Goal: Transaction & Acquisition: Purchase product/service

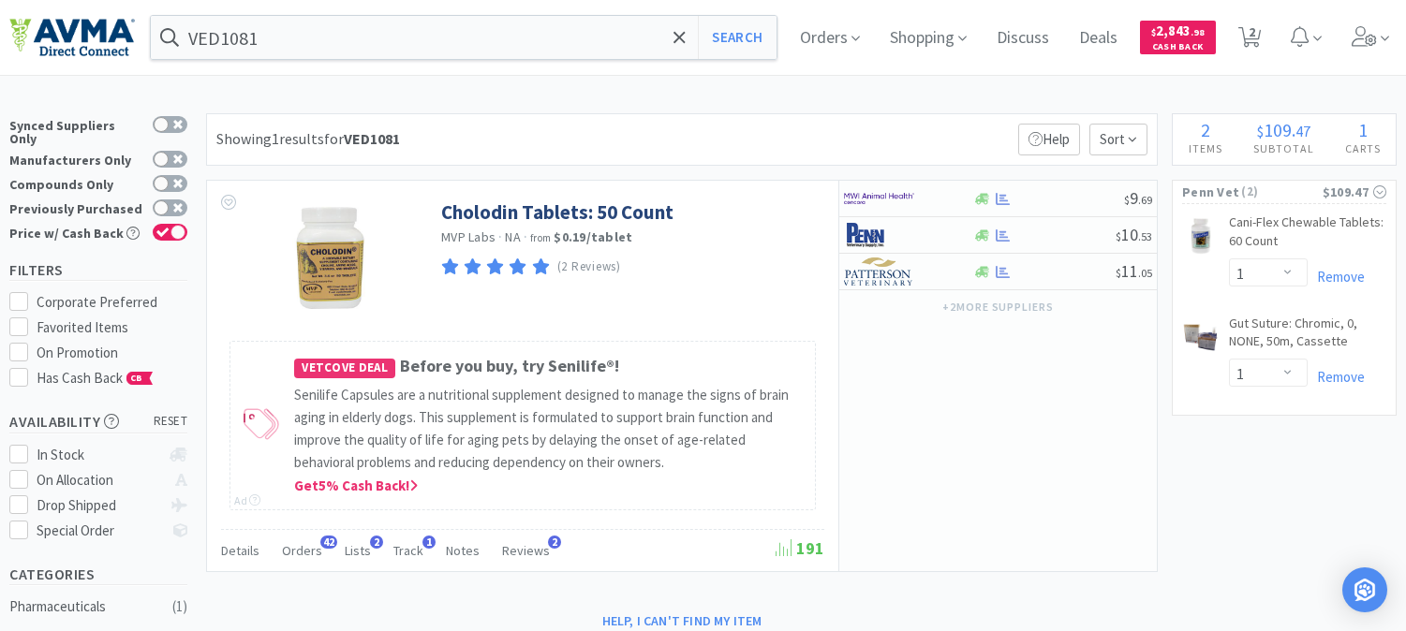
select select "1"
click at [1348, 375] on link "Remove" at bounding box center [1335, 377] width 57 height 18
click at [288, 44] on input "VED1081" at bounding box center [464, 37] width 626 height 43
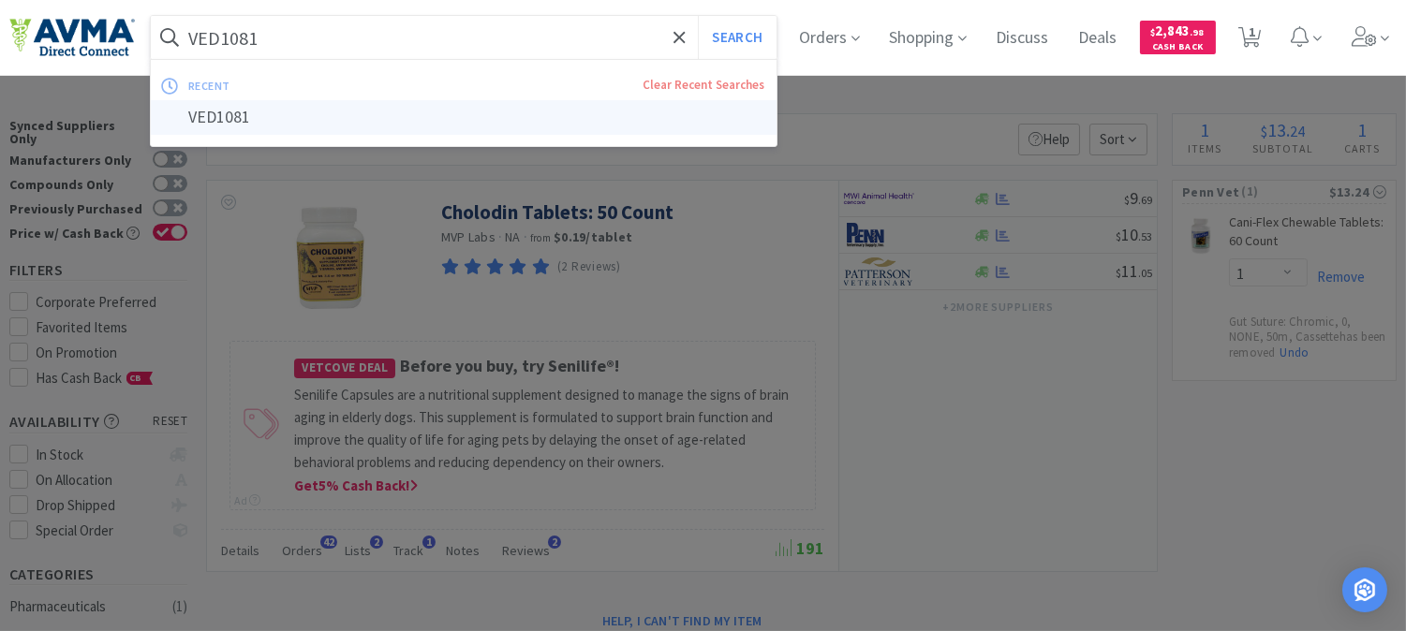
paste input "078037157"
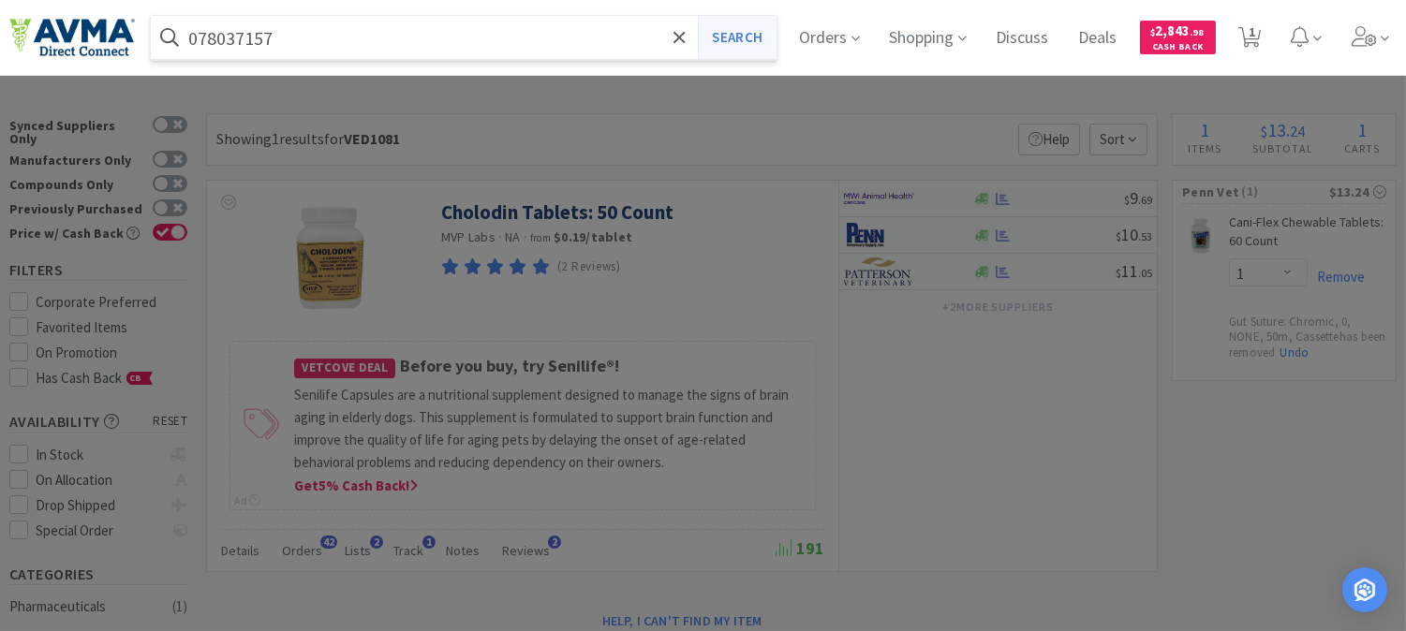
type input "078037157"
click at [752, 32] on button "Search" at bounding box center [737, 37] width 78 height 43
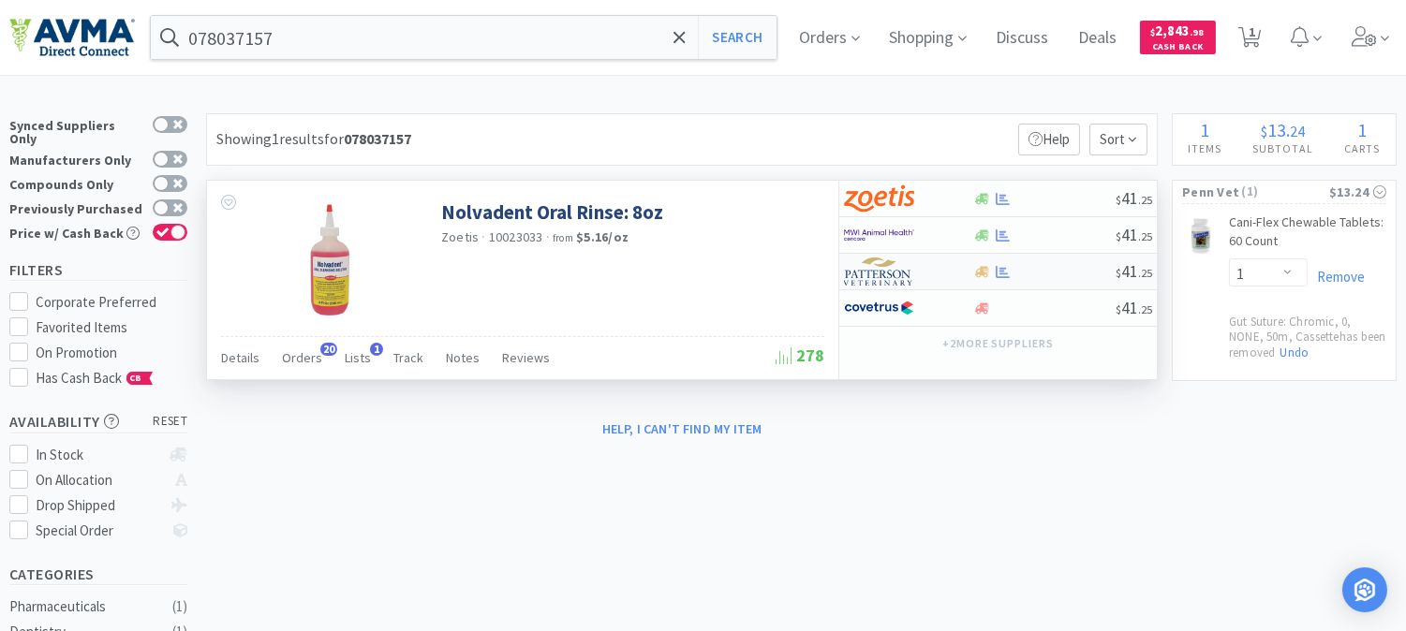
click at [891, 269] on img at bounding box center [879, 272] width 70 height 28
select select "1"
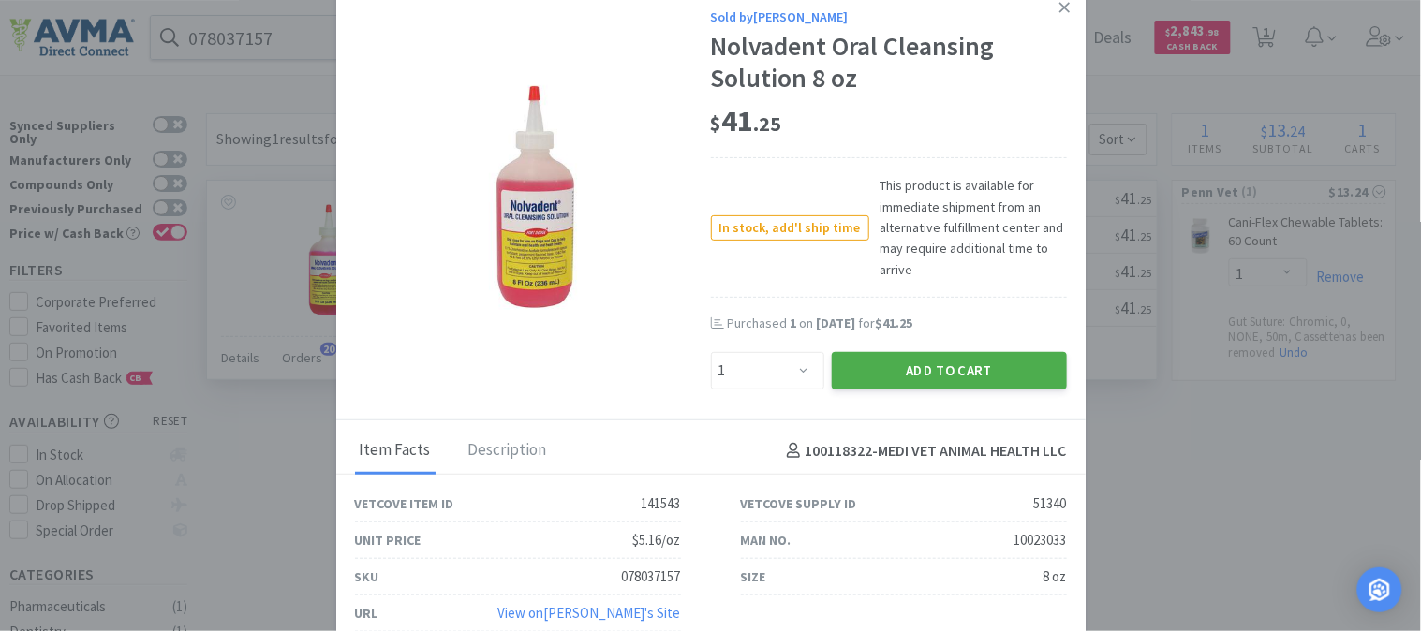
click at [928, 360] on button "Add to Cart" at bounding box center [949, 370] width 235 height 37
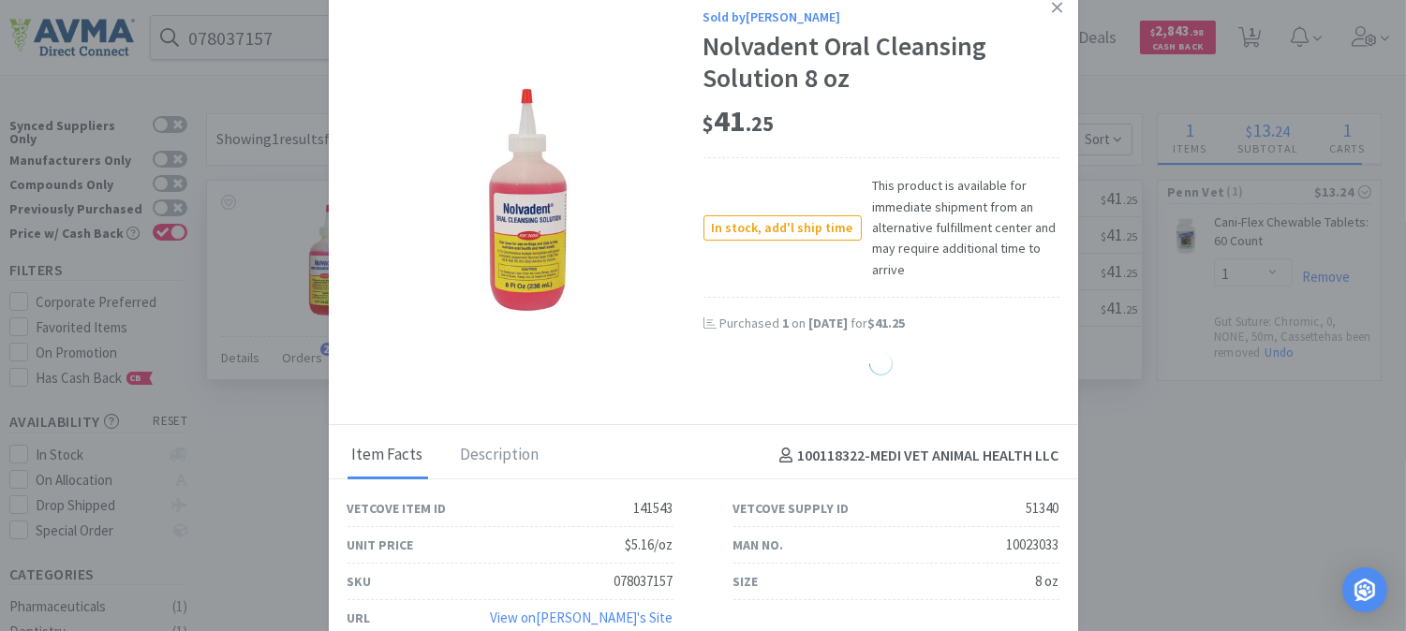
select select "1"
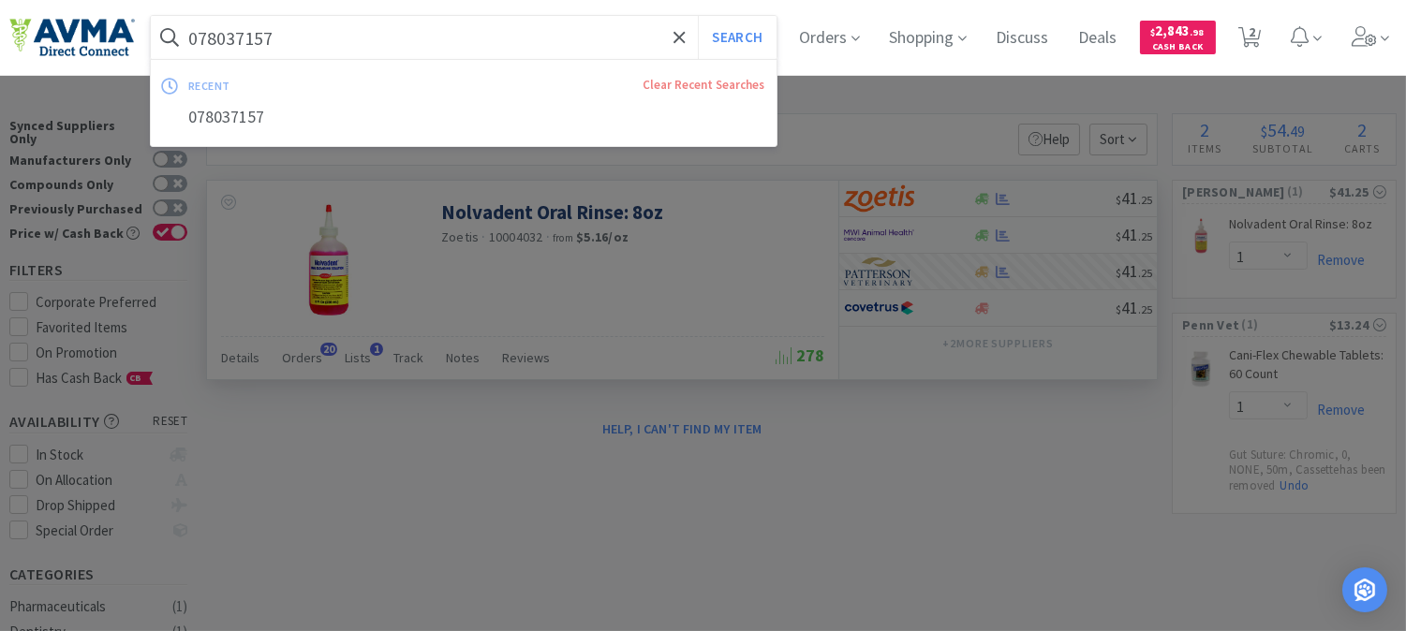
click at [294, 35] on input "078037157" at bounding box center [464, 37] width 626 height 43
paste input "13092"
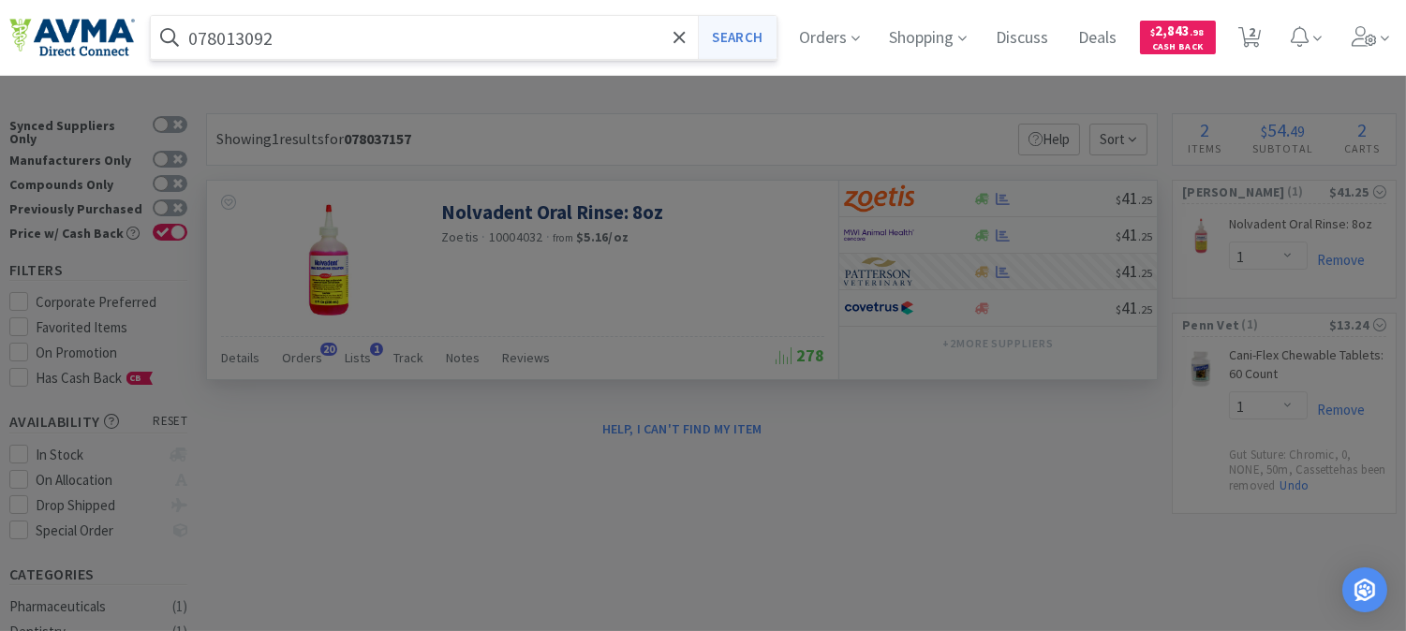
type input "078013092"
click at [747, 36] on button "Search" at bounding box center [737, 37] width 78 height 43
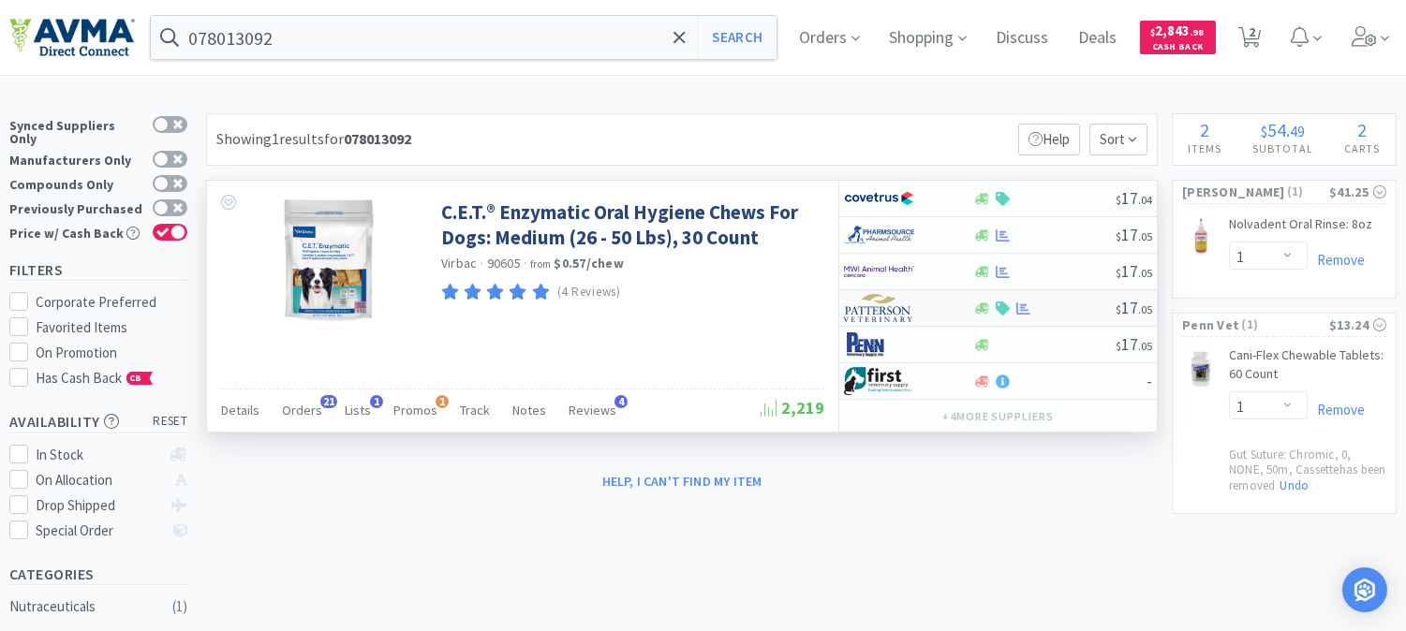
click at [891, 312] on img at bounding box center [879, 308] width 70 height 28
select select "1"
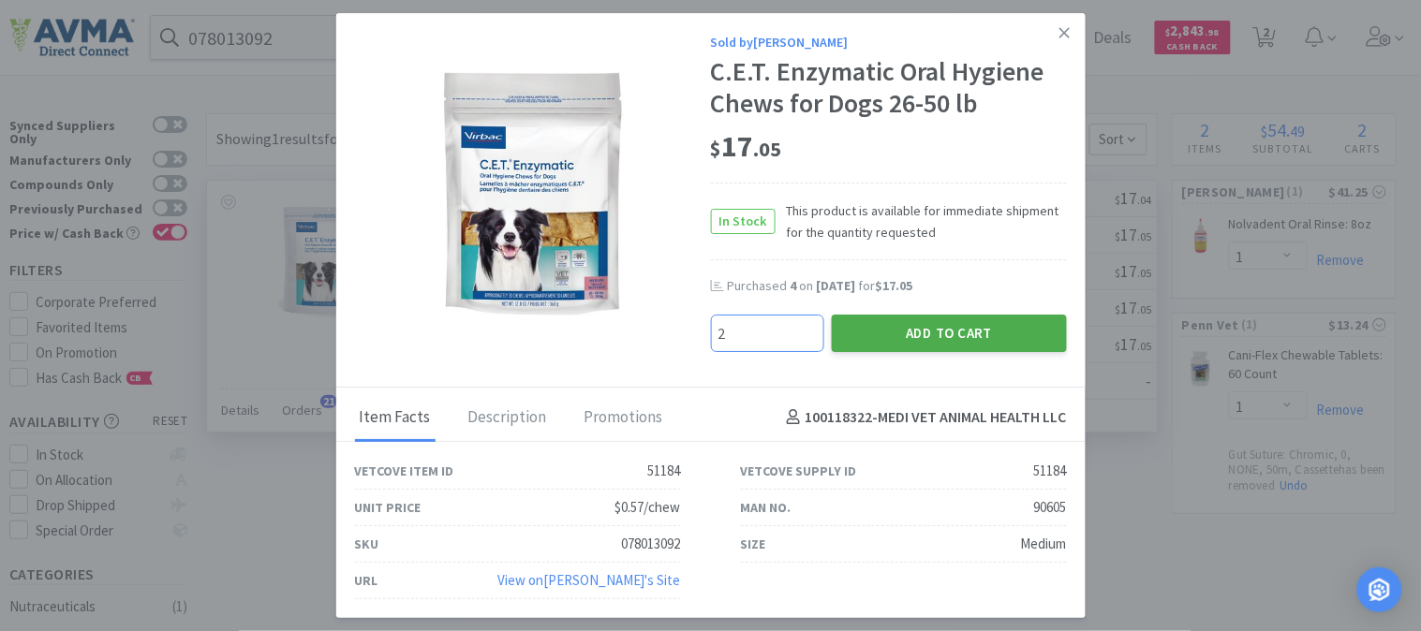
type input "2"
click at [952, 337] on button "Add to Cart" at bounding box center [949, 333] width 235 height 37
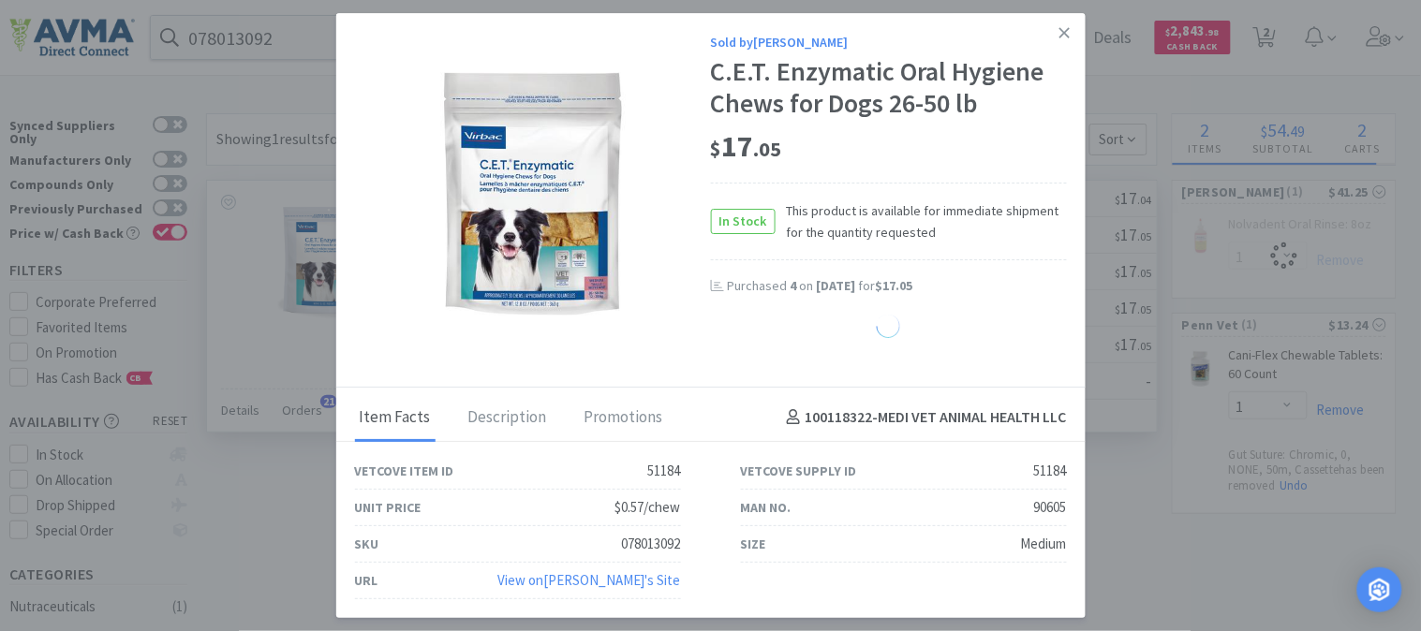
select select "2"
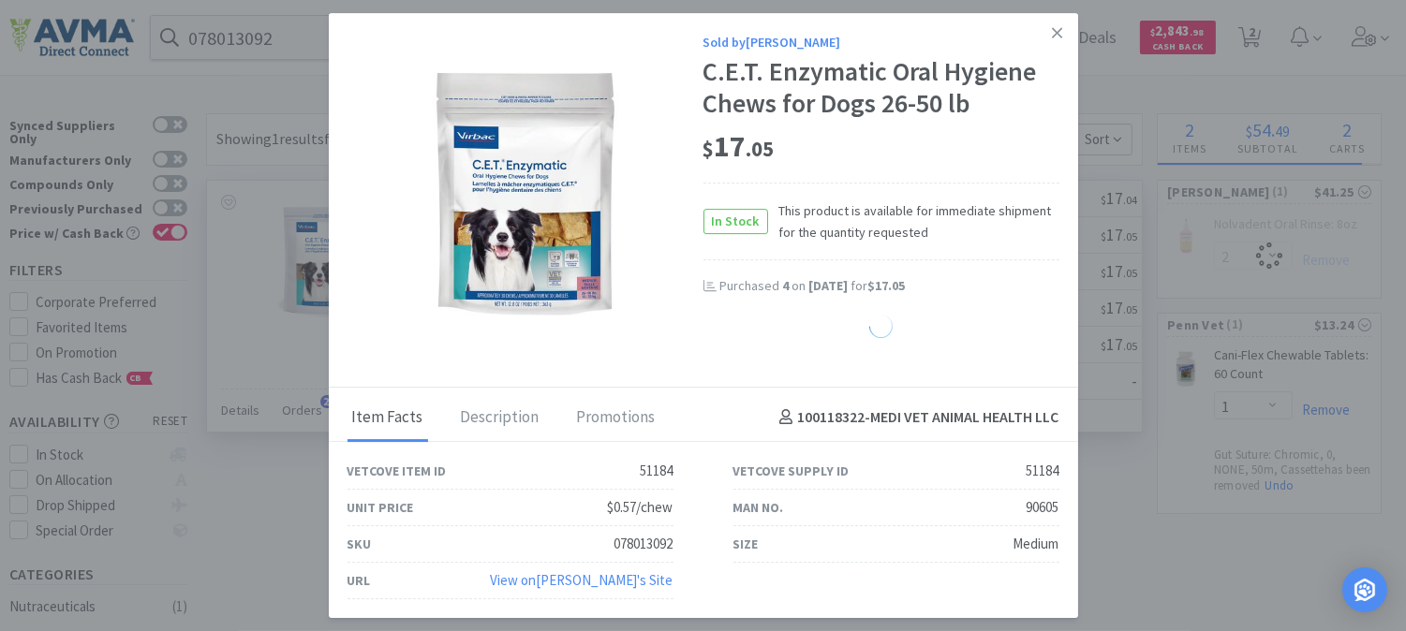
select select "1"
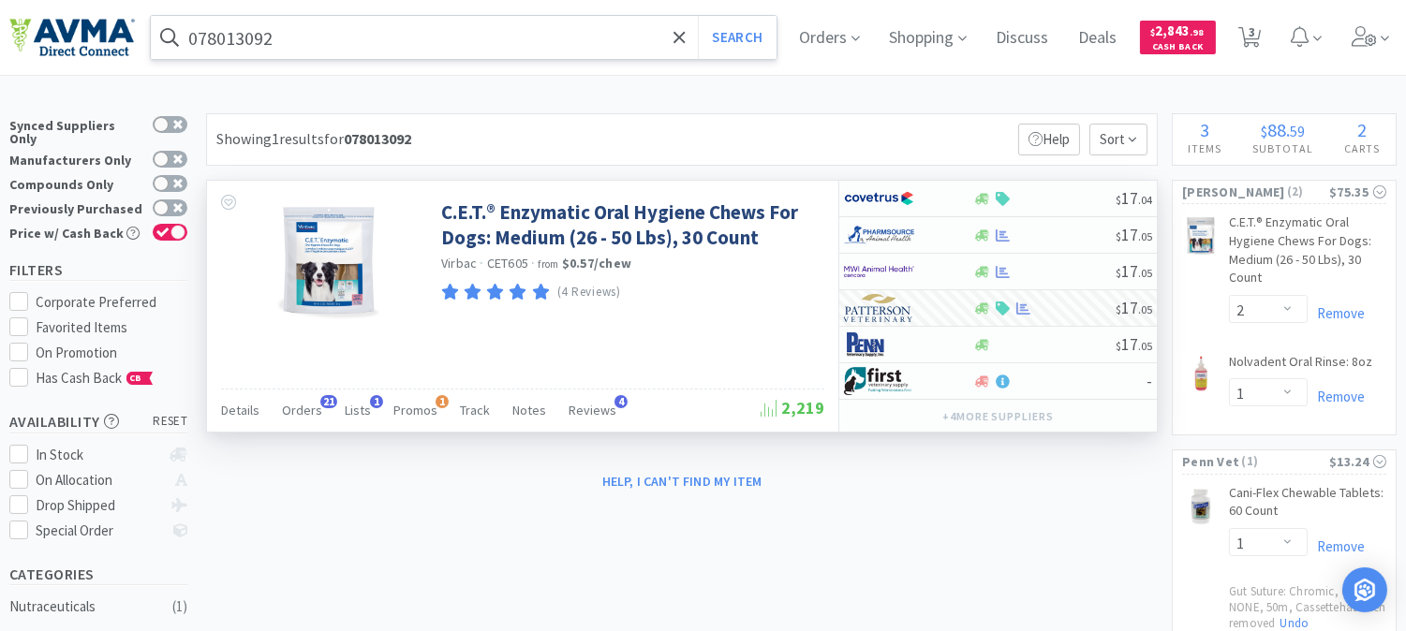
click at [244, 45] on input "078013092" at bounding box center [464, 37] width 626 height 43
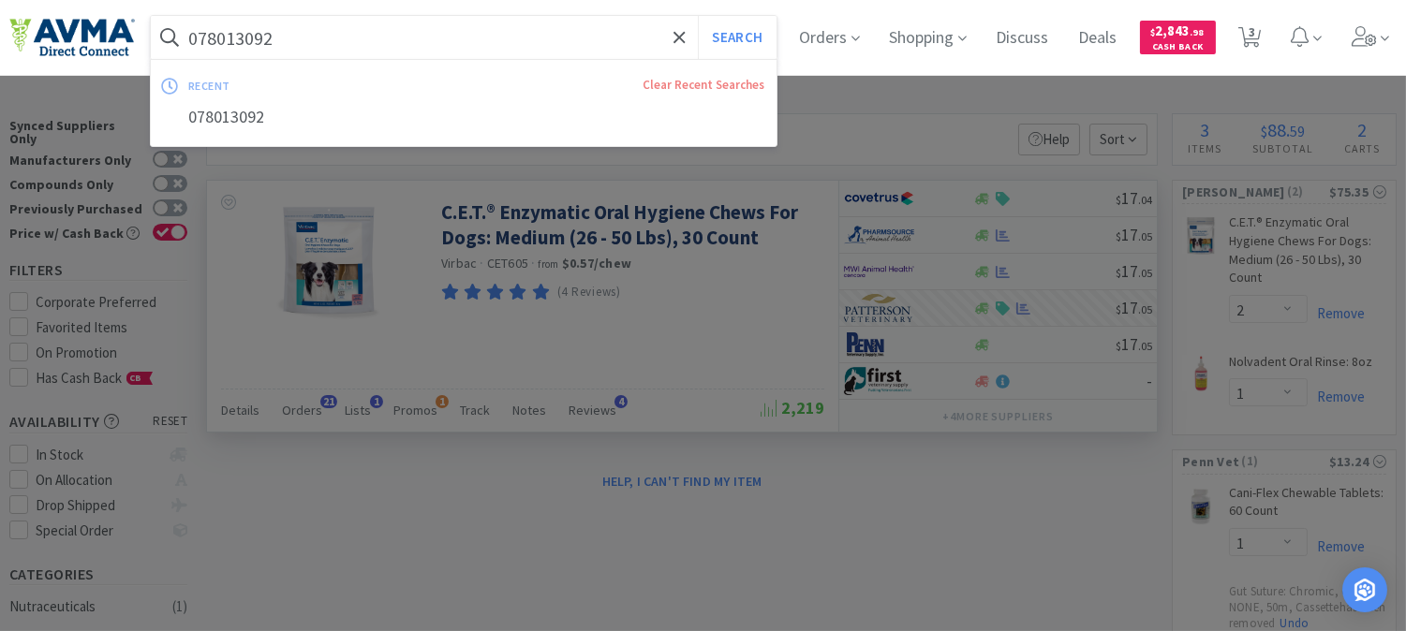
paste input "907093"
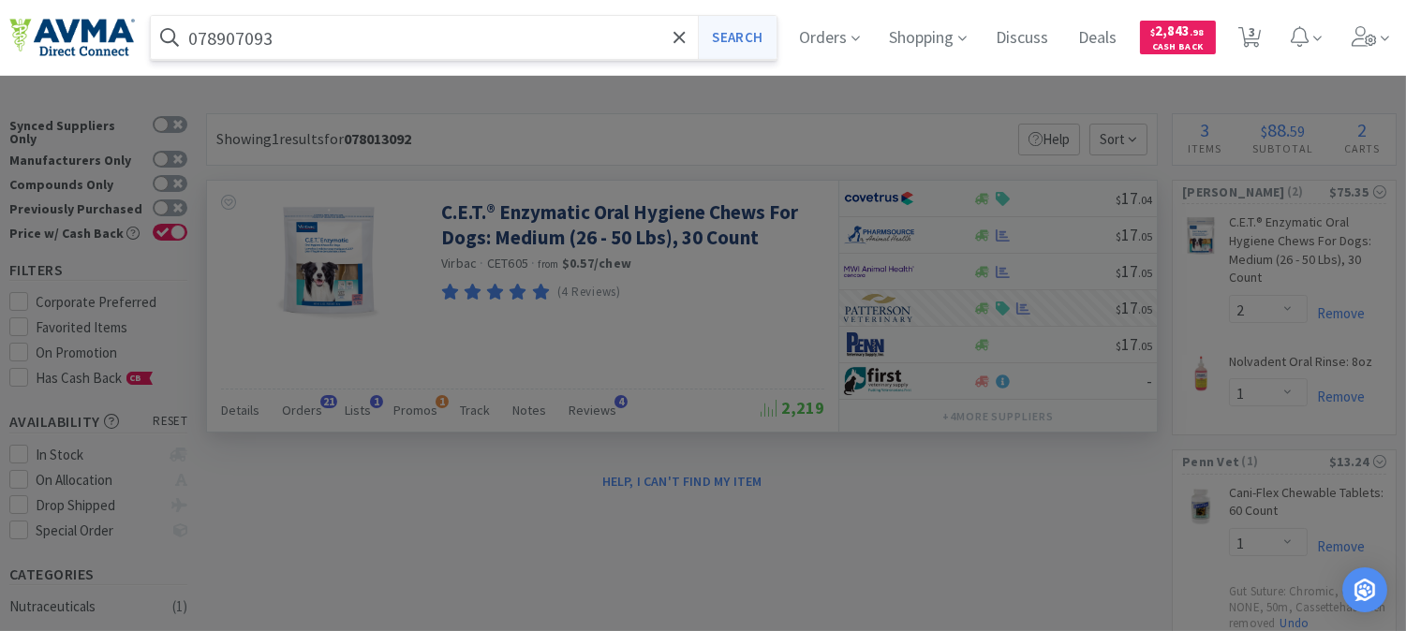
type input "078907093"
click at [735, 37] on button "Search" at bounding box center [737, 37] width 78 height 43
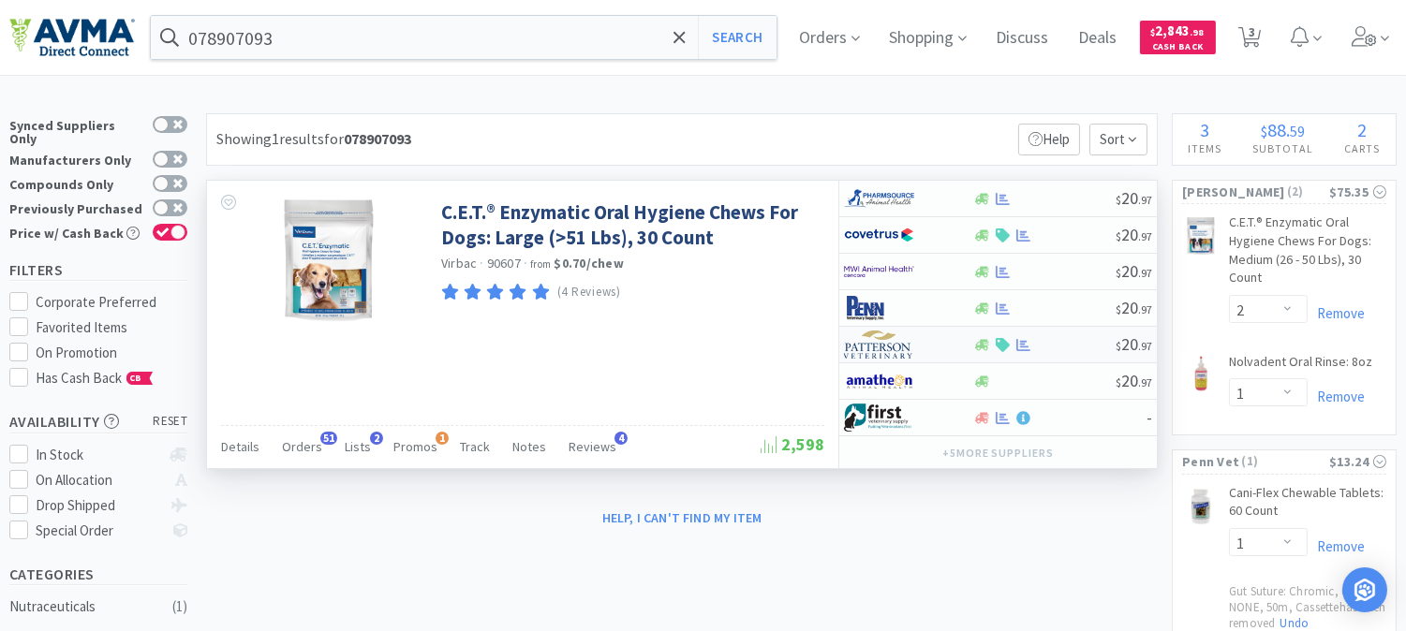
click at [866, 351] on img at bounding box center [879, 345] width 70 height 28
select select "1"
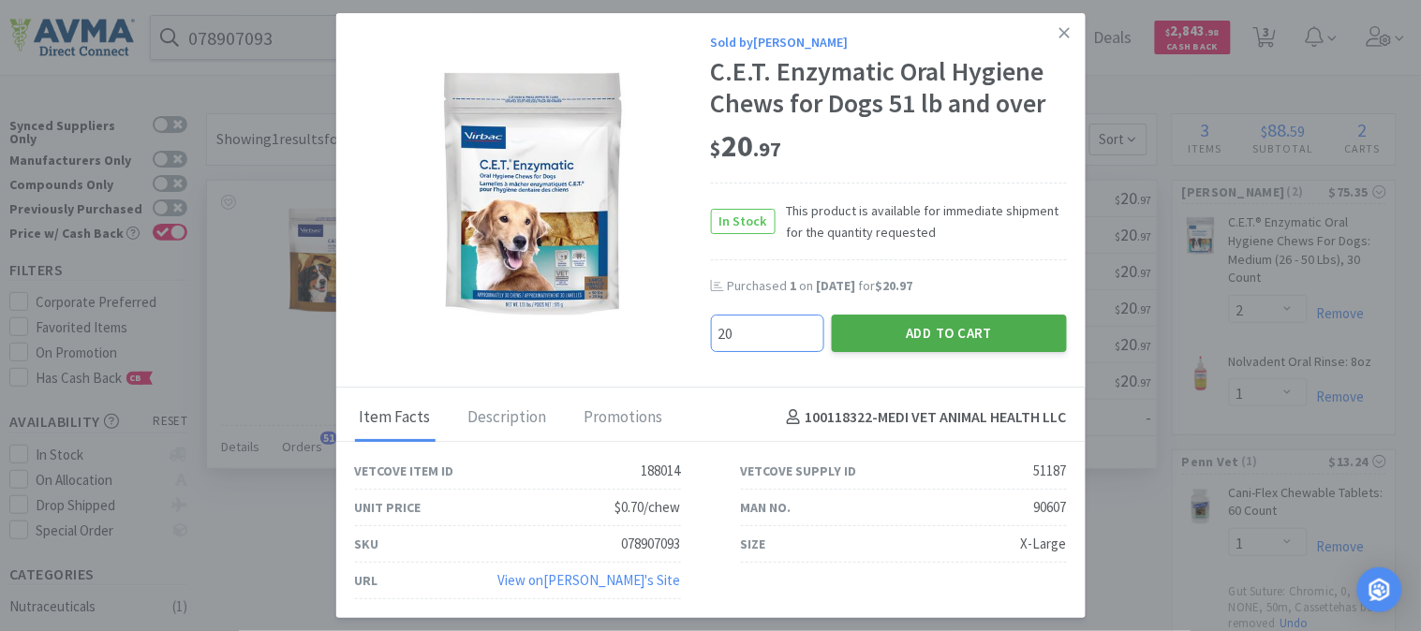
type input "20"
click at [943, 329] on button "Add to Cart" at bounding box center [949, 333] width 235 height 37
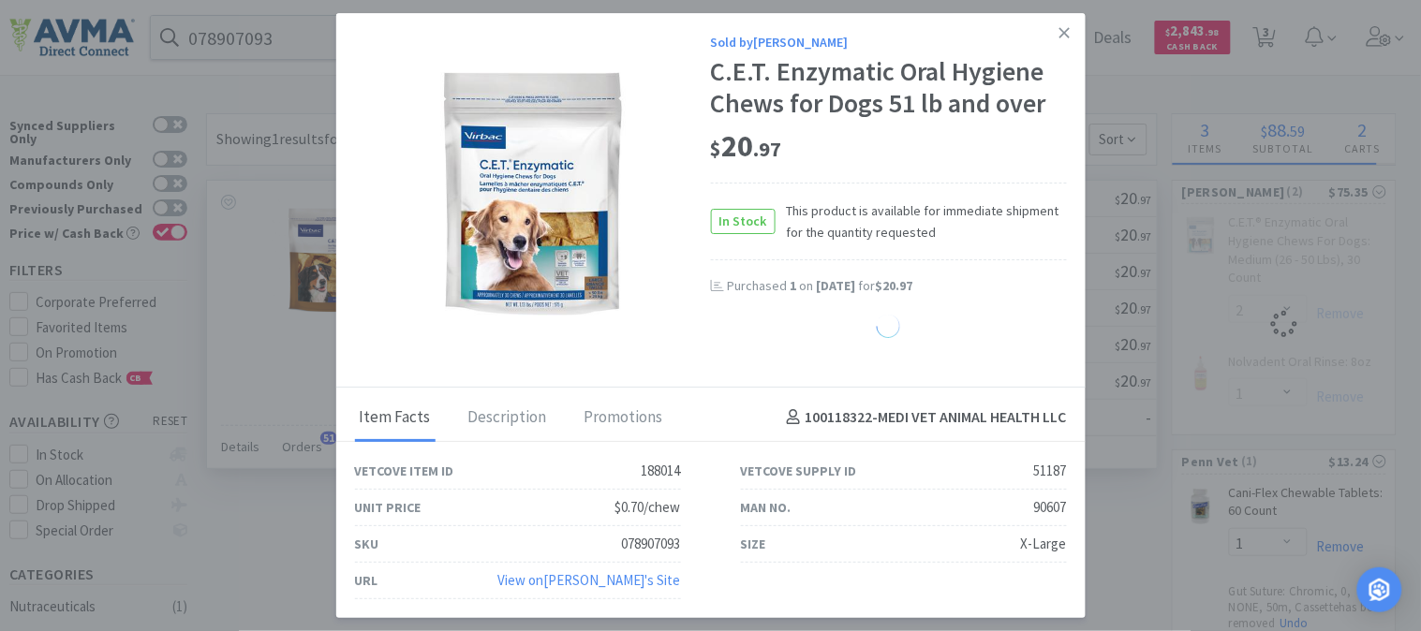
select select "20"
select select "2"
select select "1"
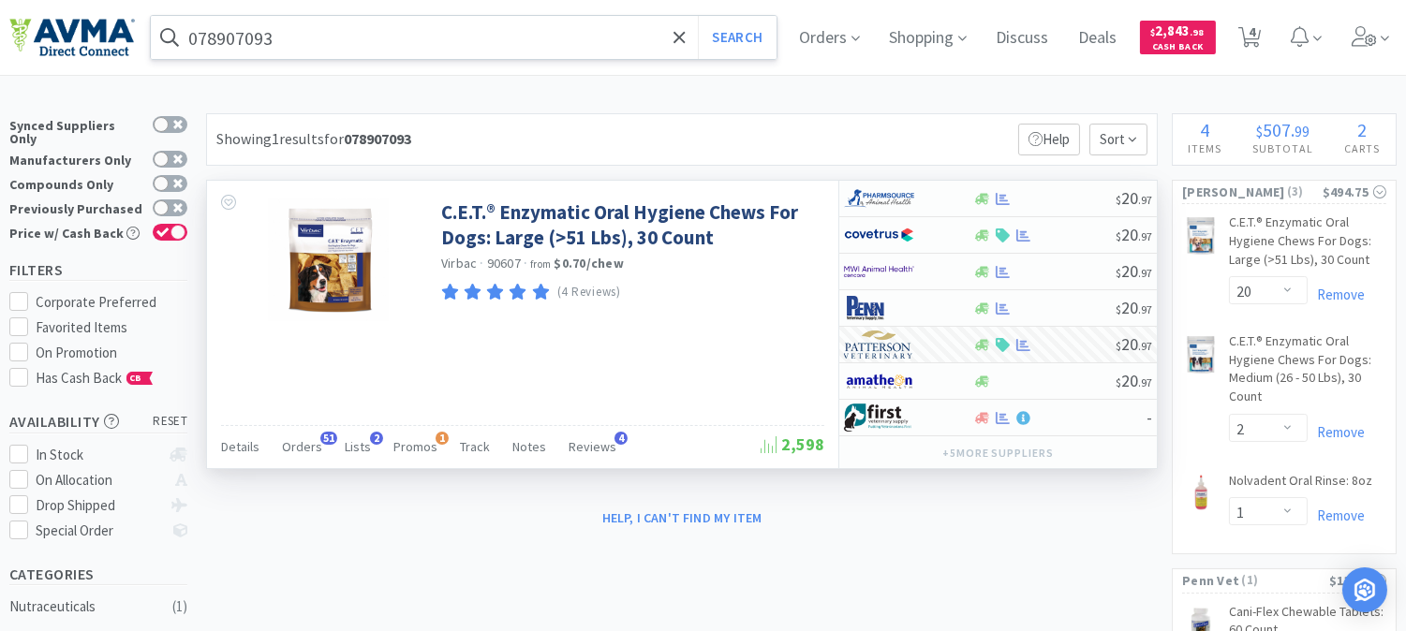
click at [218, 35] on input "078907093" at bounding box center [464, 37] width 626 height 43
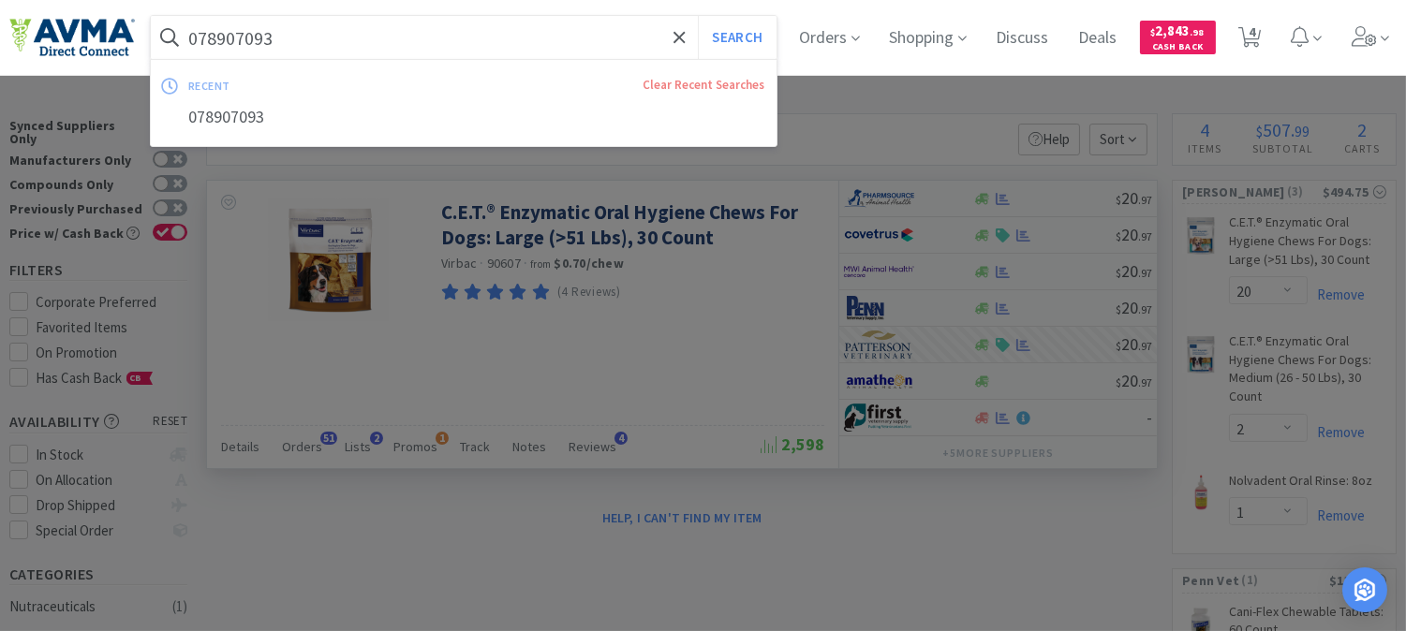
paste input "011878"
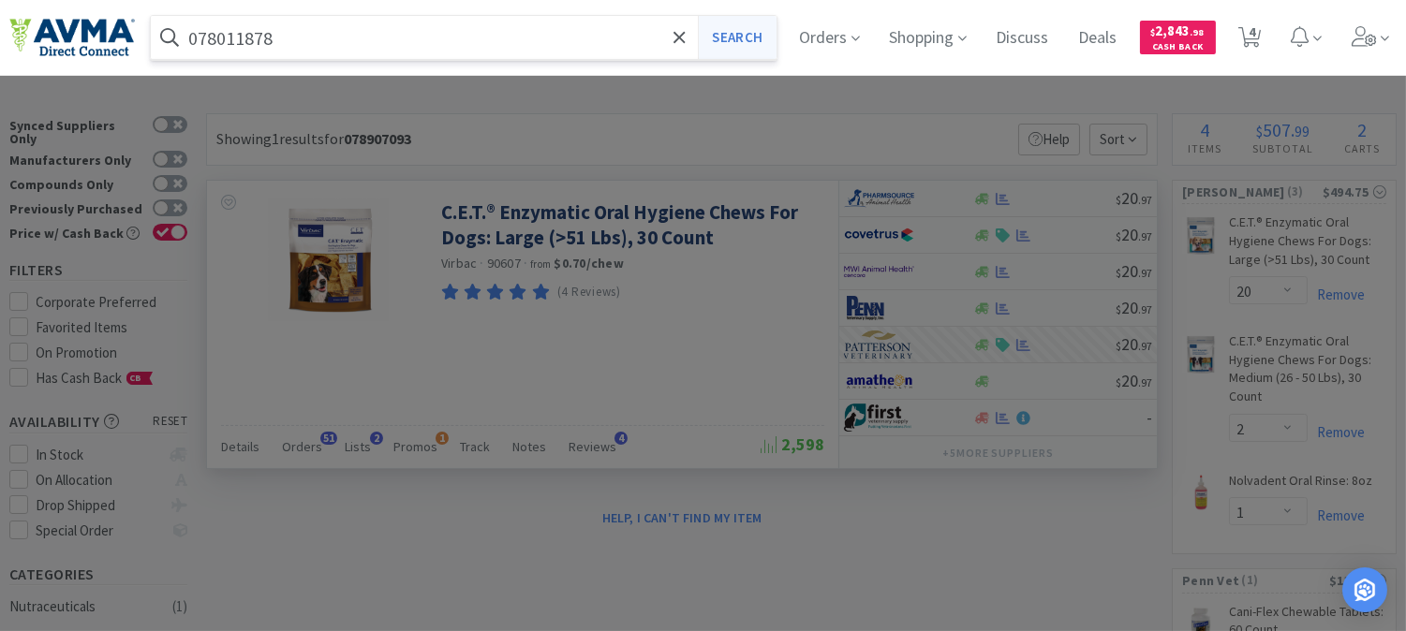
type input "078011878"
click at [728, 41] on button "Search" at bounding box center [737, 37] width 78 height 43
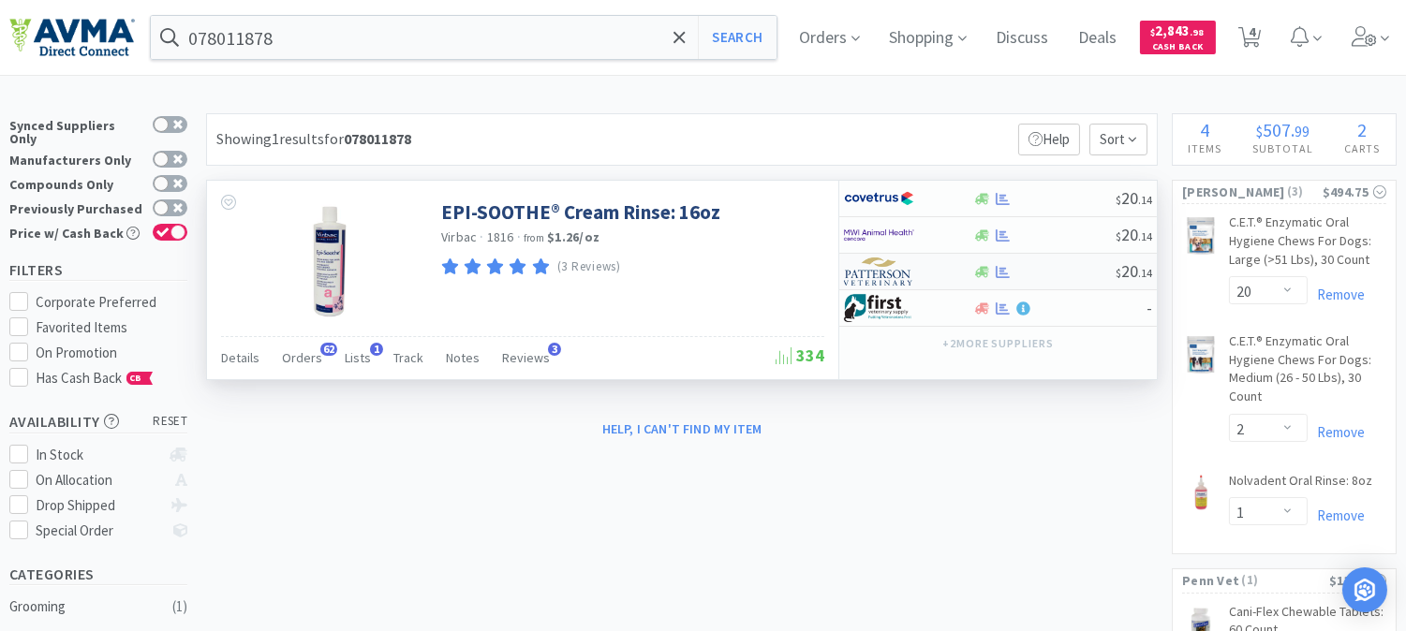
click at [888, 275] on img at bounding box center [879, 272] width 70 height 28
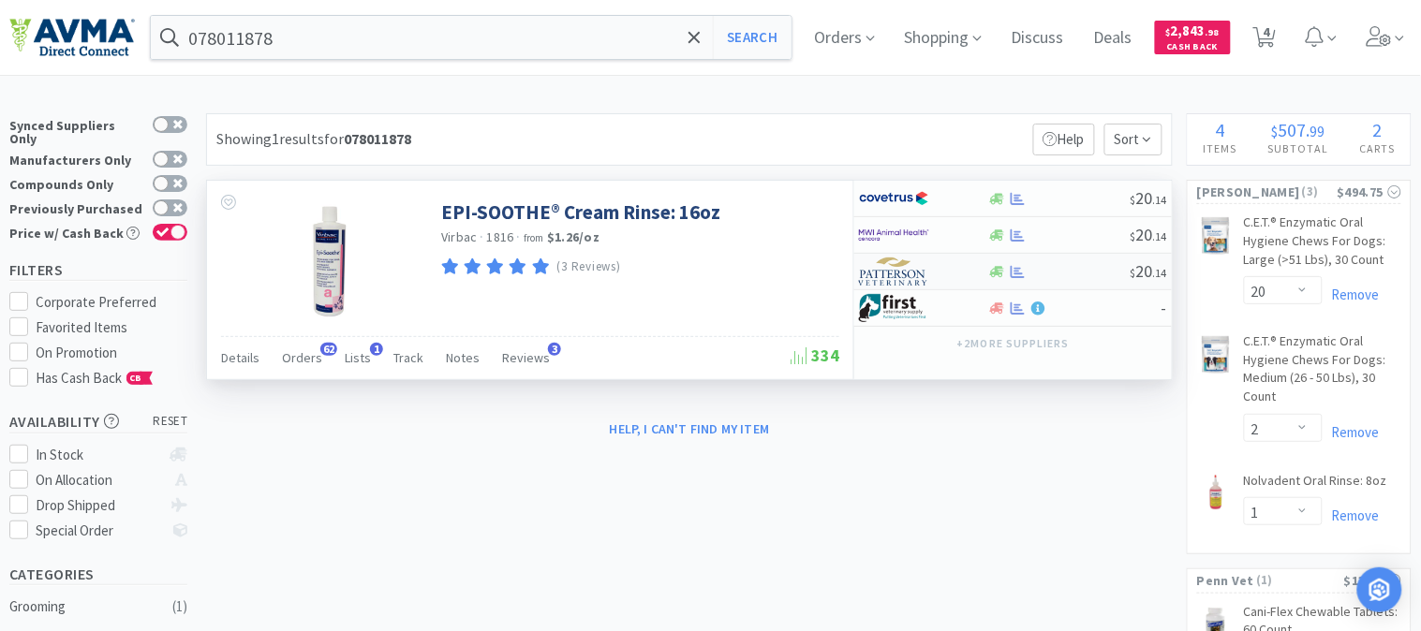
select select "1"
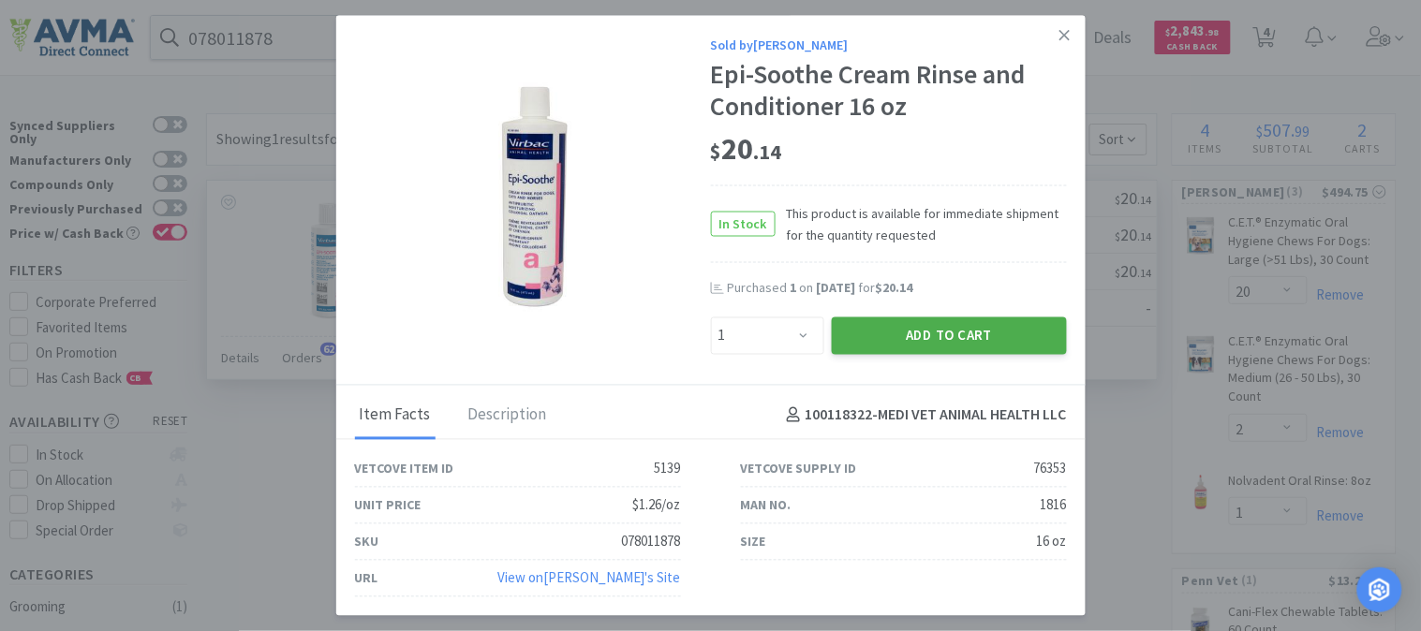
click at [919, 332] on button "Add to Cart" at bounding box center [949, 335] width 235 height 37
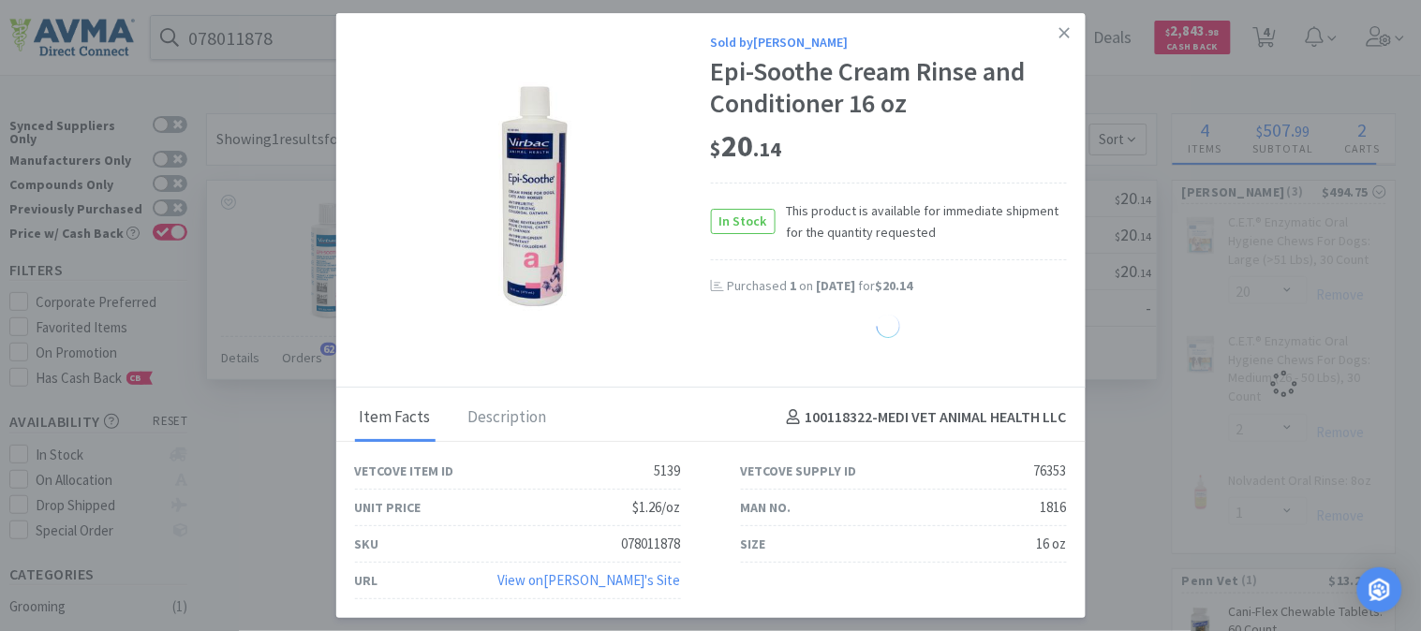
select select "1"
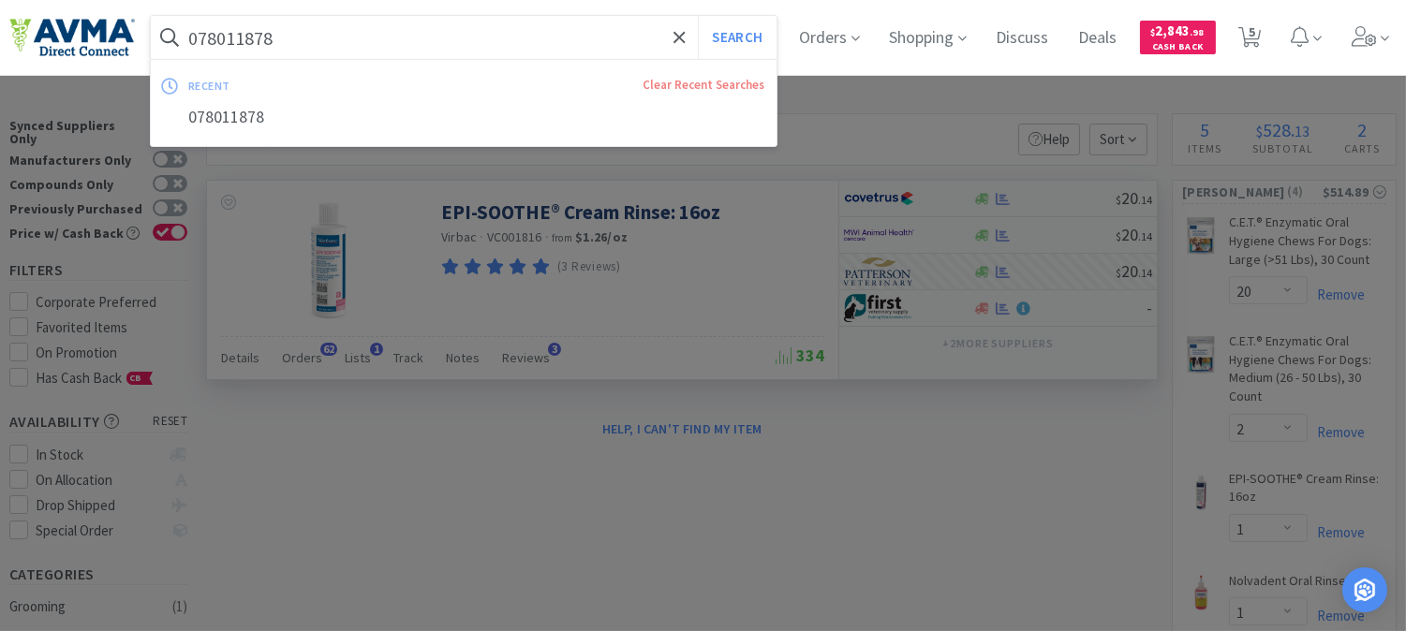
click at [266, 48] on input "078011878" at bounding box center [464, 37] width 626 height 43
paste input "934204"
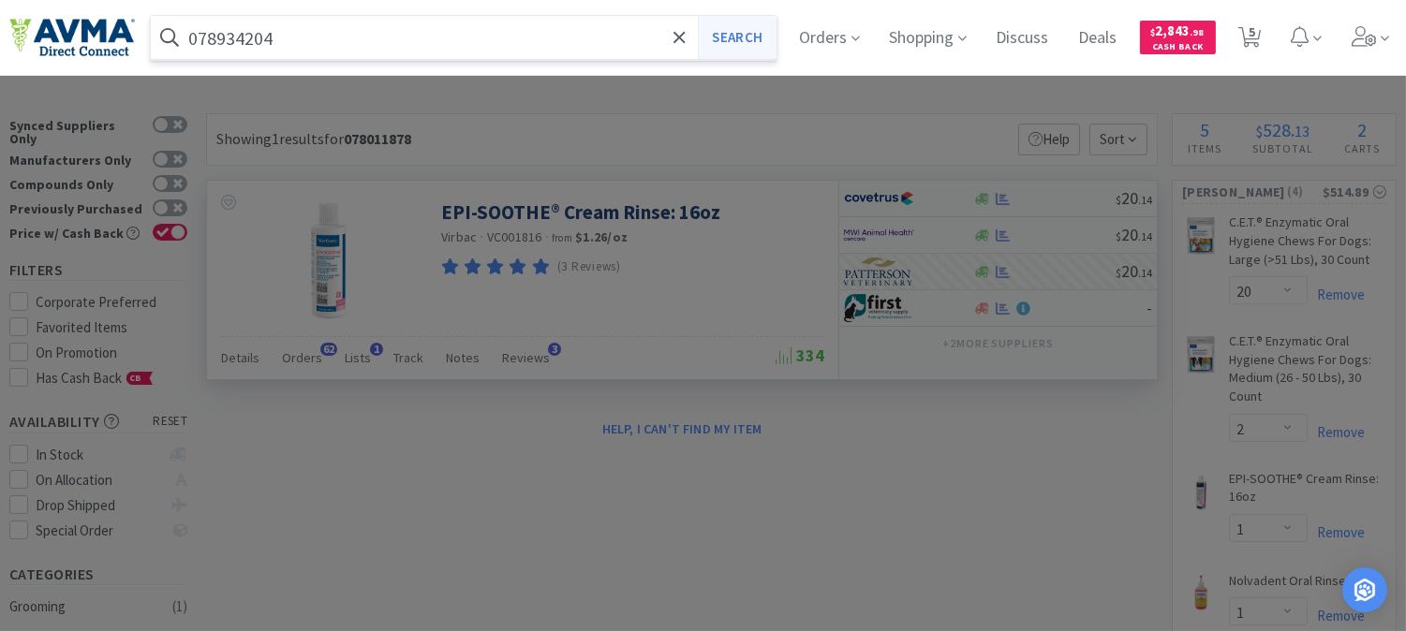
type input "078934204"
click at [752, 41] on button "Search" at bounding box center [737, 37] width 78 height 43
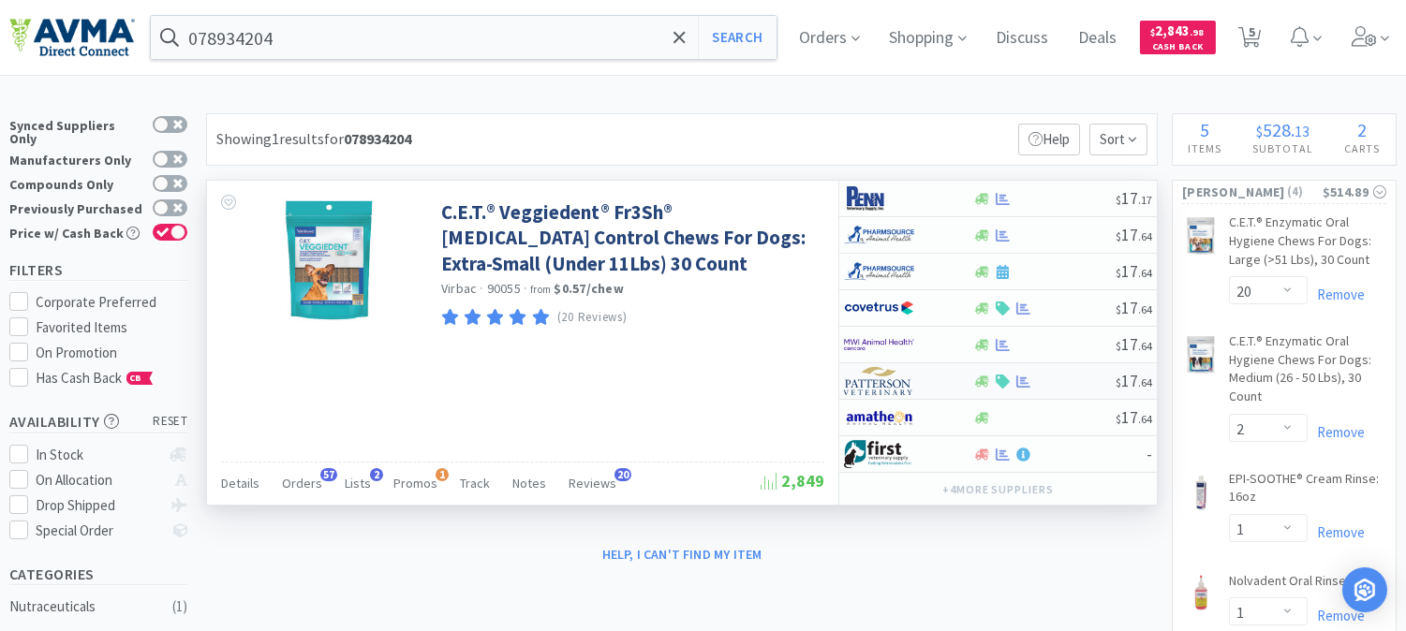
click at [883, 387] on img at bounding box center [879, 381] width 70 height 28
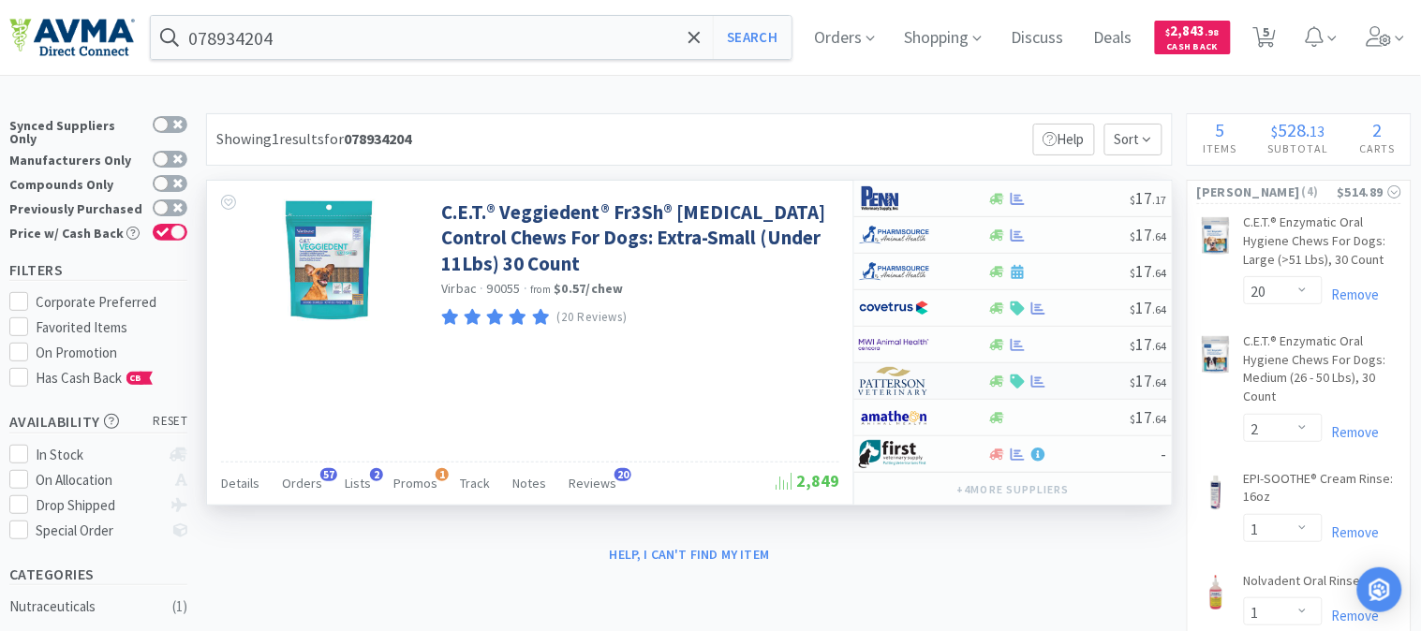
select select "1"
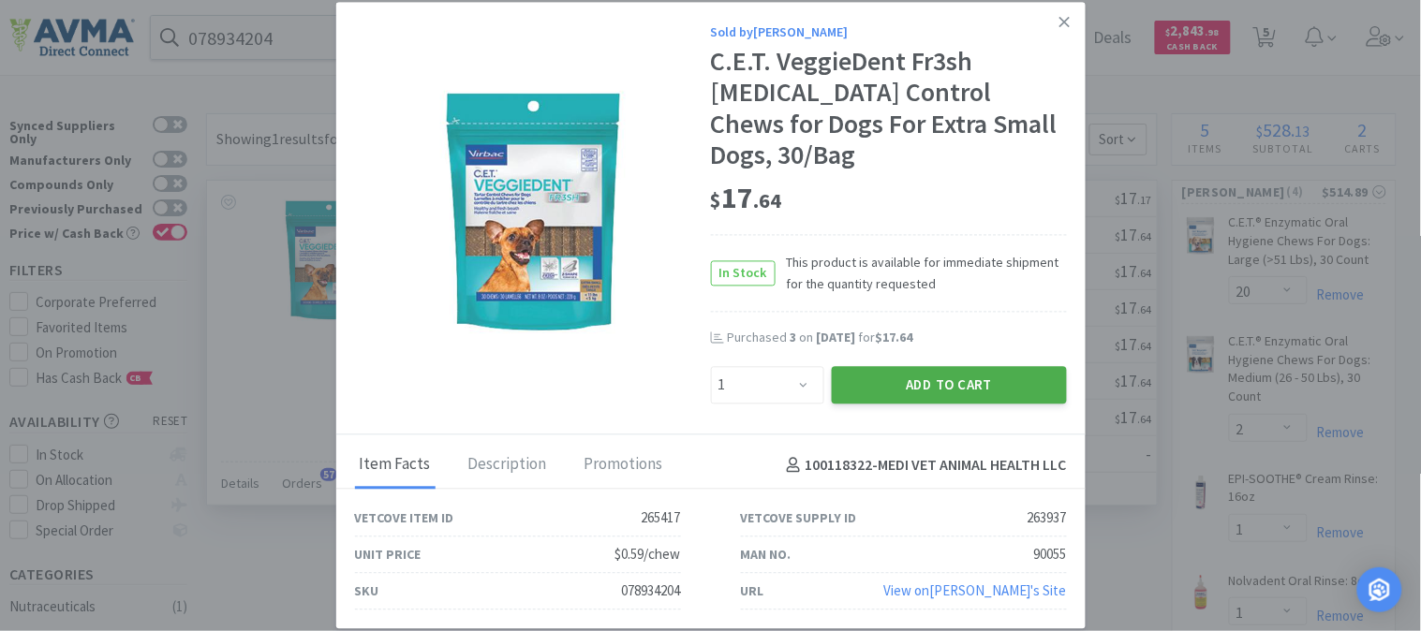
click at [936, 373] on button "Add to Cart" at bounding box center [949, 384] width 235 height 37
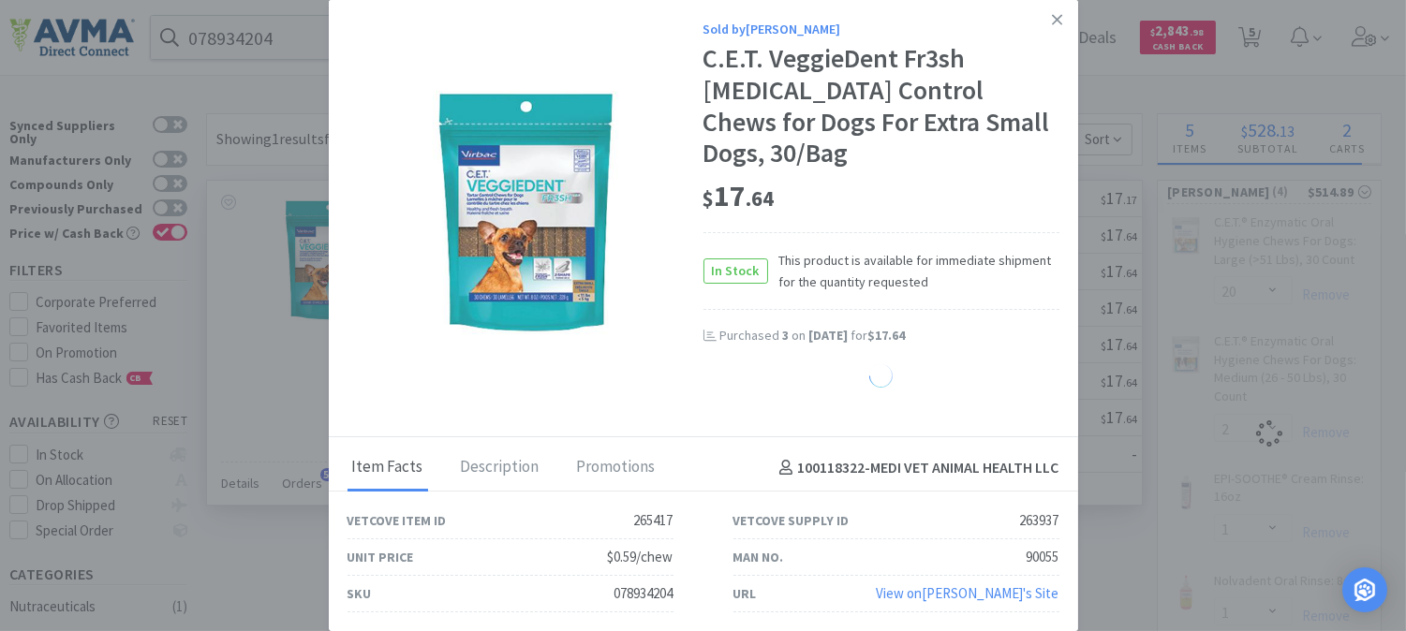
select select "1"
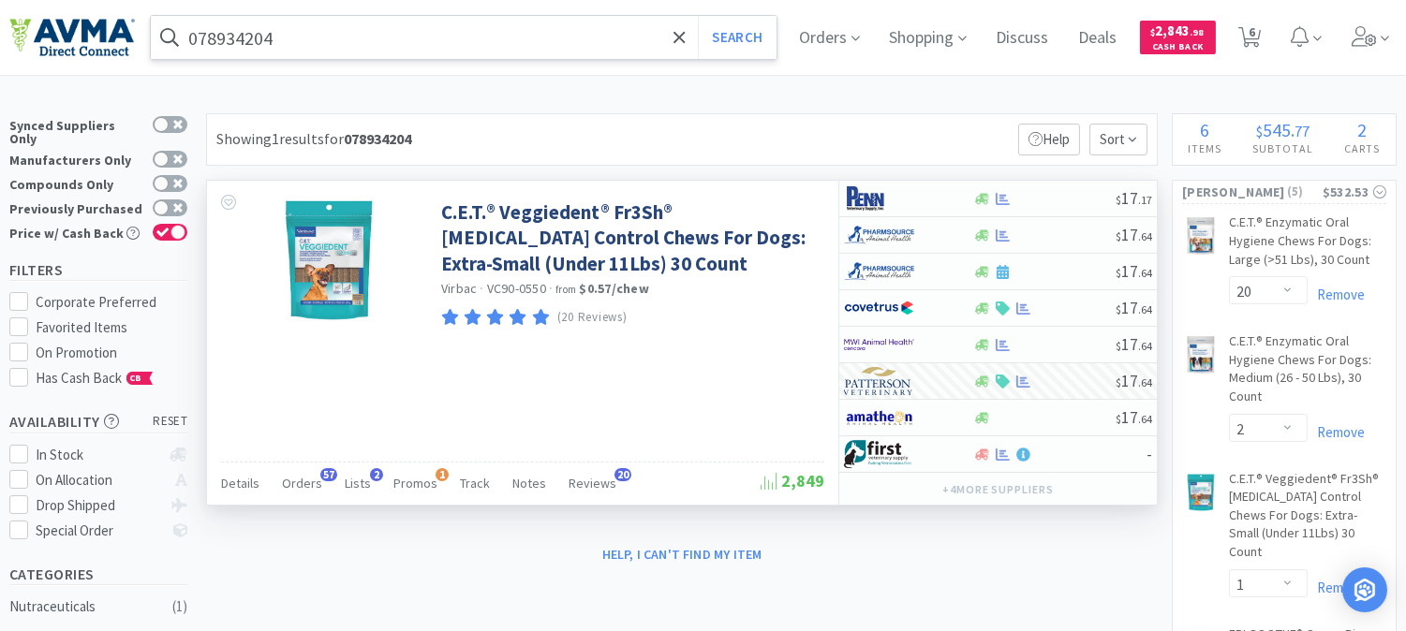
click at [320, 36] on input "078934204" at bounding box center [464, 37] width 626 height 43
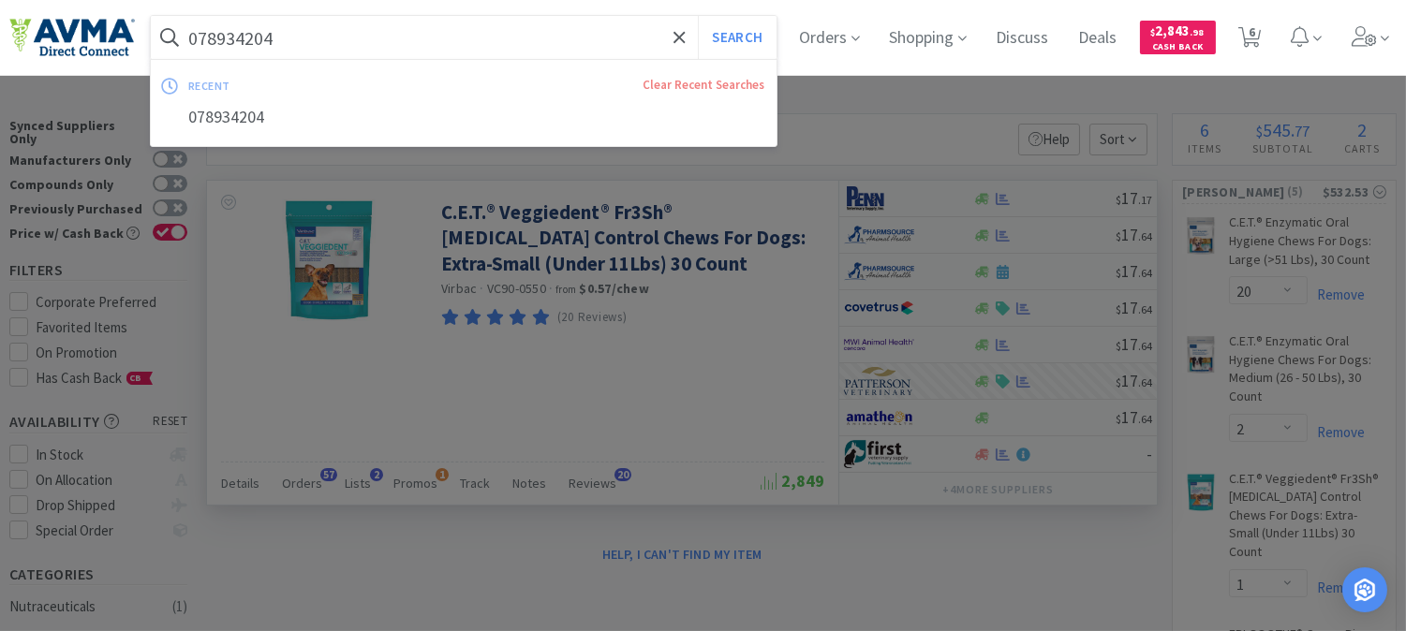
paste input "013076"
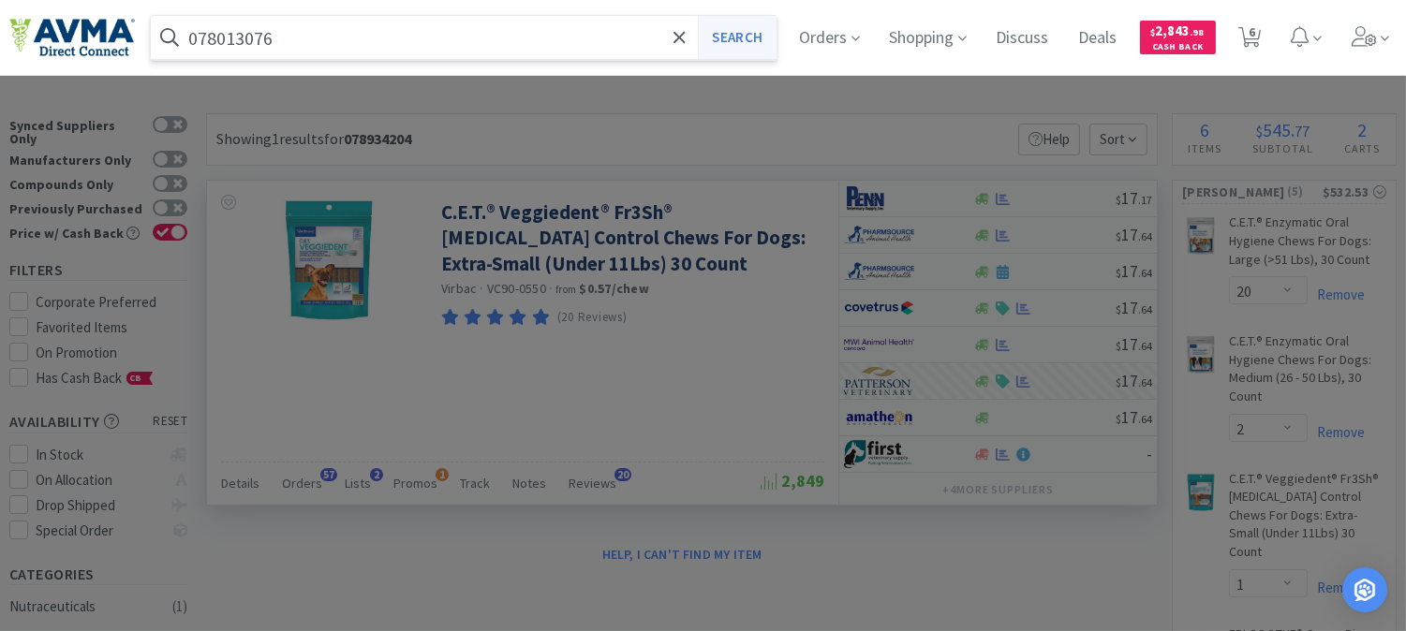
type input "078013076"
click at [725, 41] on button "Search" at bounding box center [737, 37] width 78 height 43
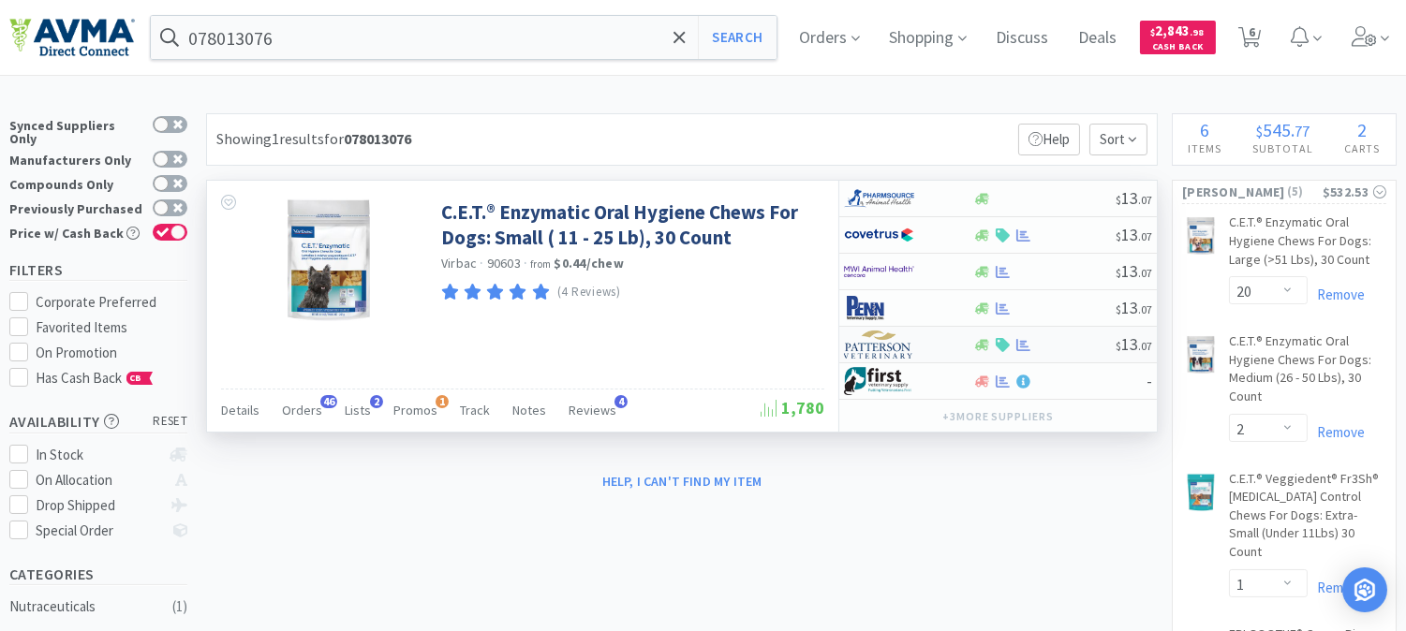
click at [865, 344] on img at bounding box center [879, 345] width 70 height 28
select select "1"
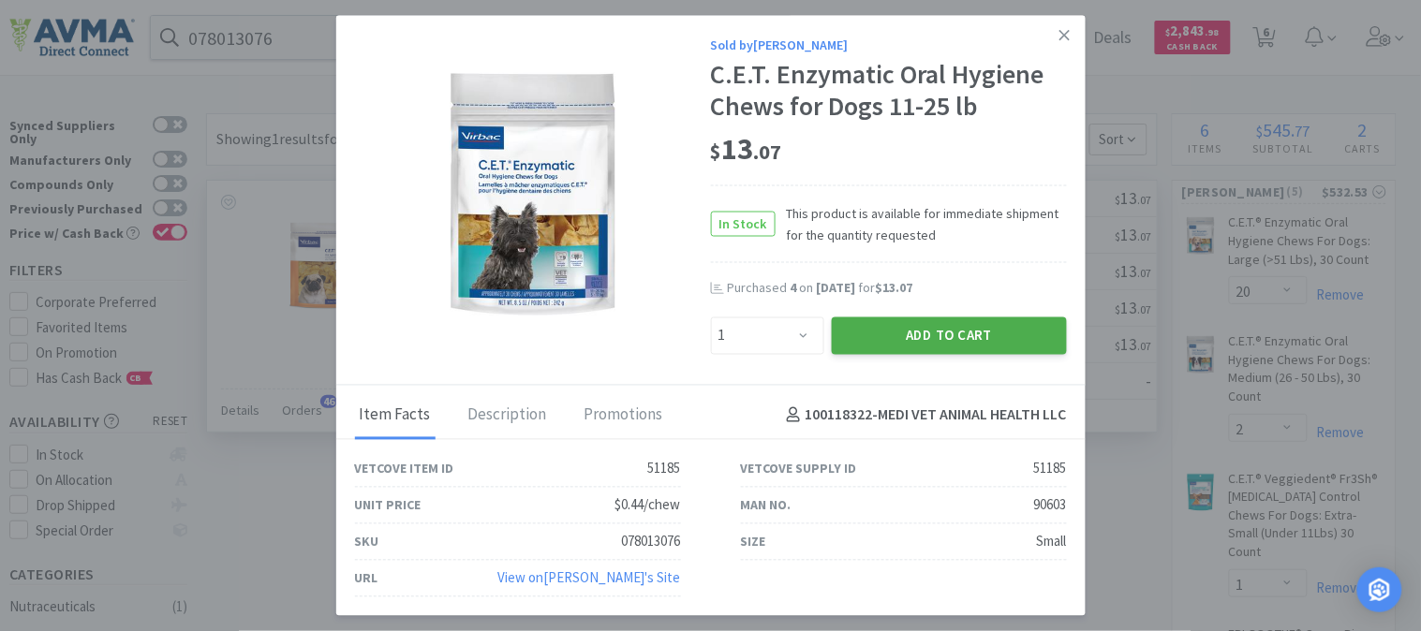
click at [943, 338] on button "Add to Cart" at bounding box center [949, 335] width 235 height 37
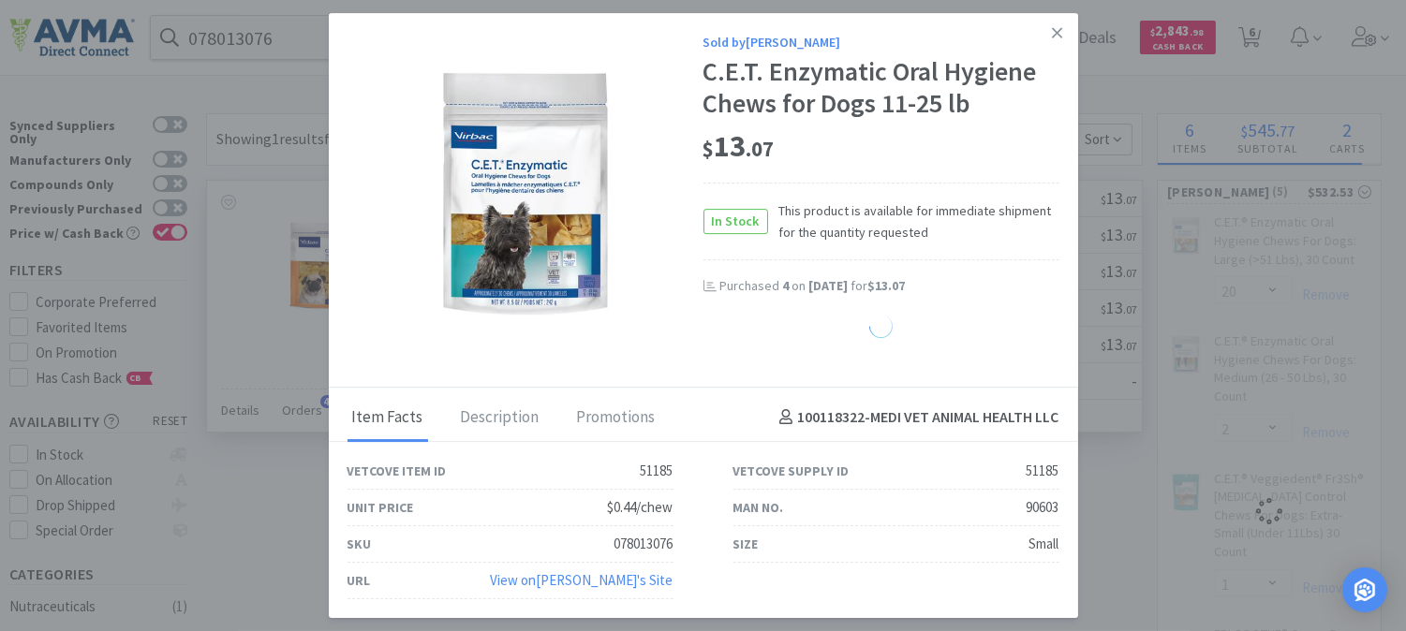
select select "1"
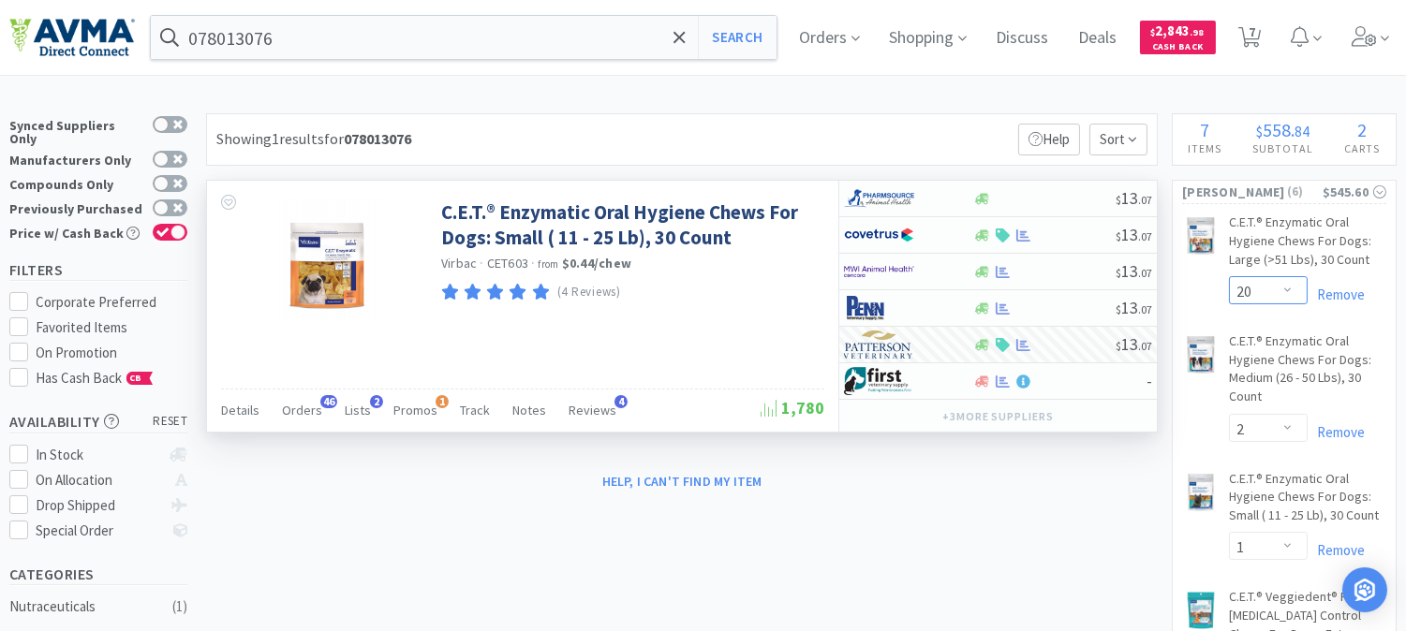
click at [1294, 294] on select "Enter Quantity 1 2 3 4 5 6 7 8 9 10 11 12 13 14 15 16 17 18 19 20 Enter Quantity" at bounding box center [1268, 290] width 79 height 28
click at [1229, 276] on select "Enter Quantity 1 2 3 4 5 6 7 8 9 10 11 12 13 14 15 16 17 18 19 20 Enter Quantity" at bounding box center [1268, 290] width 79 height 28
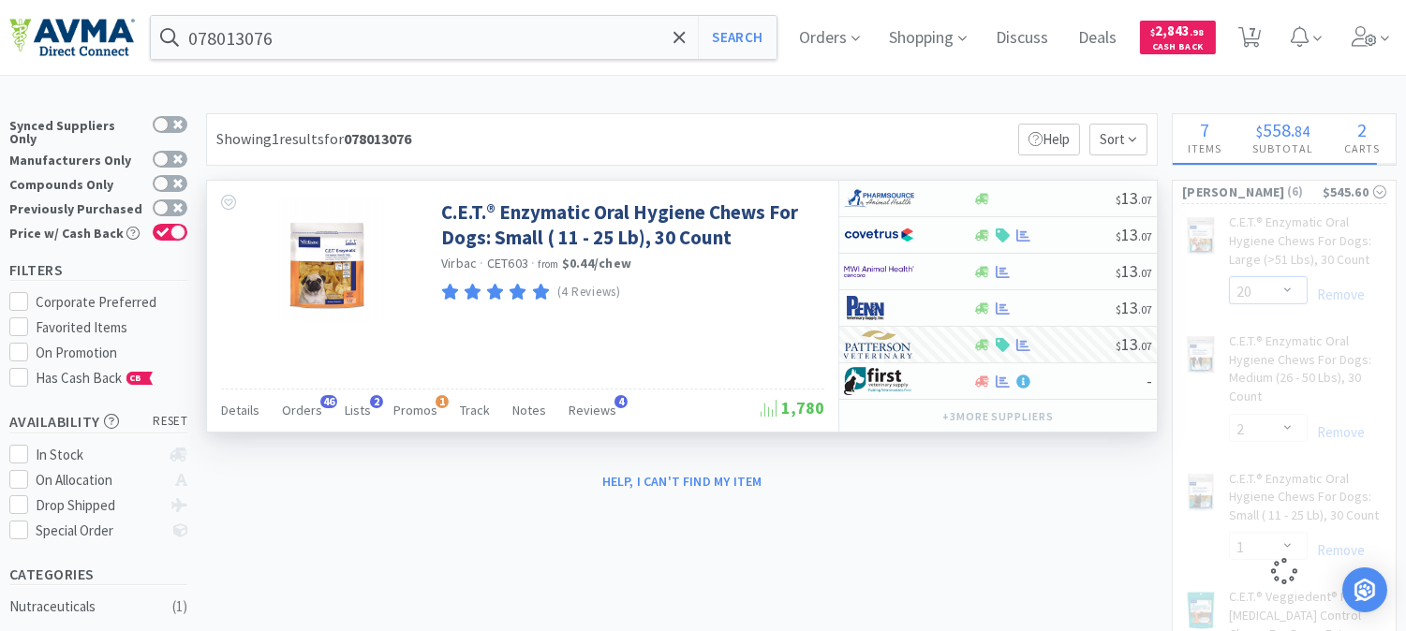
select select "10"
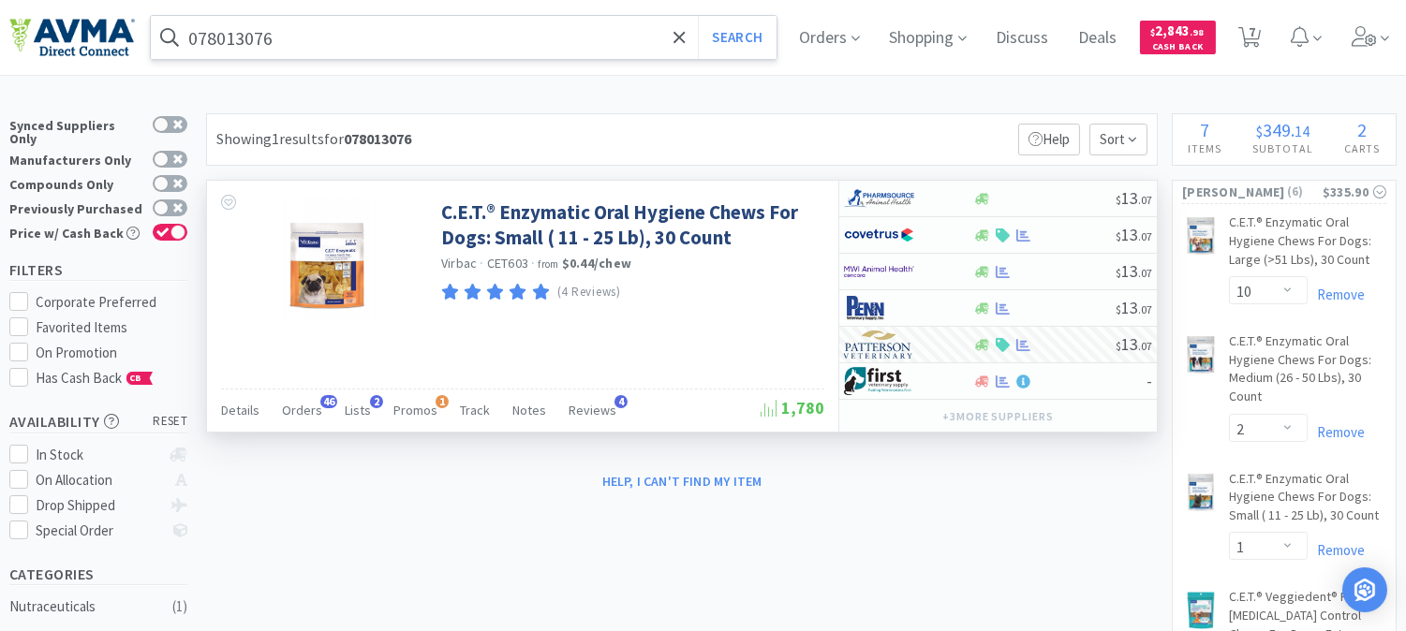
click at [324, 47] on input "078013076" at bounding box center [464, 37] width 626 height 43
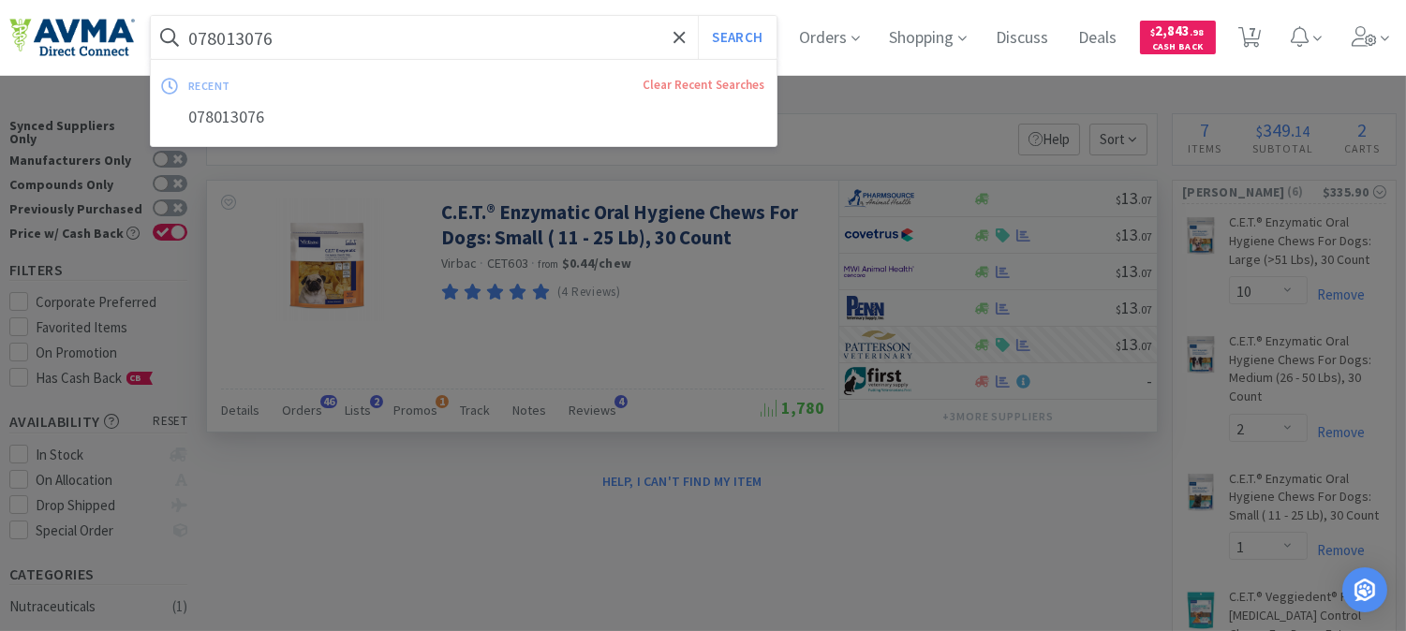
paste input "84737"
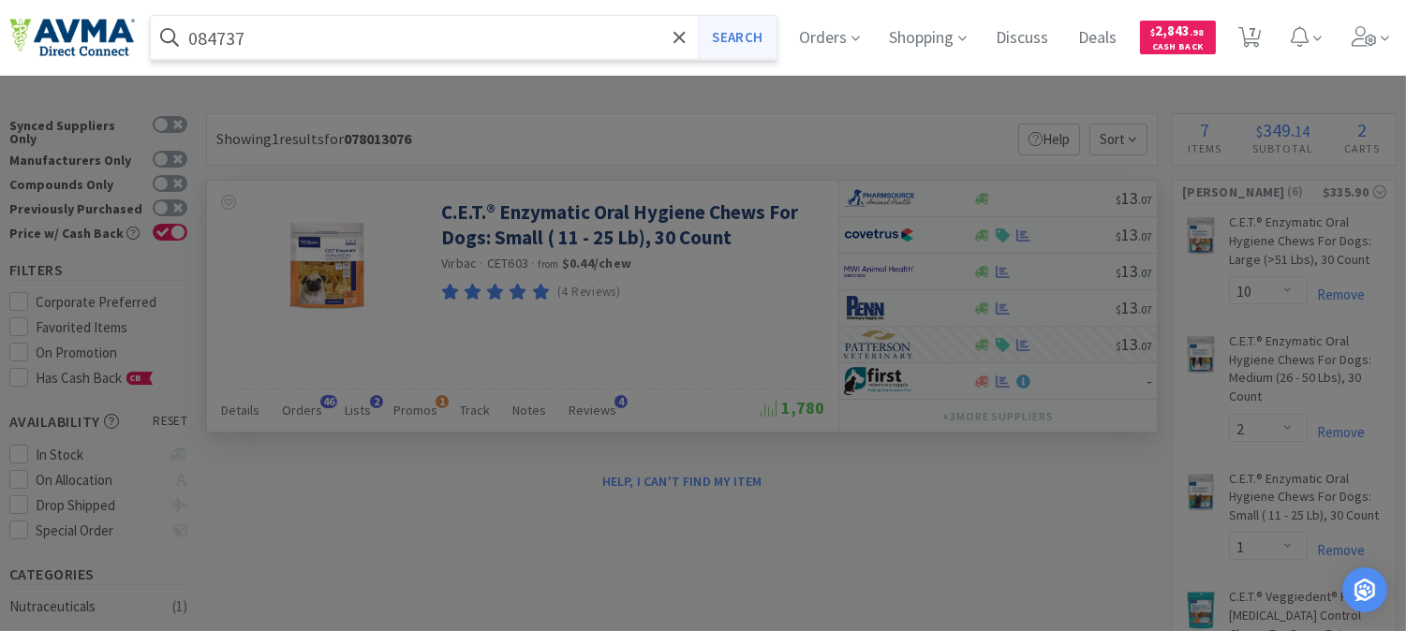
type input "084737"
click at [763, 36] on button "Search" at bounding box center [737, 37] width 78 height 43
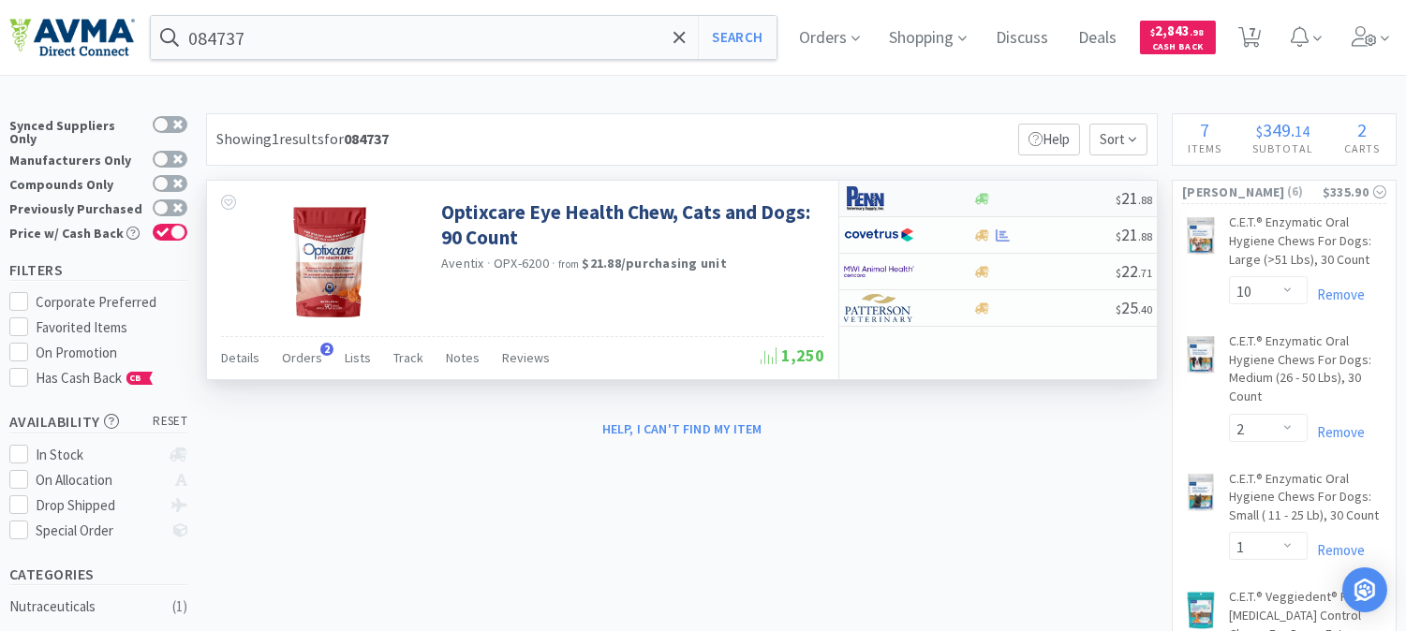
click at [864, 192] on img at bounding box center [879, 198] width 70 height 28
select select "1"
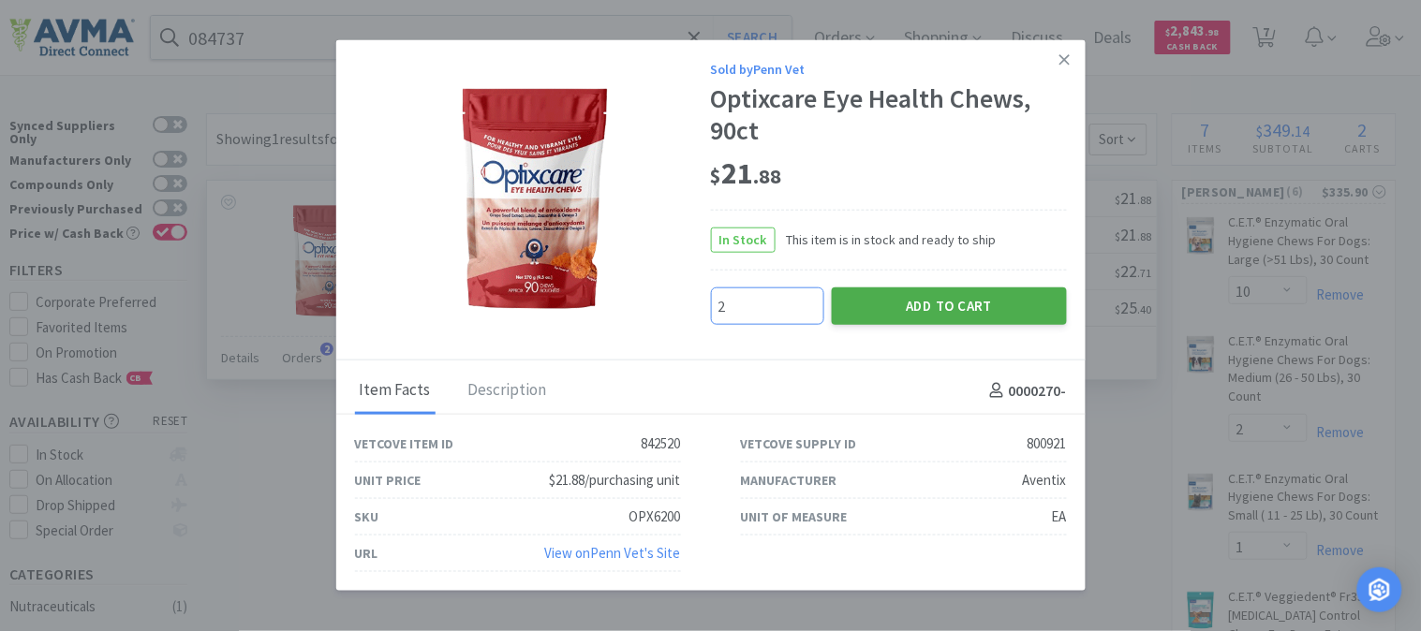
type input "2"
click at [906, 313] on button "Add to Cart" at bounding box center [949, 305] width 235 height 37
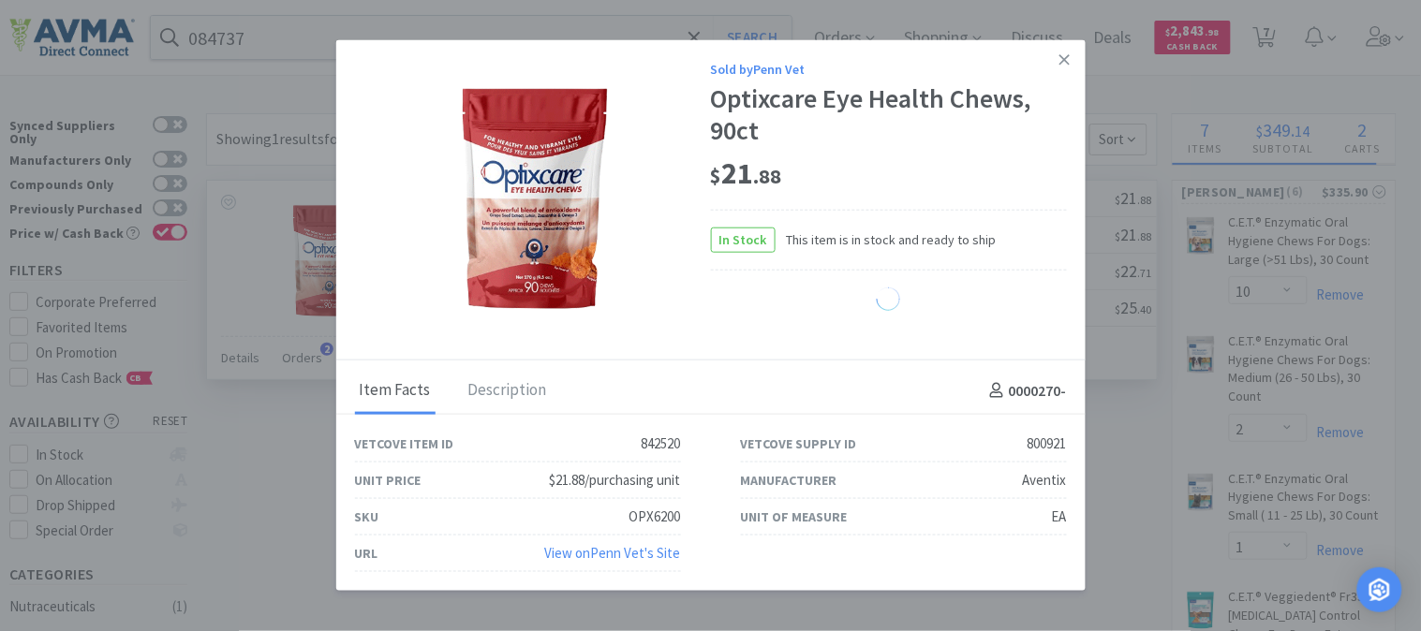
select select "1"
select select "2"
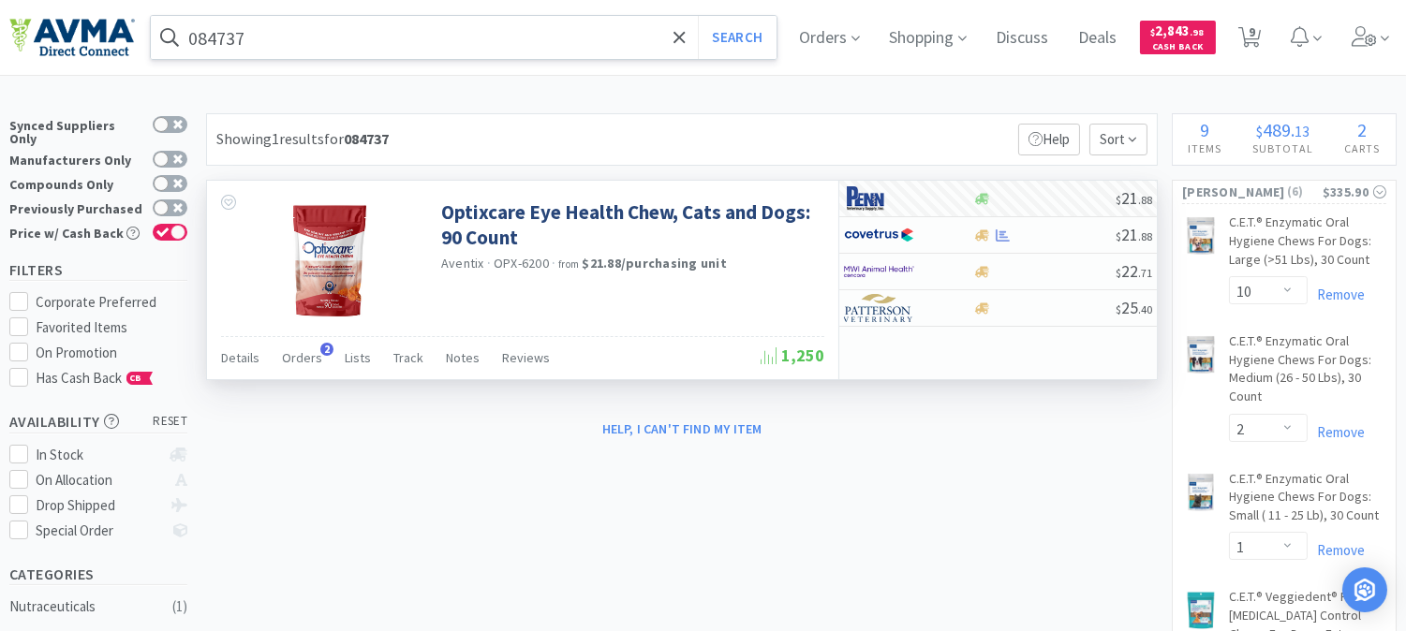
click at [281, 39] on input "084737" at bounding box center [464, 37] width 626 height 43
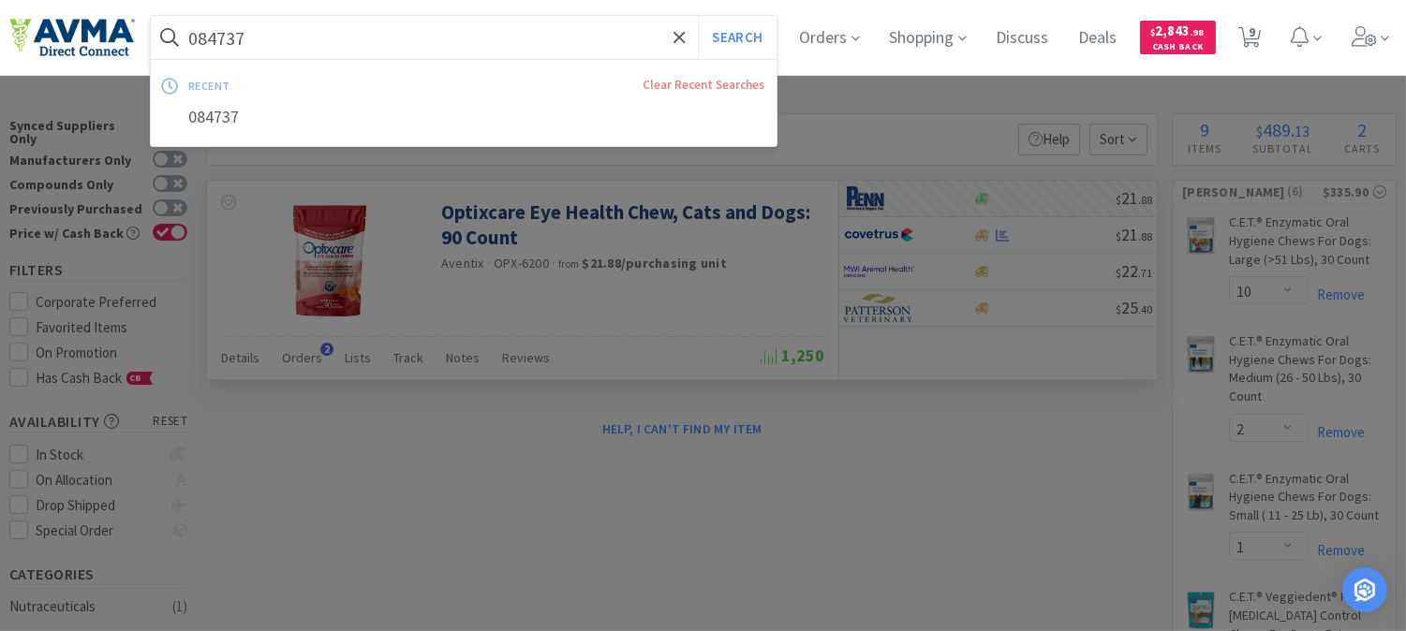
paste input "35022"
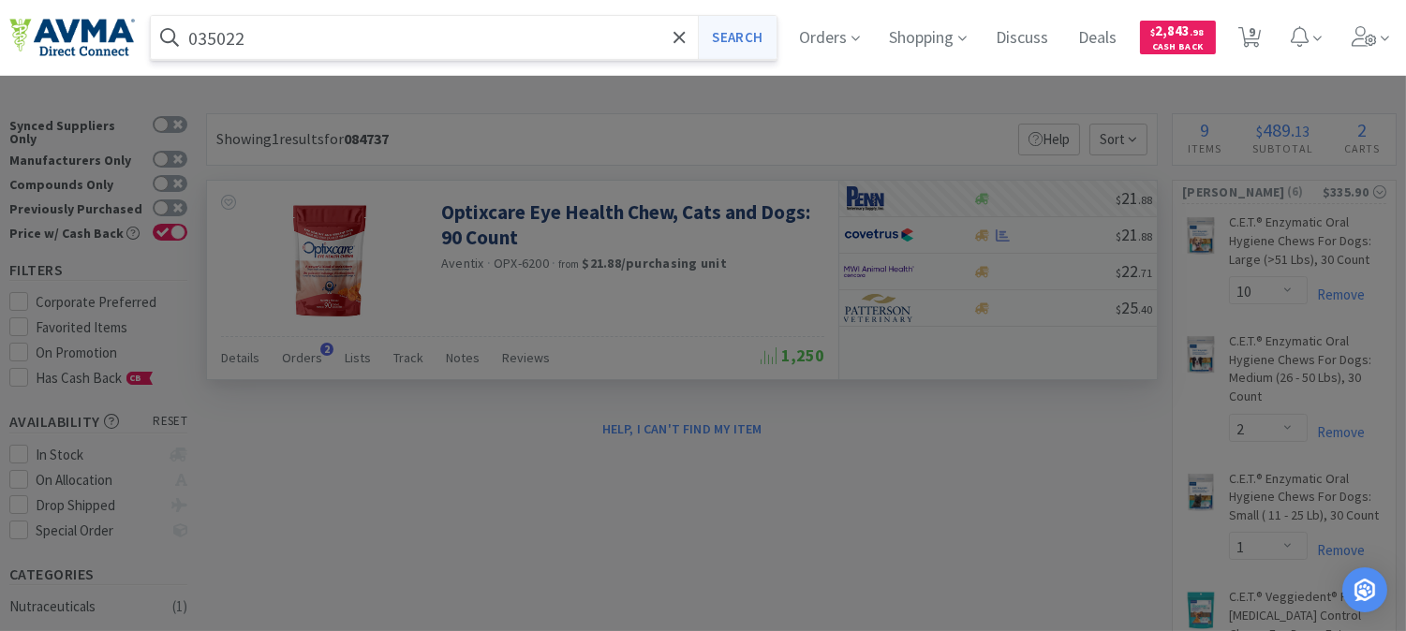
type input "035022"
click at [737, 26] on button "Search" at bounding box center [737, 37] width 78 height 43
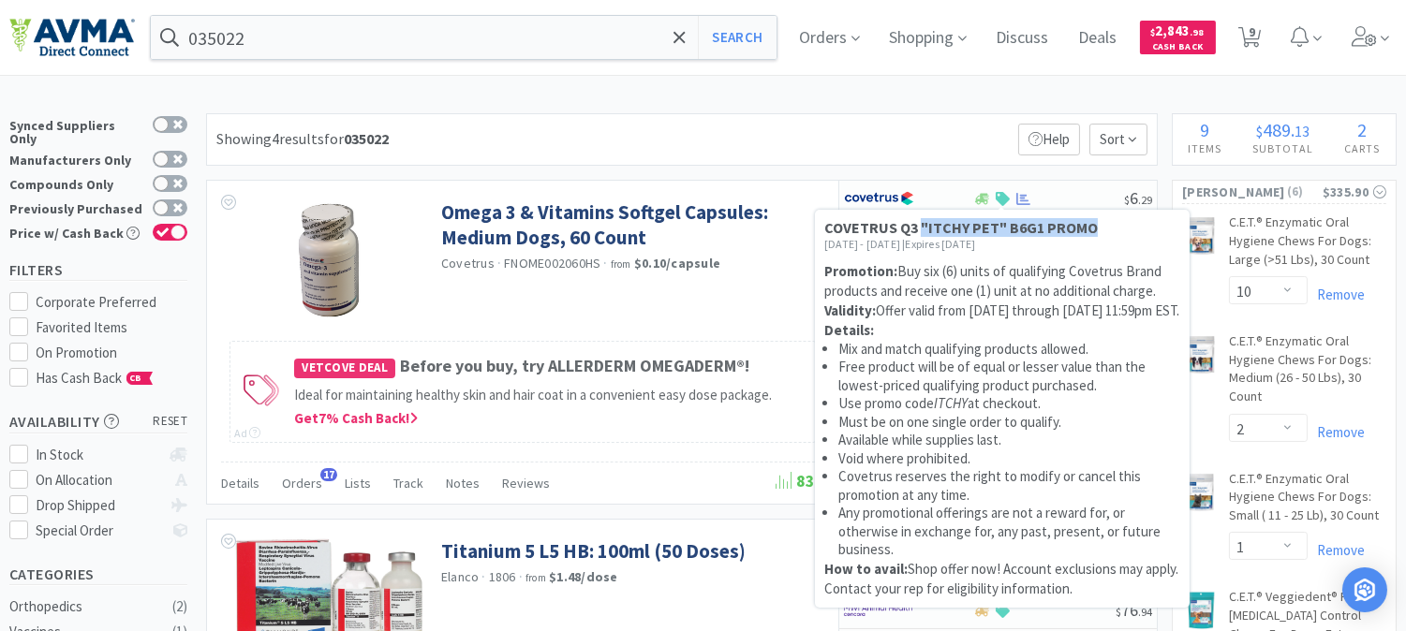
drag, startPoint x: 1101, startPoint y: 230, endPoint x: 921, endPoint y: 234, distance: 179.8
click at [921, 234] on h5 "COVETRUS Q3 "ITCHY PET" B6G1 PROMO" at bounding box center [1002, 228] width 356 height 18
select select "1"
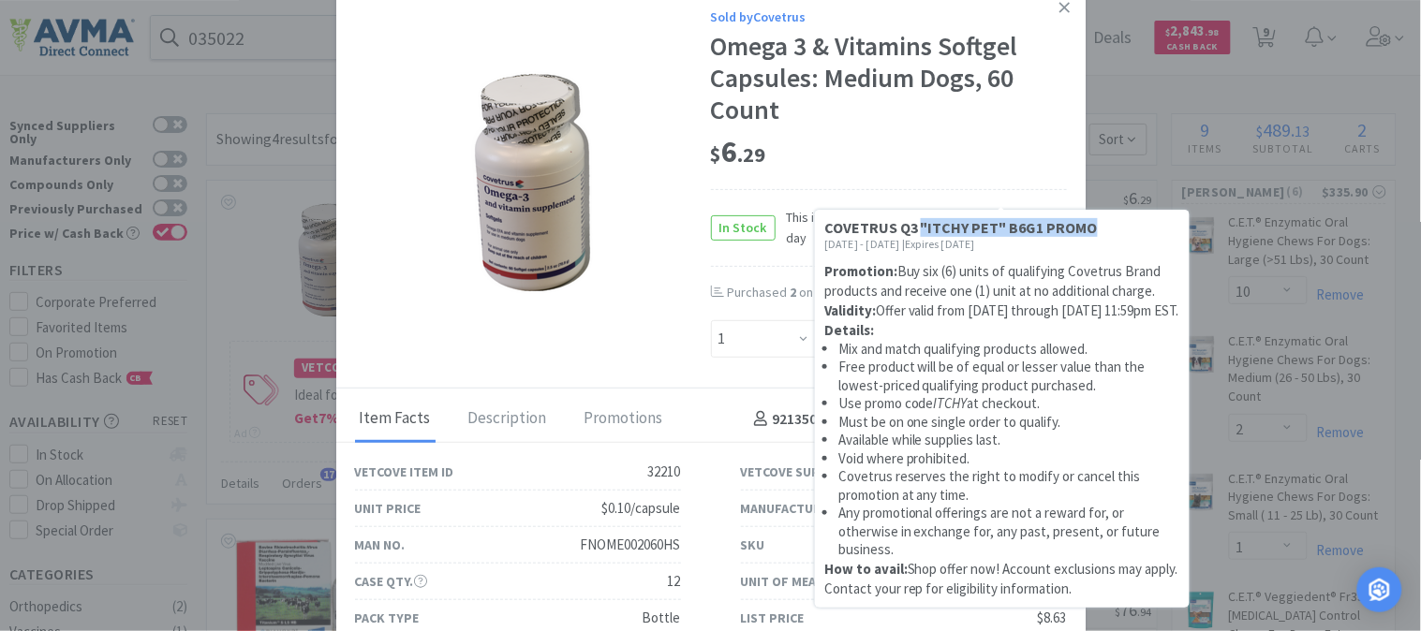
copy strong ""ITCHY PET" B6G1 PROMO"
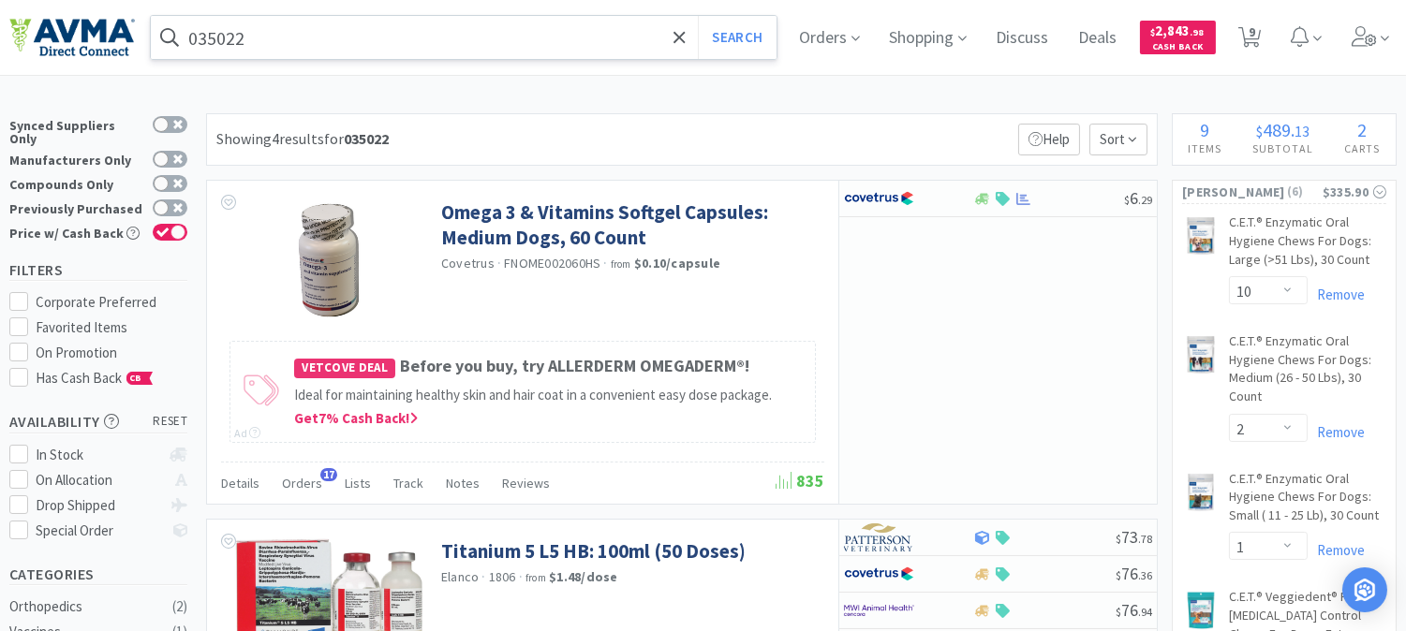
click at [345, 48] on input "035022" at bounding box center [464, 37] width 626 height 43
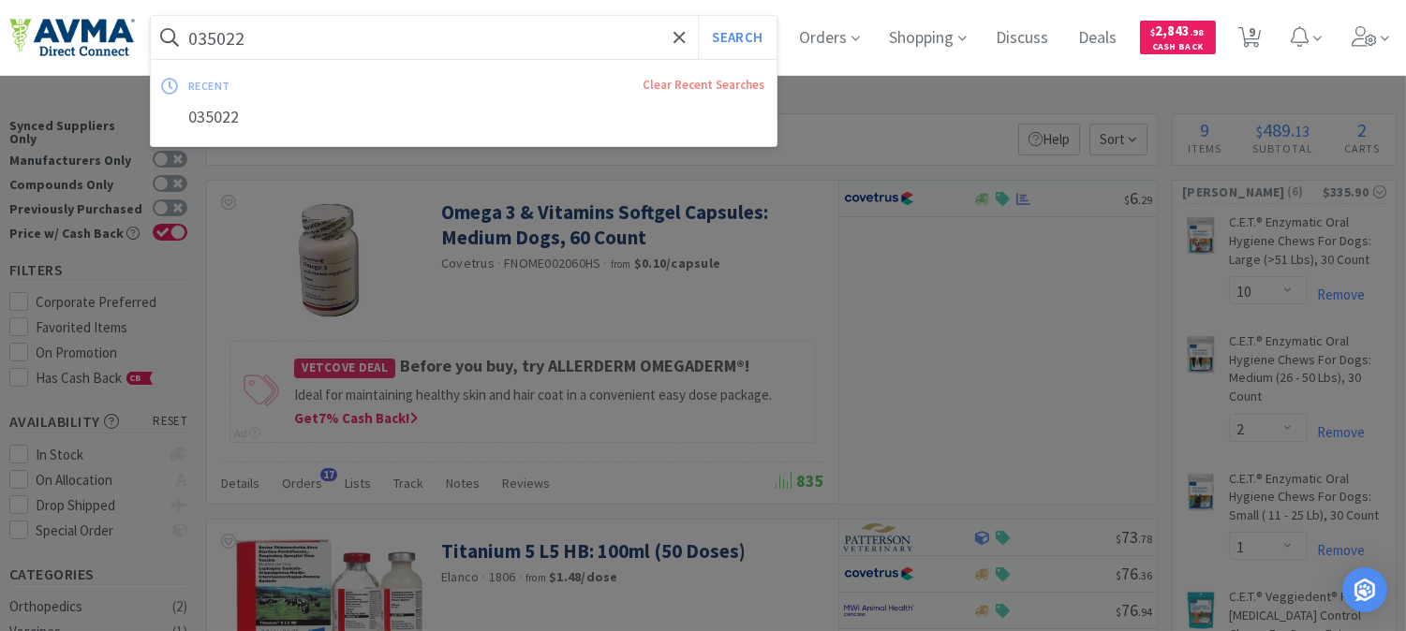
paste input "83024"
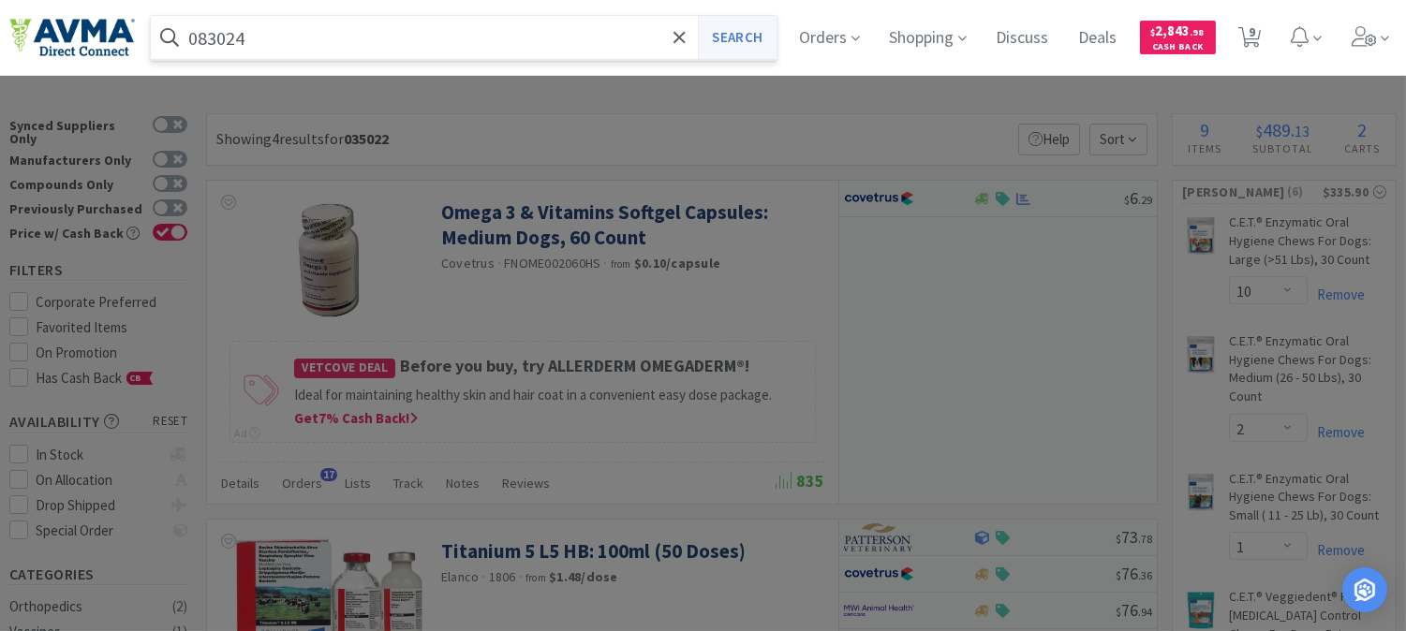
click at [750, 29] on button "Search" at bounding box center [737, 37] width 78 height 43
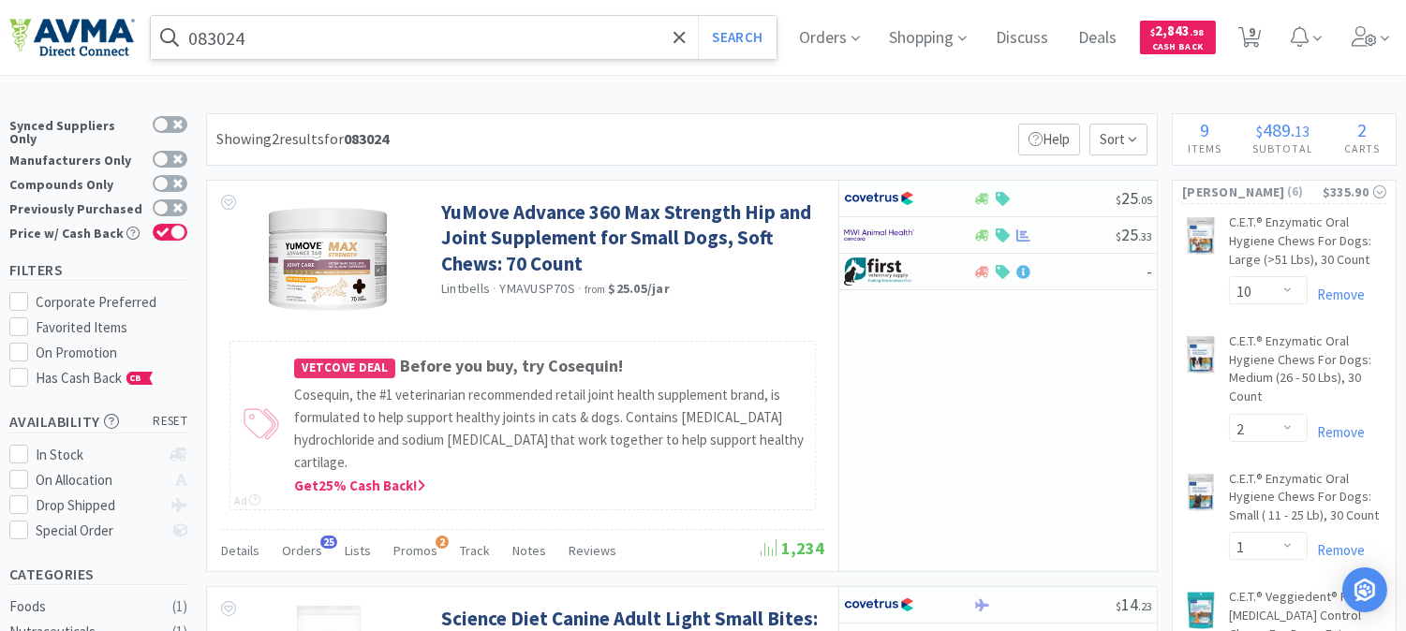
click at [240, 29] on input "083024" at bounding box center [464, 37] width 626 height 43
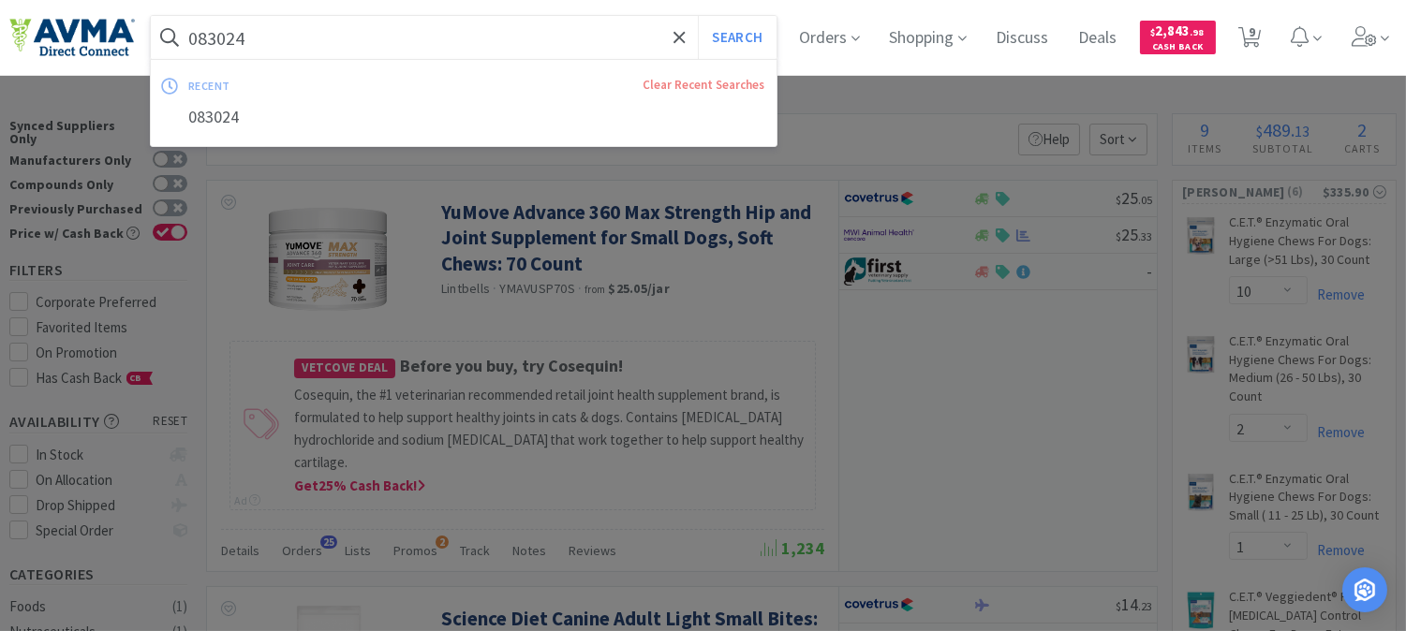
paste input "6"
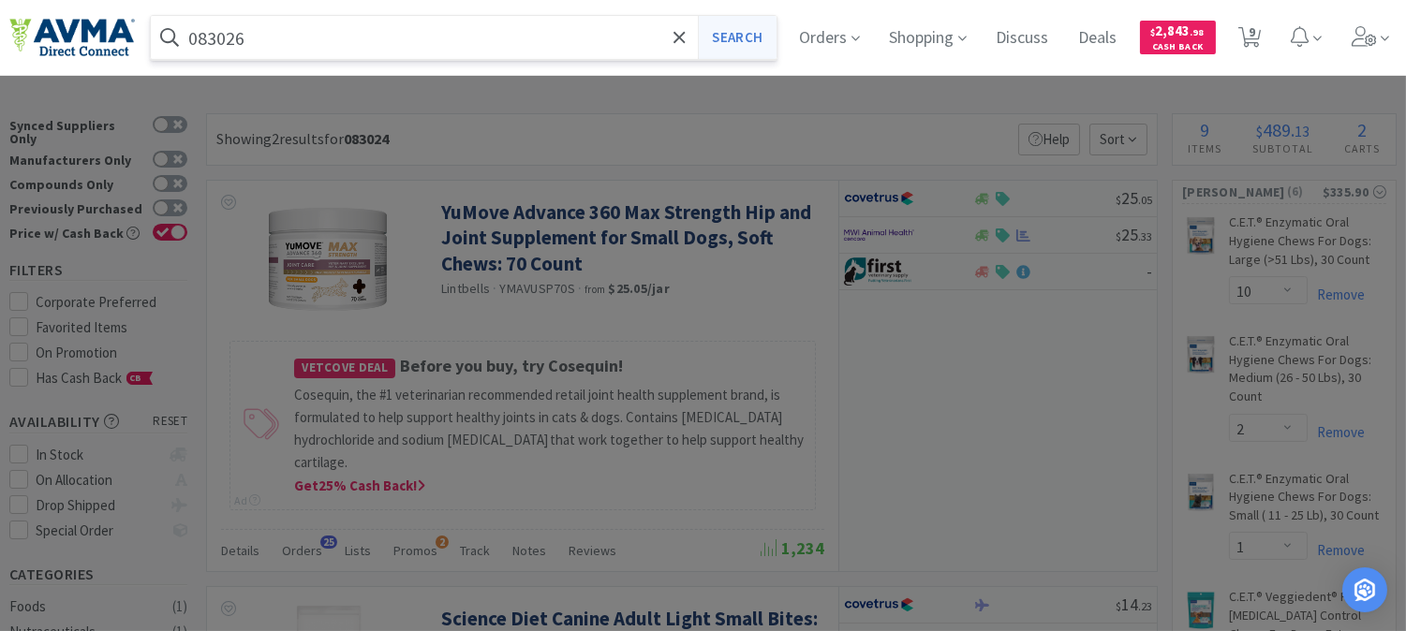
click at [756, 29] on button "Search" at bounding box center [737, 37] width 78 height 43
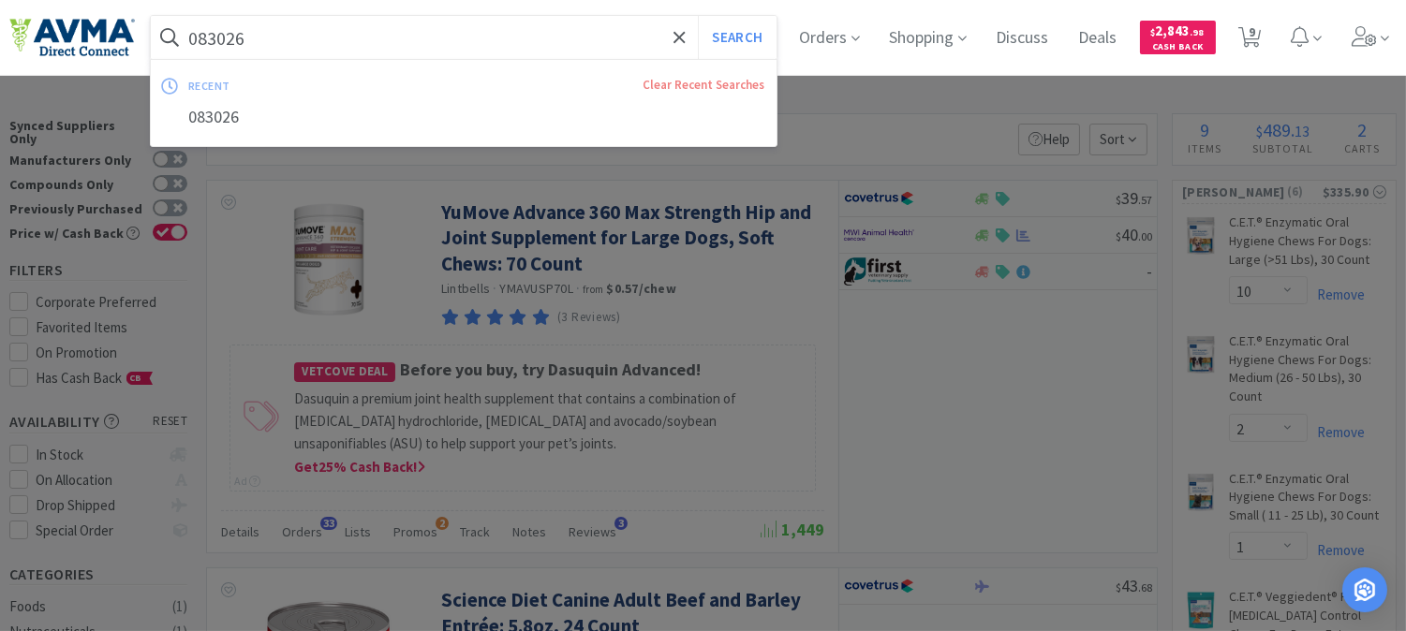
click at [213, 41] on input "083026" at bounding box center [464, 37] width 626 height 43
paste input "48897"
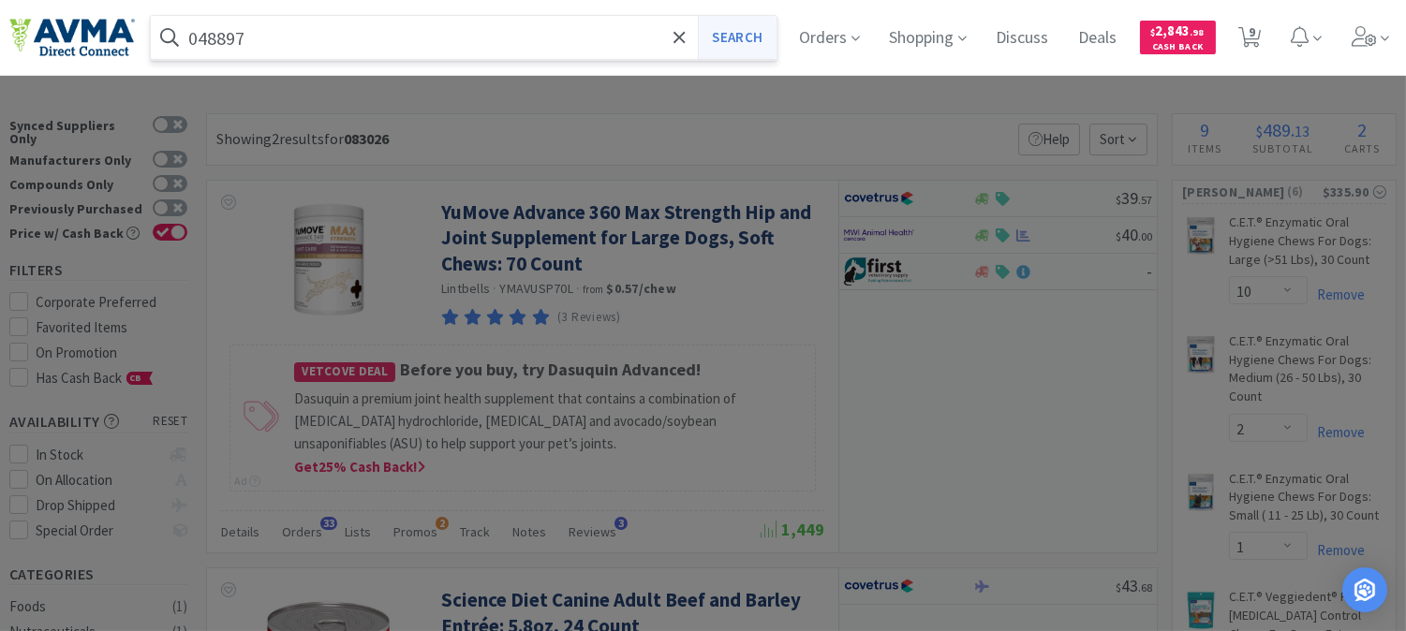
click at [738, 42] on button "Search" at bounding box center [737, 37] width 78 height 43
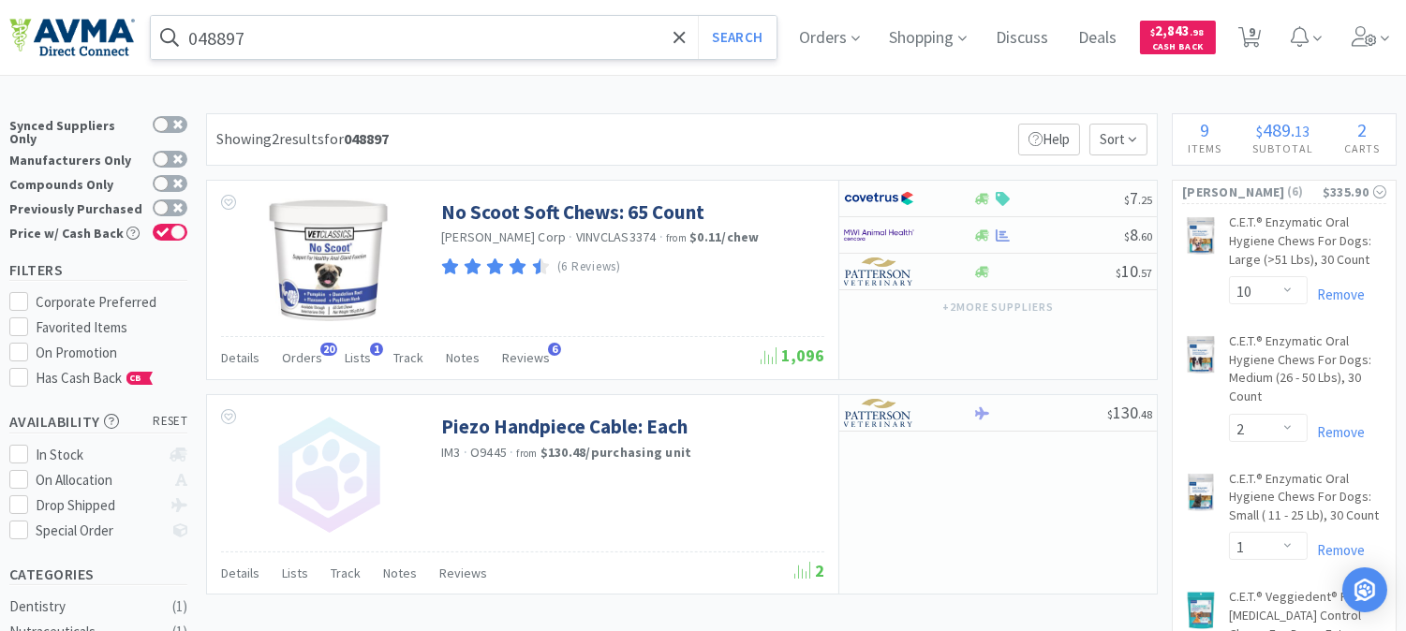
click at [338, 31] on input "048897" at bounding box center [464, 37] width 626 height 43
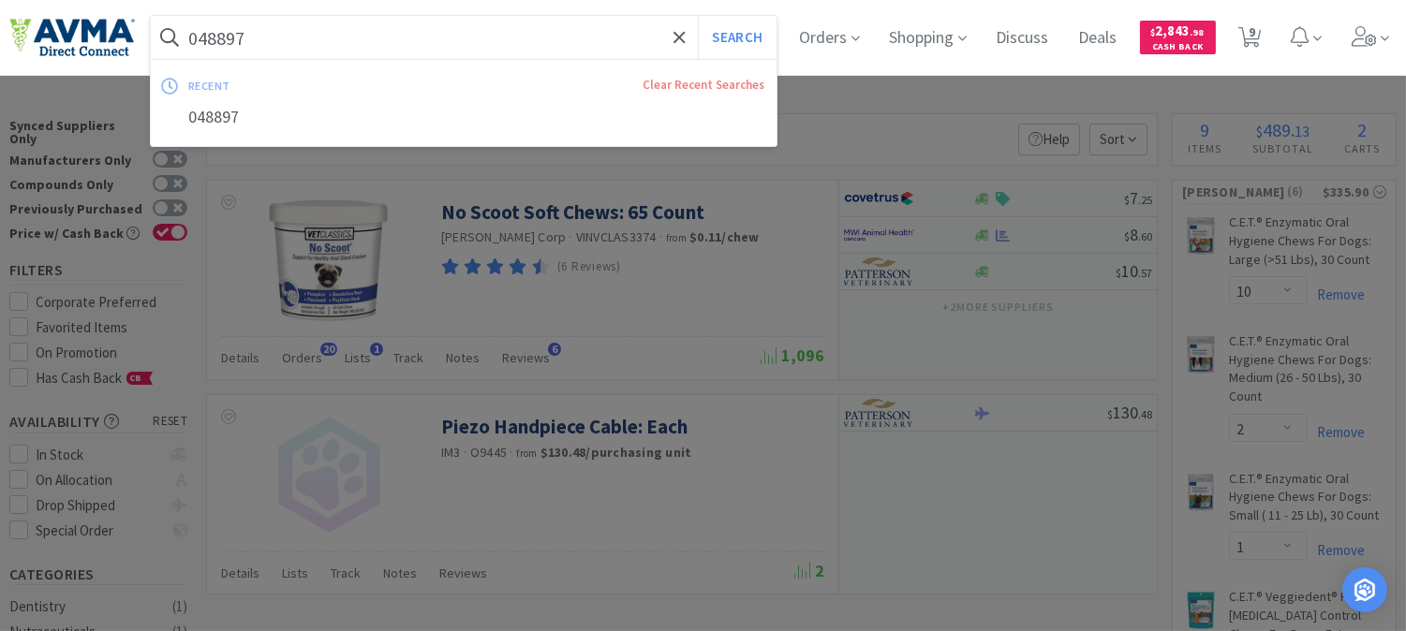
paste input "90324"
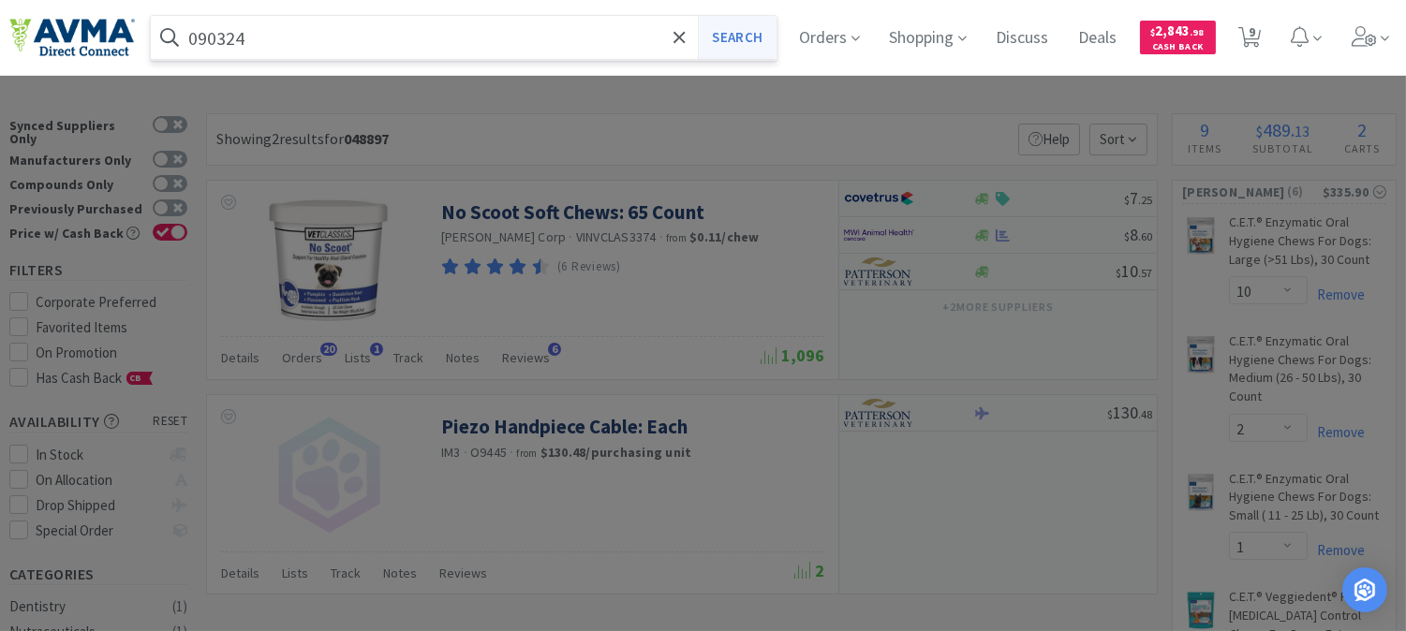
click at [745, 38] on button "Search" at bounding box center [737, 37] width 78 height 43
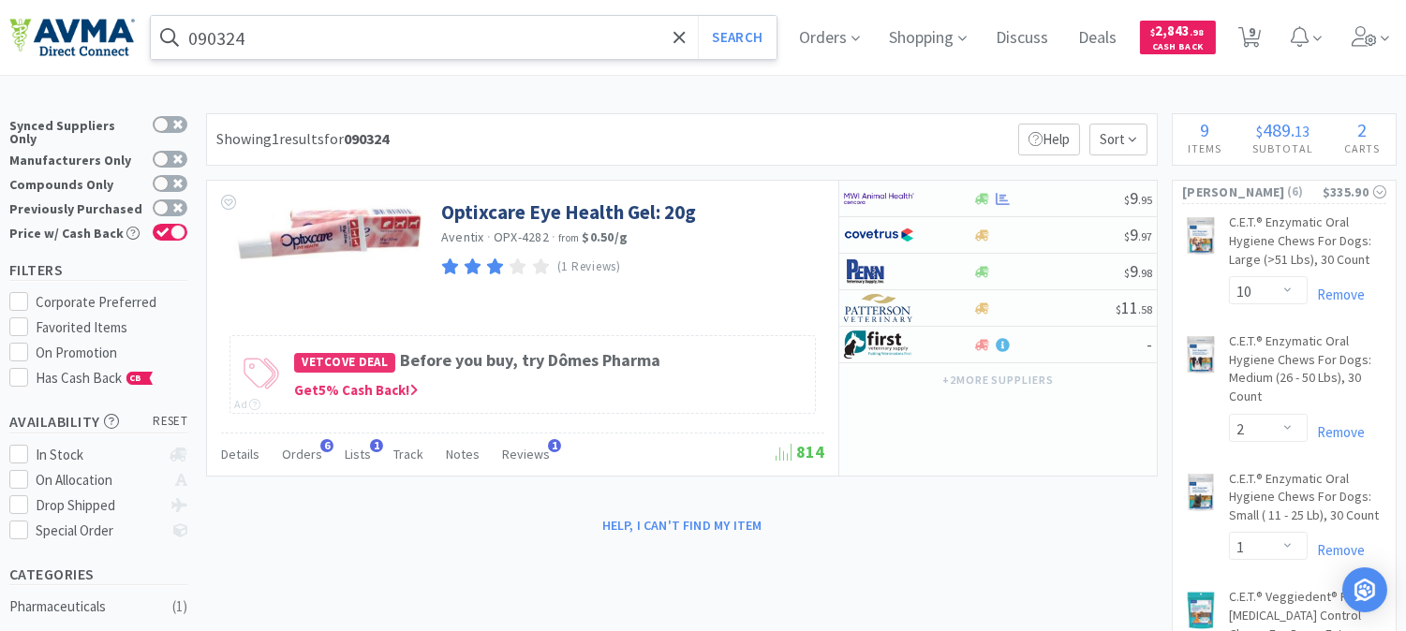
click at [272, 33] on input "090324" at bounding box center [464, 37] width 626 height 43
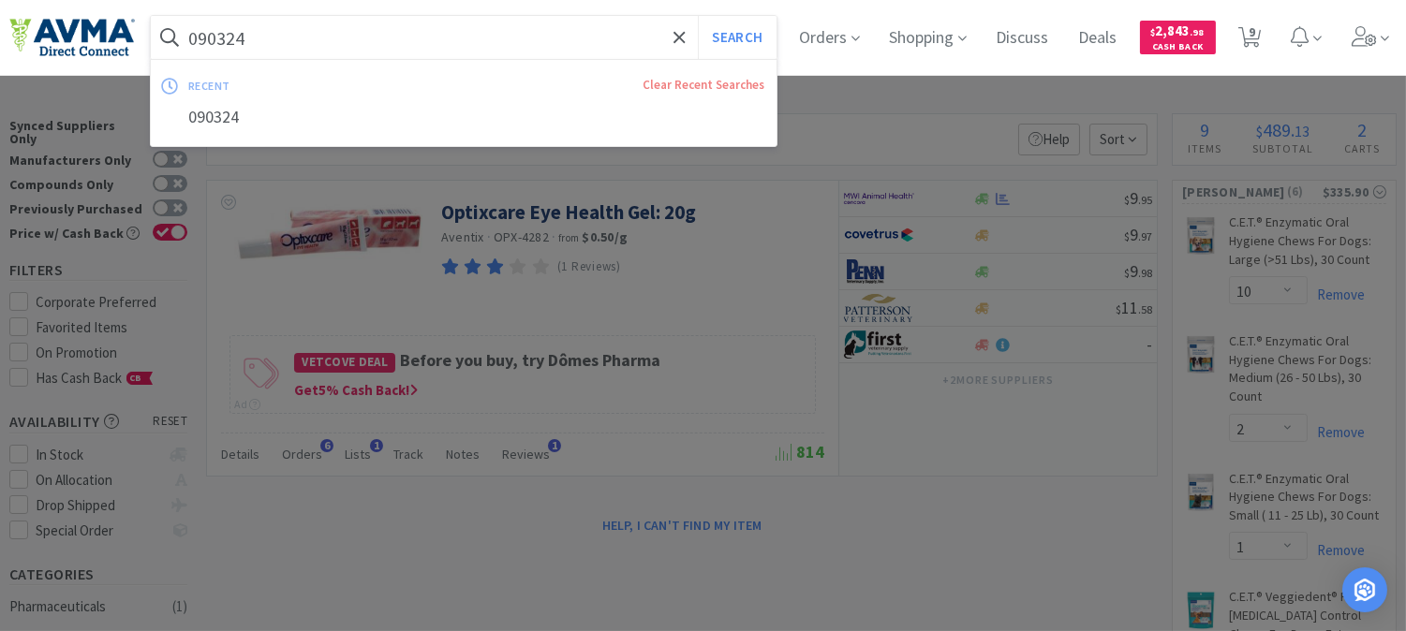
paste input "37765"
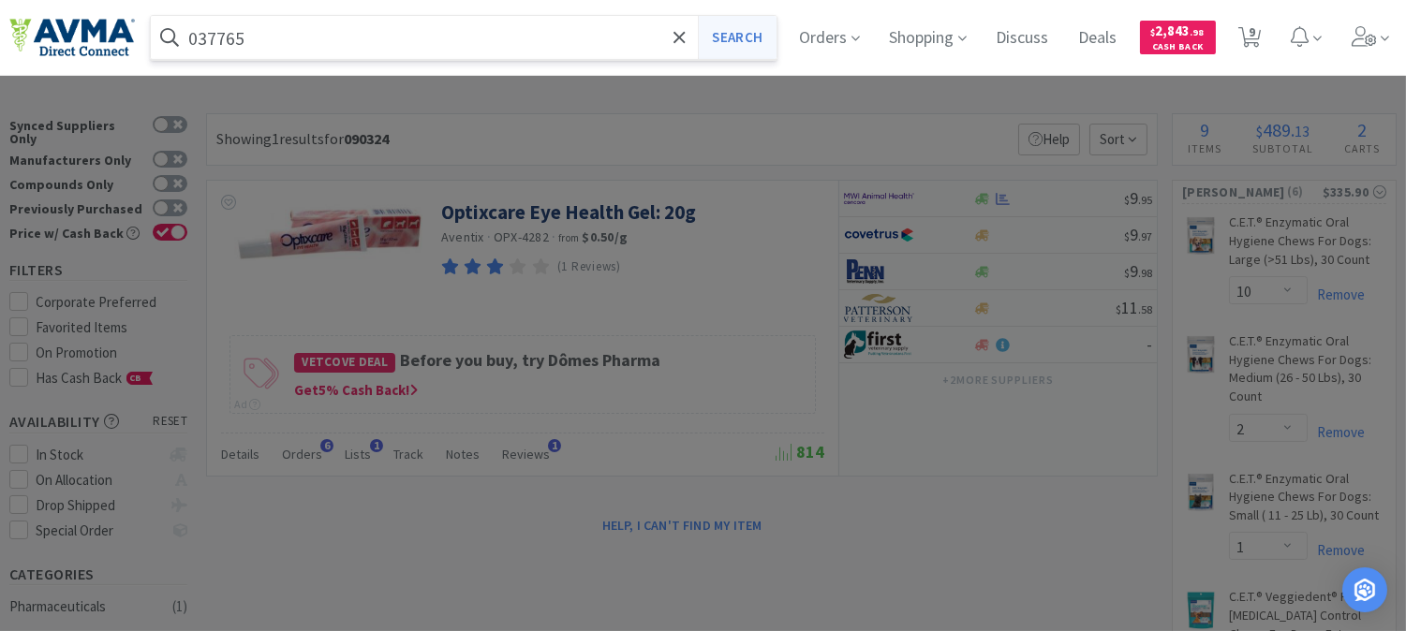
click at [759, 32] on button "Search" at bounding box center [737, 37] width 78 height 43
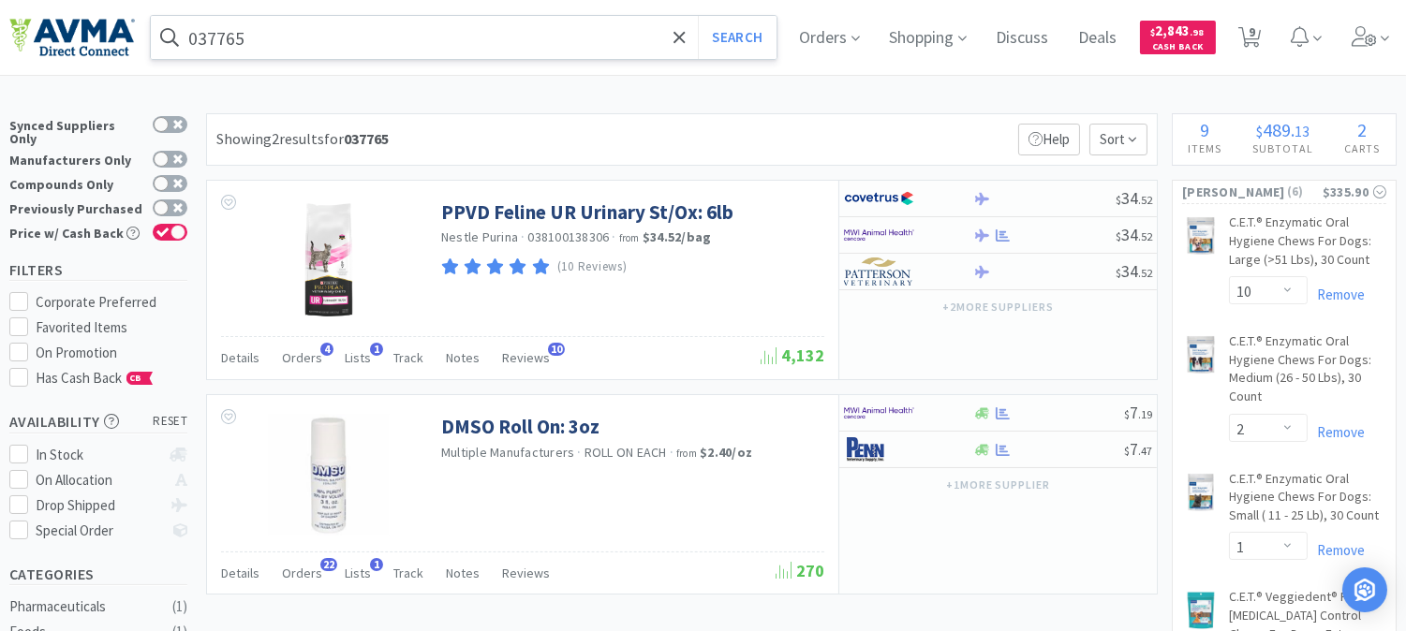
click at [247, 41] on input "037765" at bounding box center [464, 37] width 626 height 43
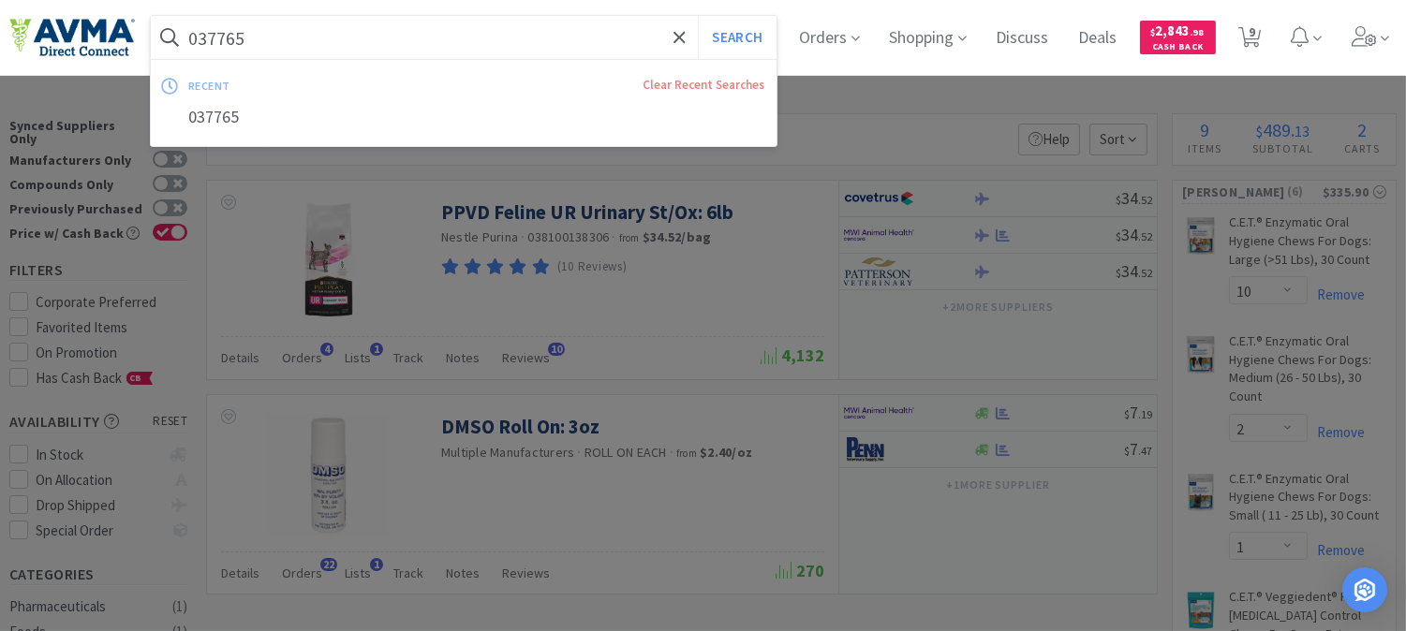
paste input "20857"
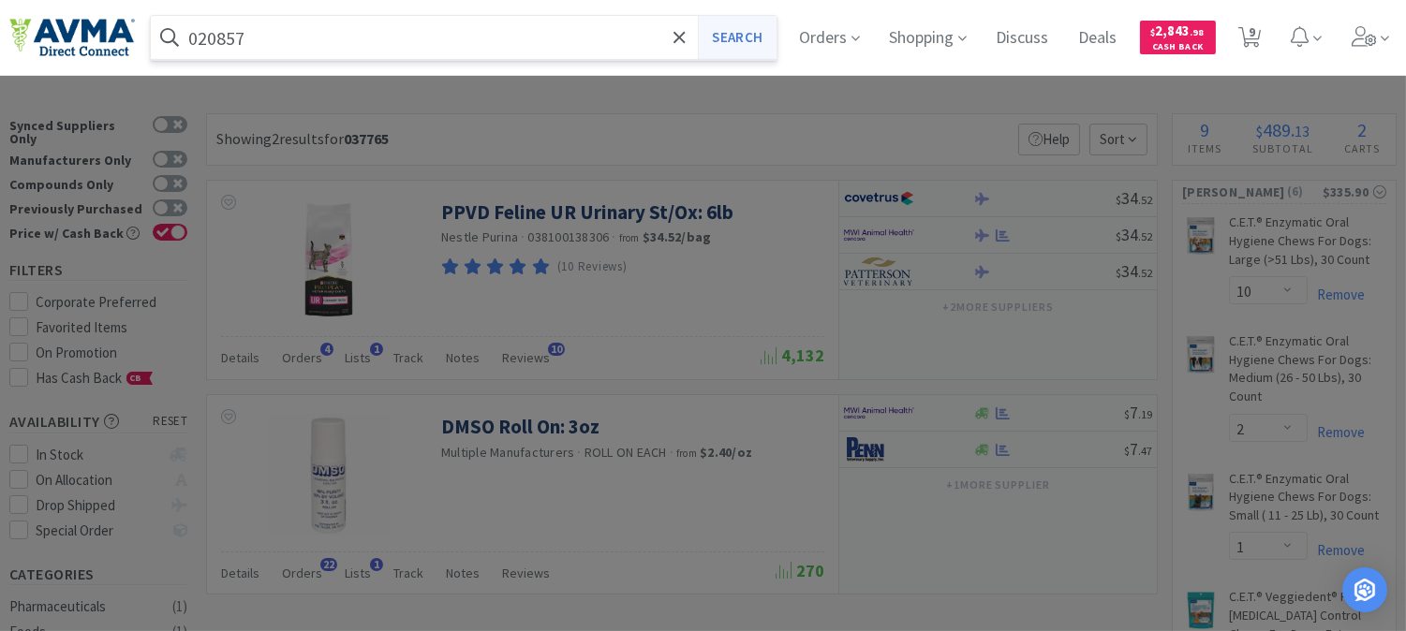
click at [741, 34] on button "Search" at bounding box center [737, 37] width 78 height 43
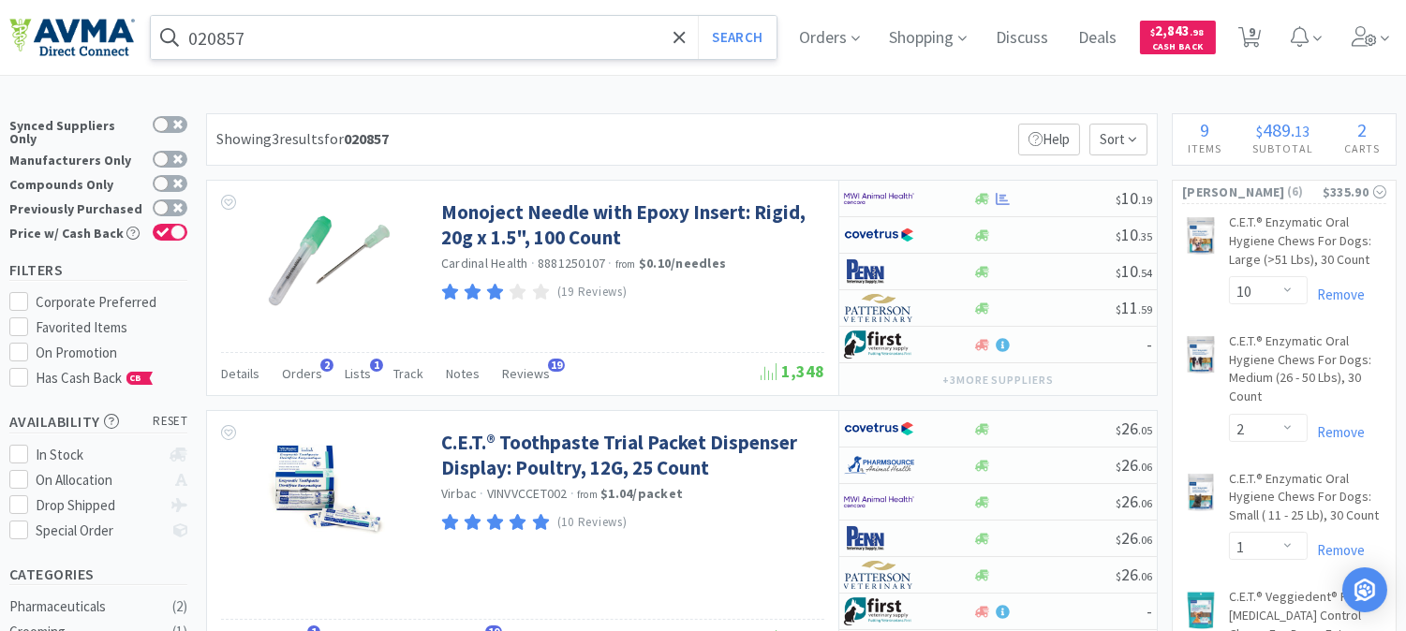
click at [213, 38] on input "020857" at bounding box center [464, 37] width 626 height 43
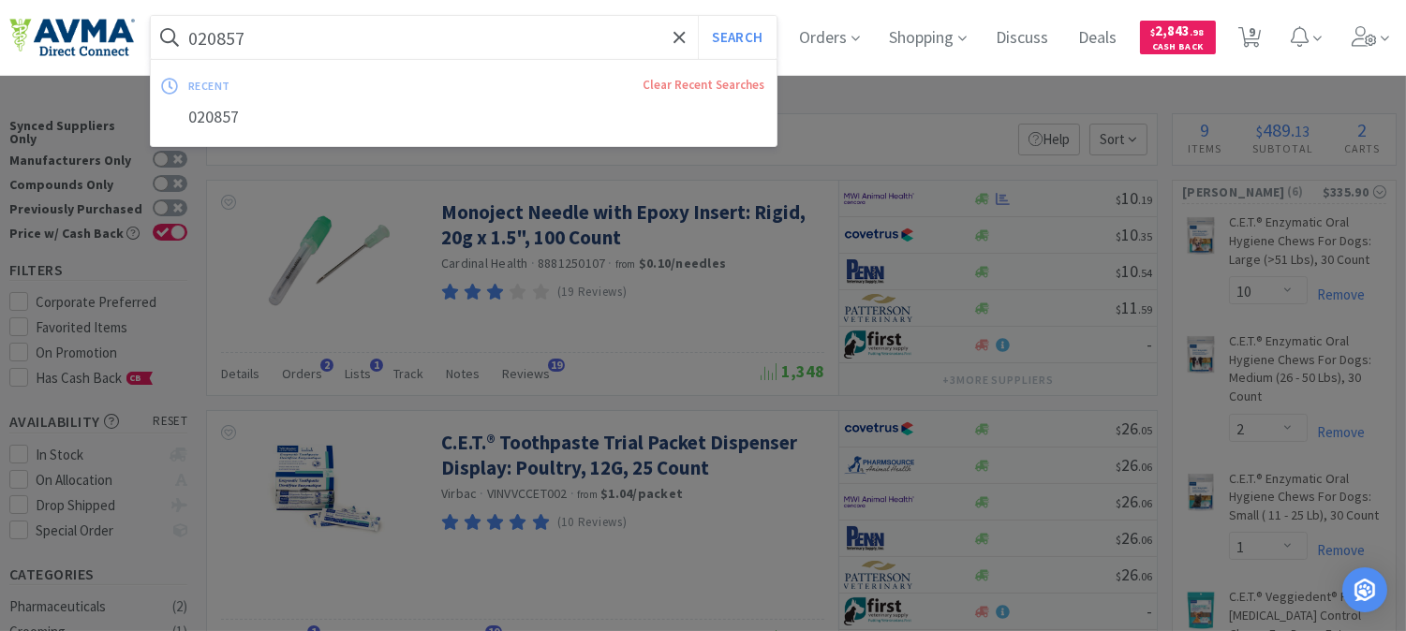
paste input "122740"
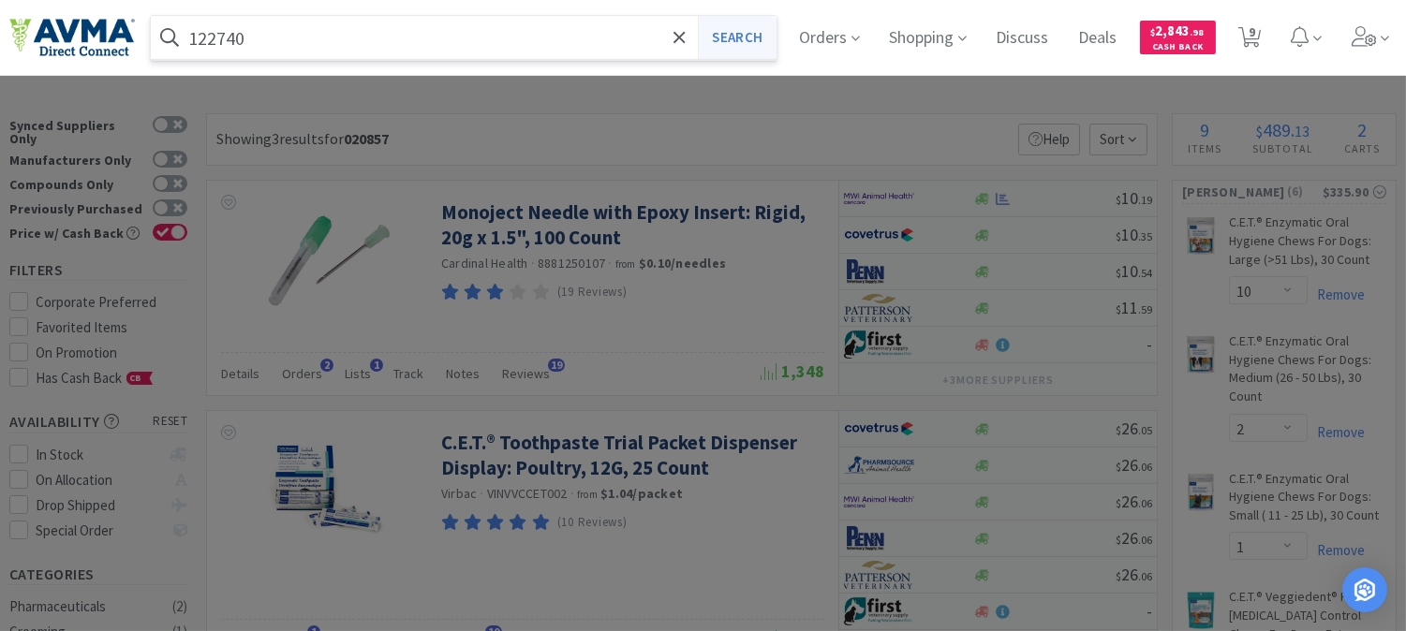
click at [747, 32] on button "Search" at bounding box center [737, 37] width 78 height 43
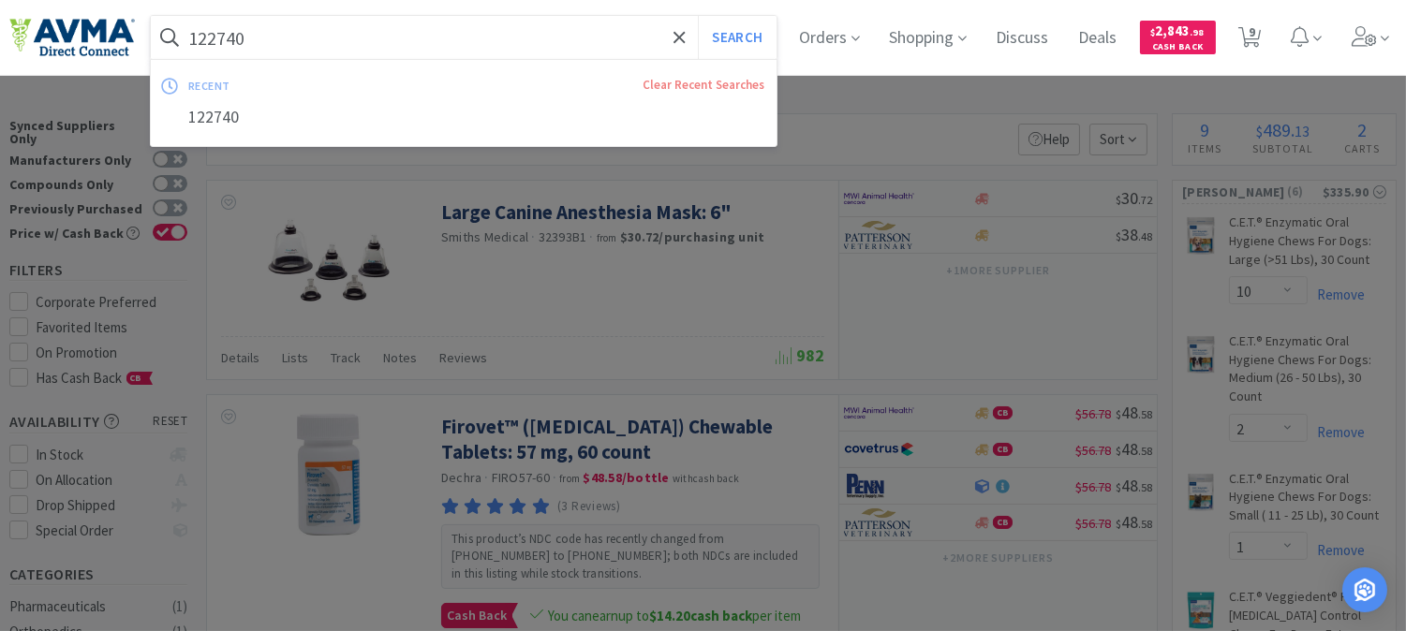
click at [269, 38] on input "122740" at bounding box center [464, 37] width 626 height 43
paste input "090324"
type input "090324"
click at [698, 16] on button "Search" at bounding box center [737, 37] width 78 height 43
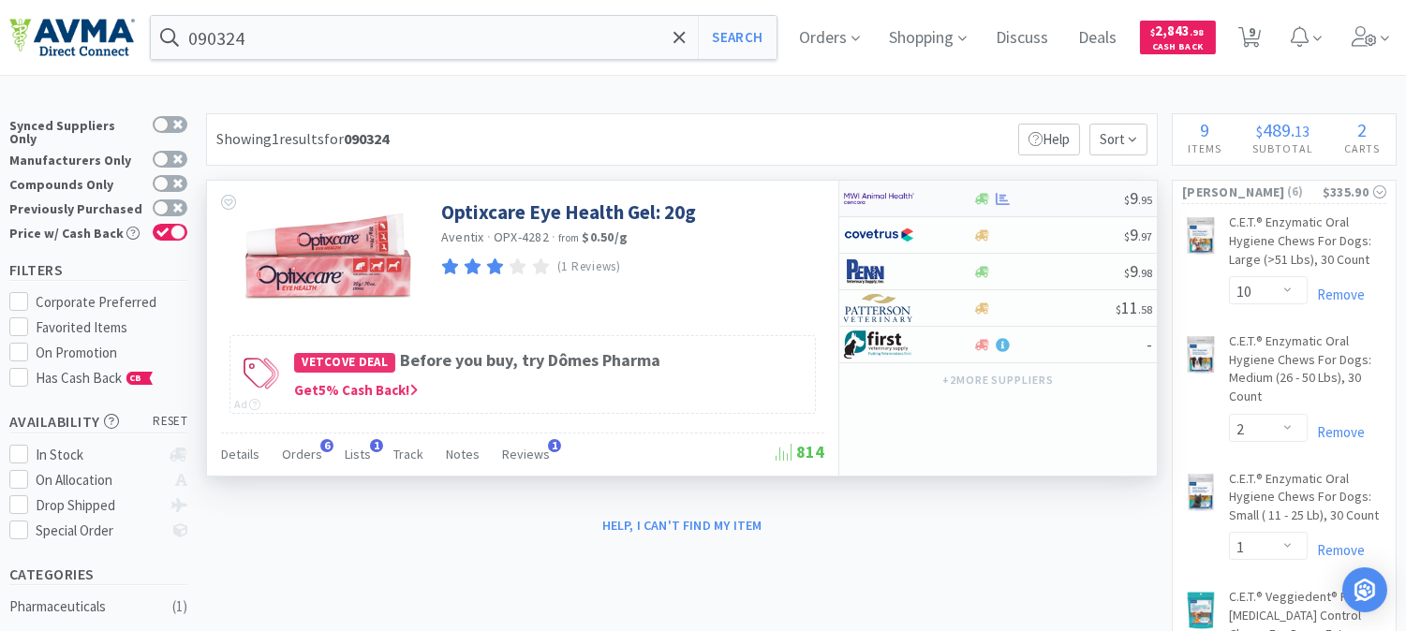
click at [891, 200] on img at bounding box center [879, 198] width 70 height 28
select select "1"
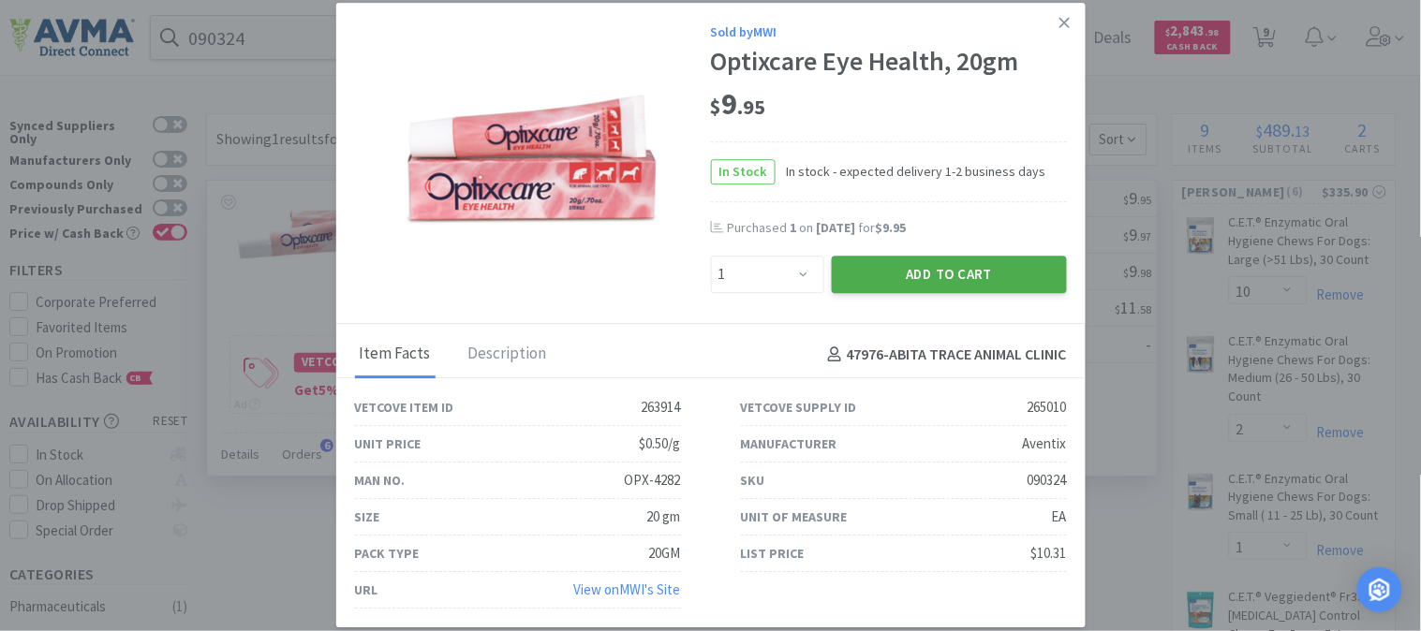
click at [947, 277] on button "Add to Cart" at bounding box center [949, 274] width 235 height 37
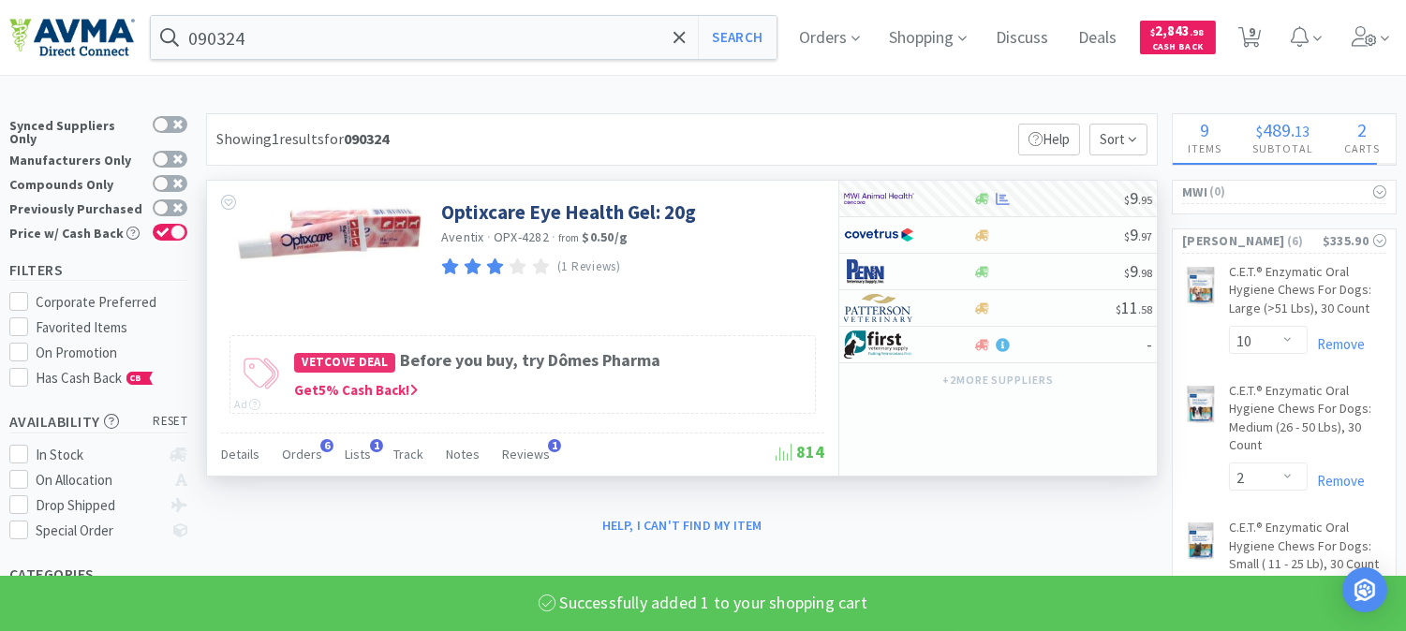
select select "1"
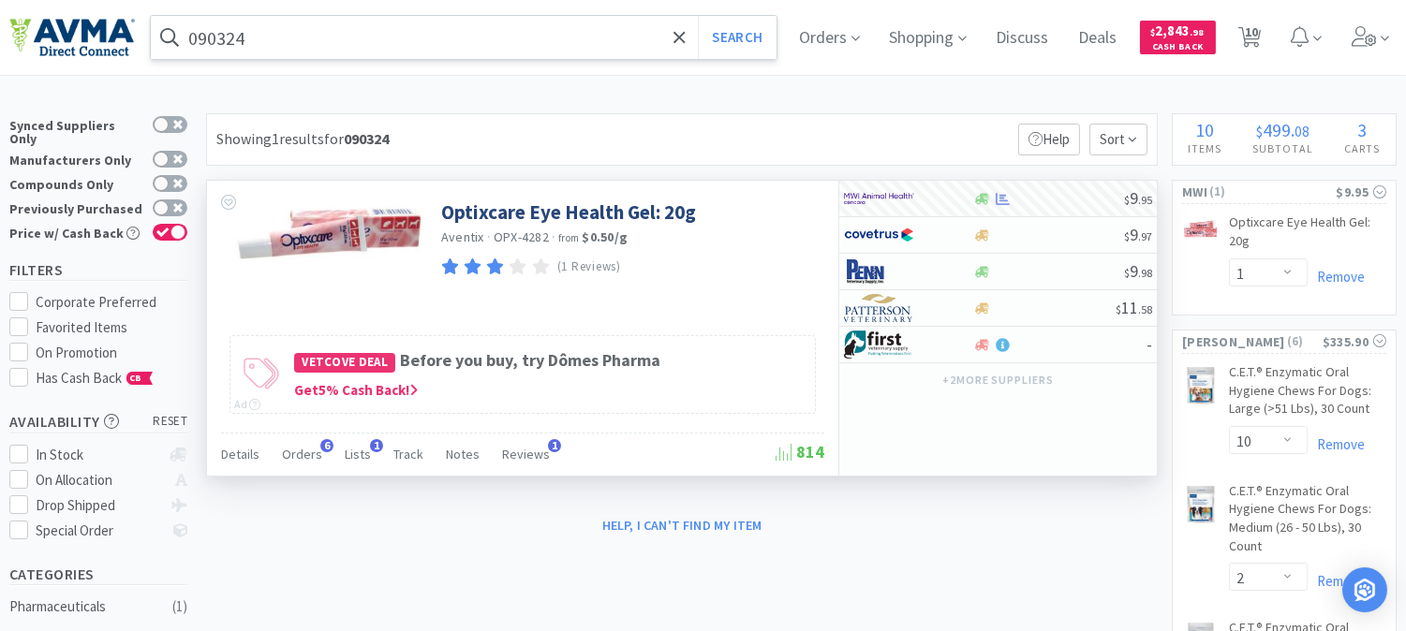
click at [312, 45] on input "090324" at bounding box center [464, 37] width 626 height 43
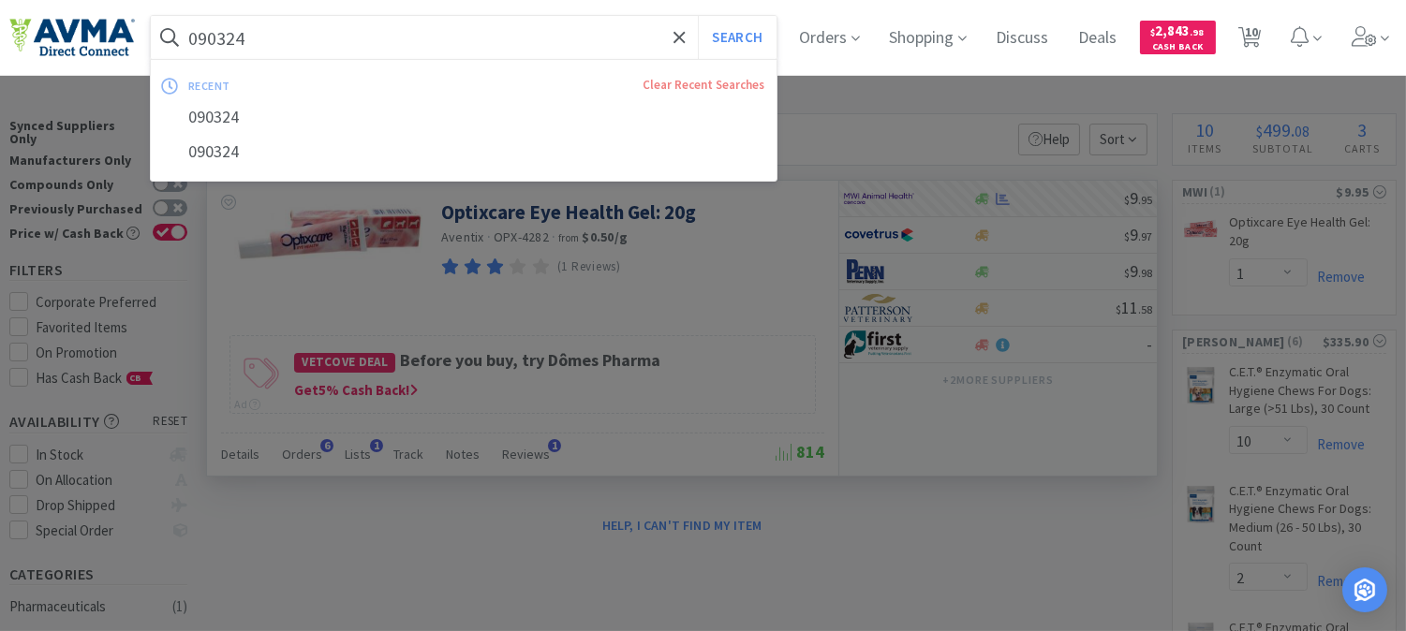
paste input "37765"
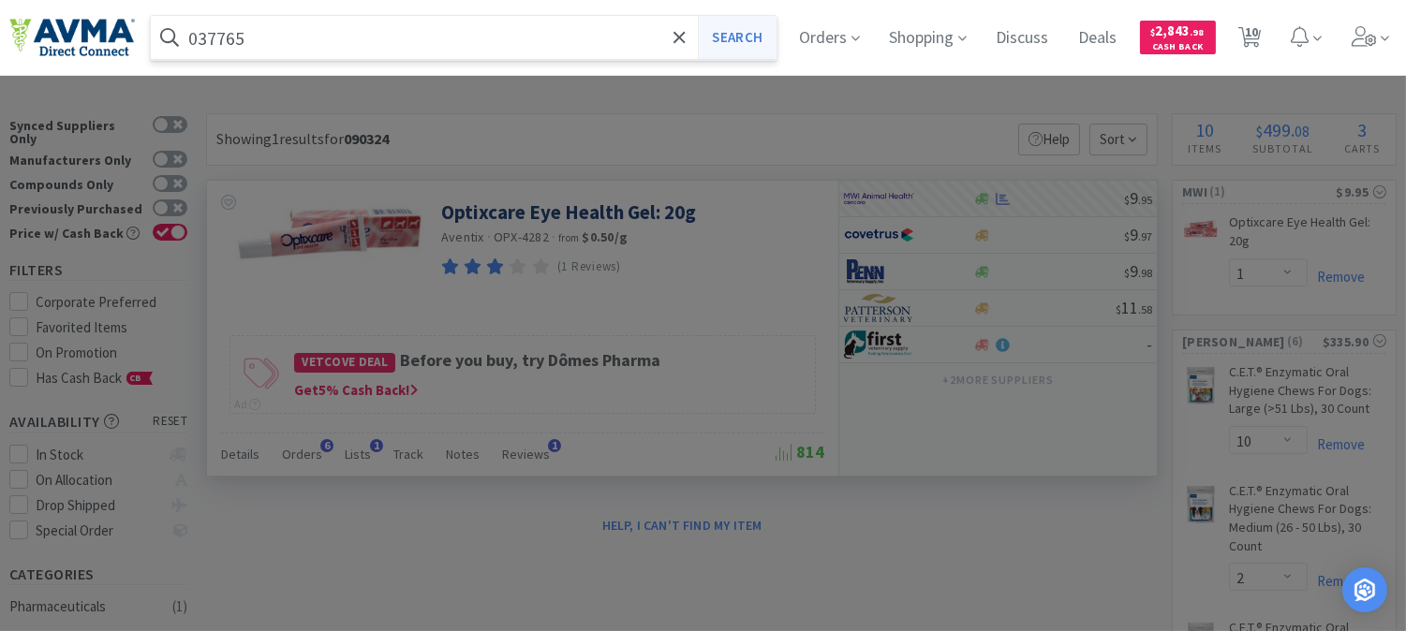
type input "037765"
click at [764, 30] on button "Search" at bounding box center [737, 37] width 78 height 43
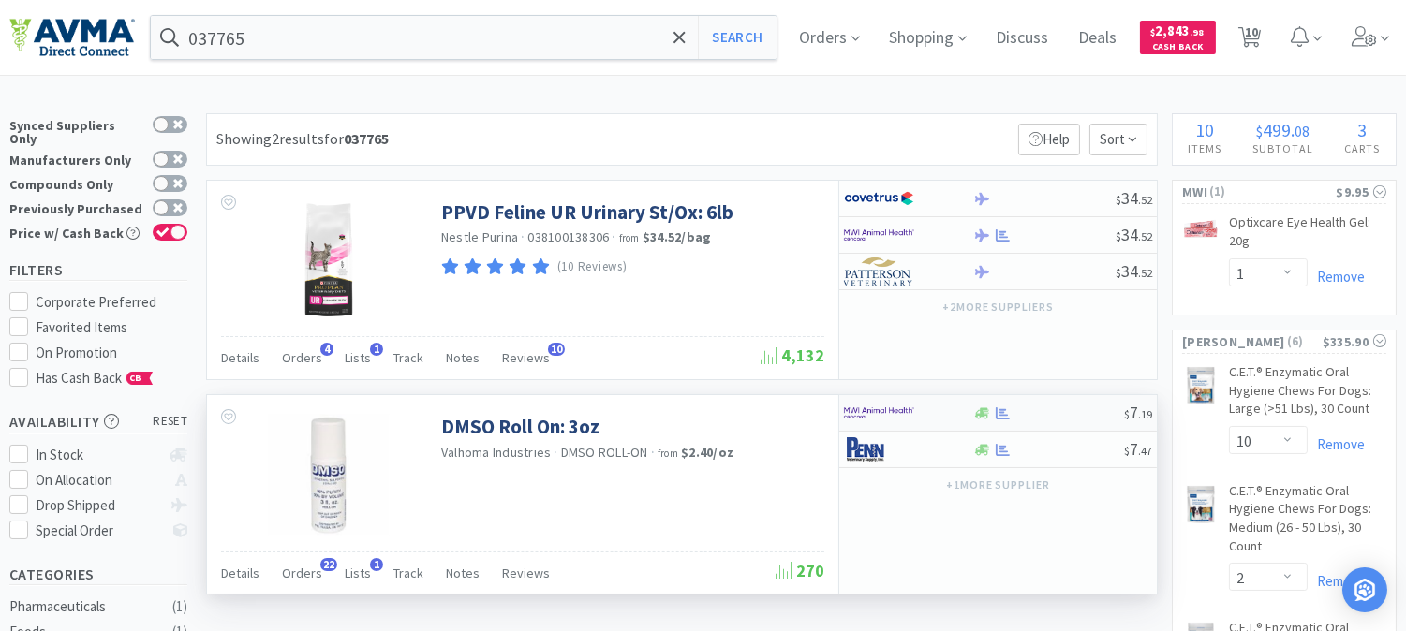
click at [884, 406] on img at bounding box center [879, 413] width 70 height 28
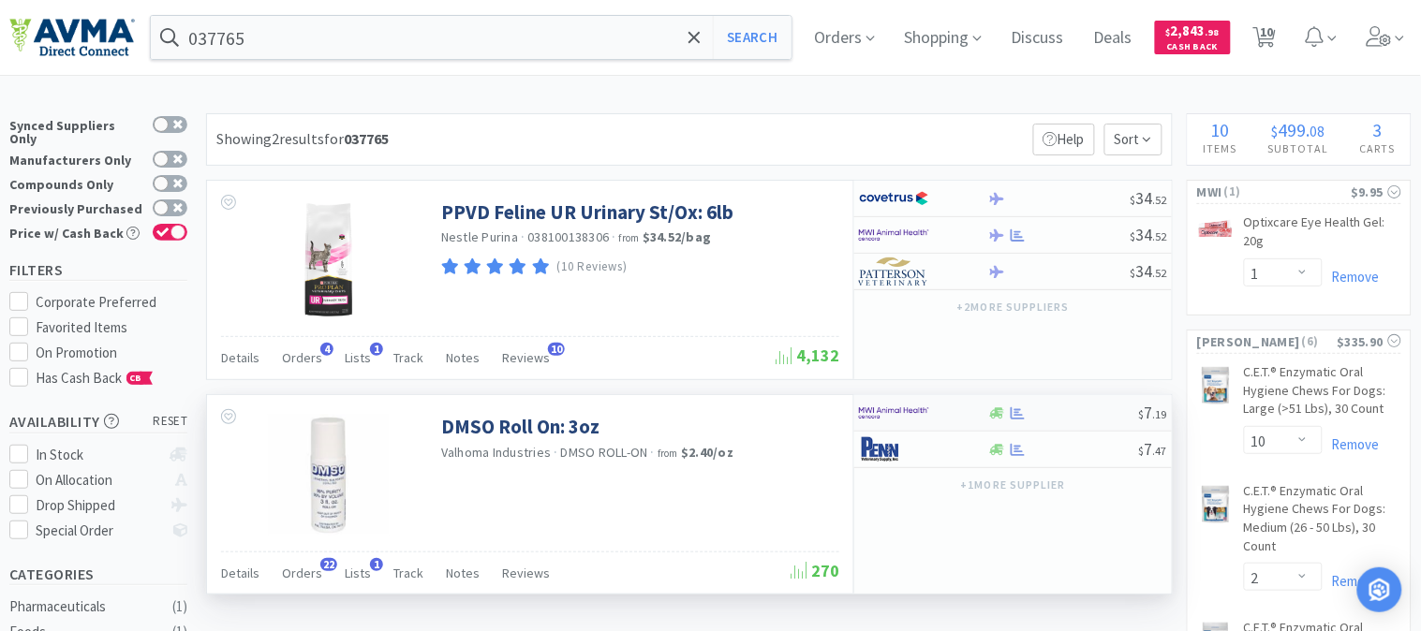
select select "1"
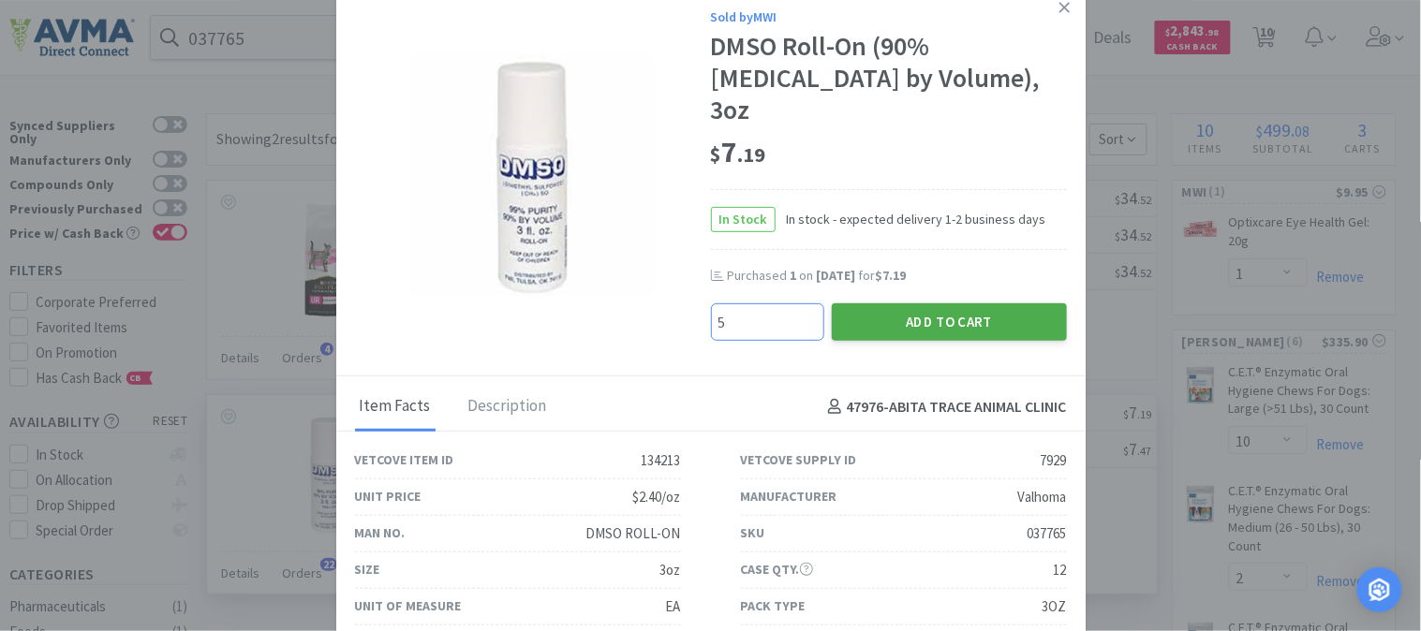
type input "5"
click at [947, 303] on button "Add to Cart" at bounding box center [949, 321] width 235 height 37
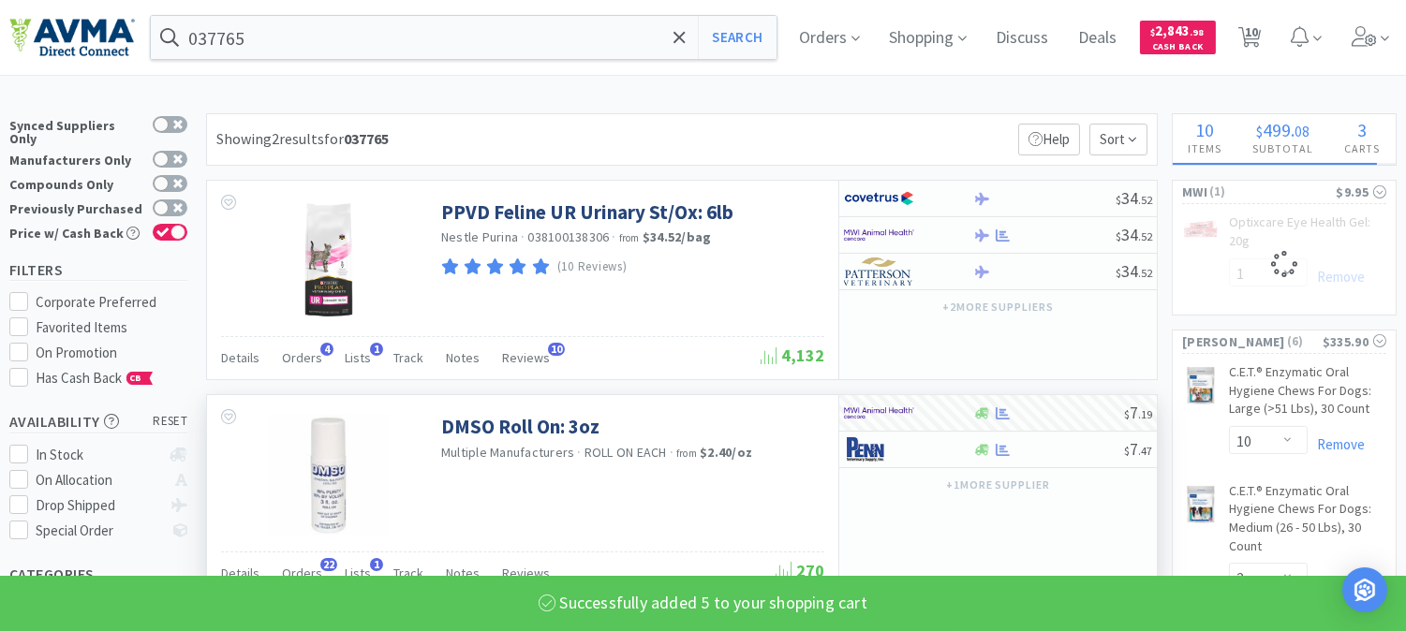
select select "5"
select select "1"
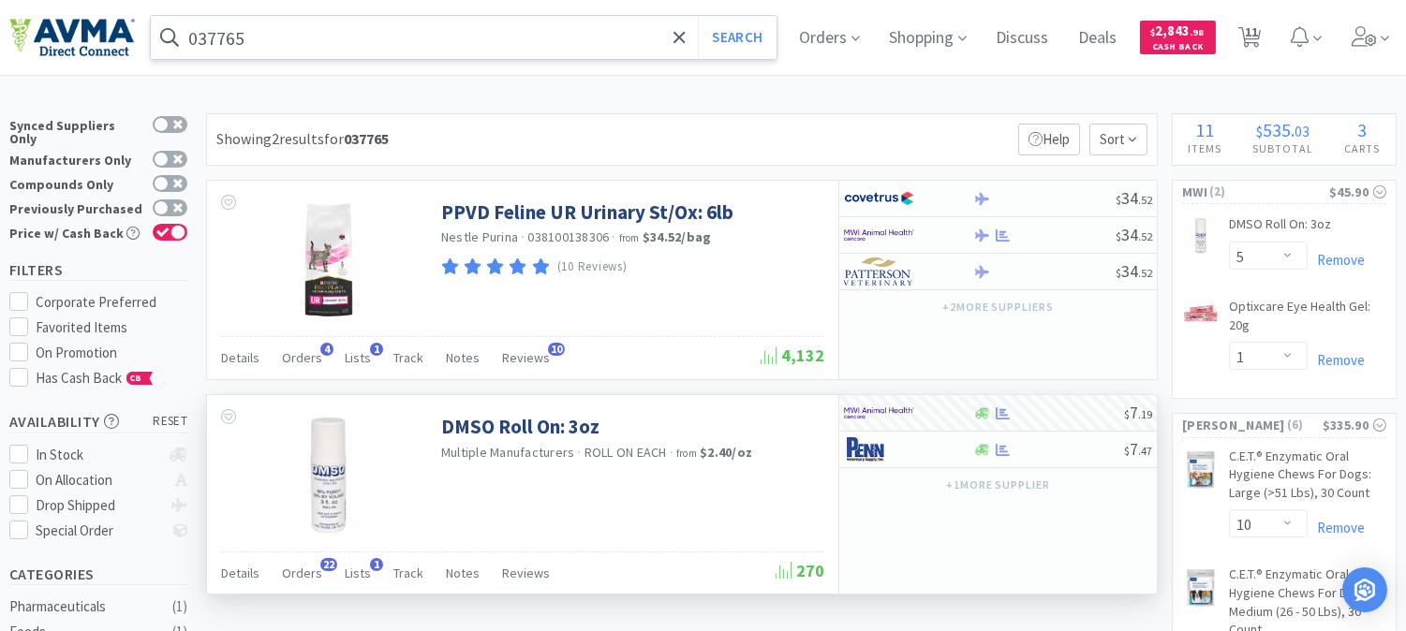
click at [231, 43] on input "037765" at bounding box center [464, 37] width 626 height 43
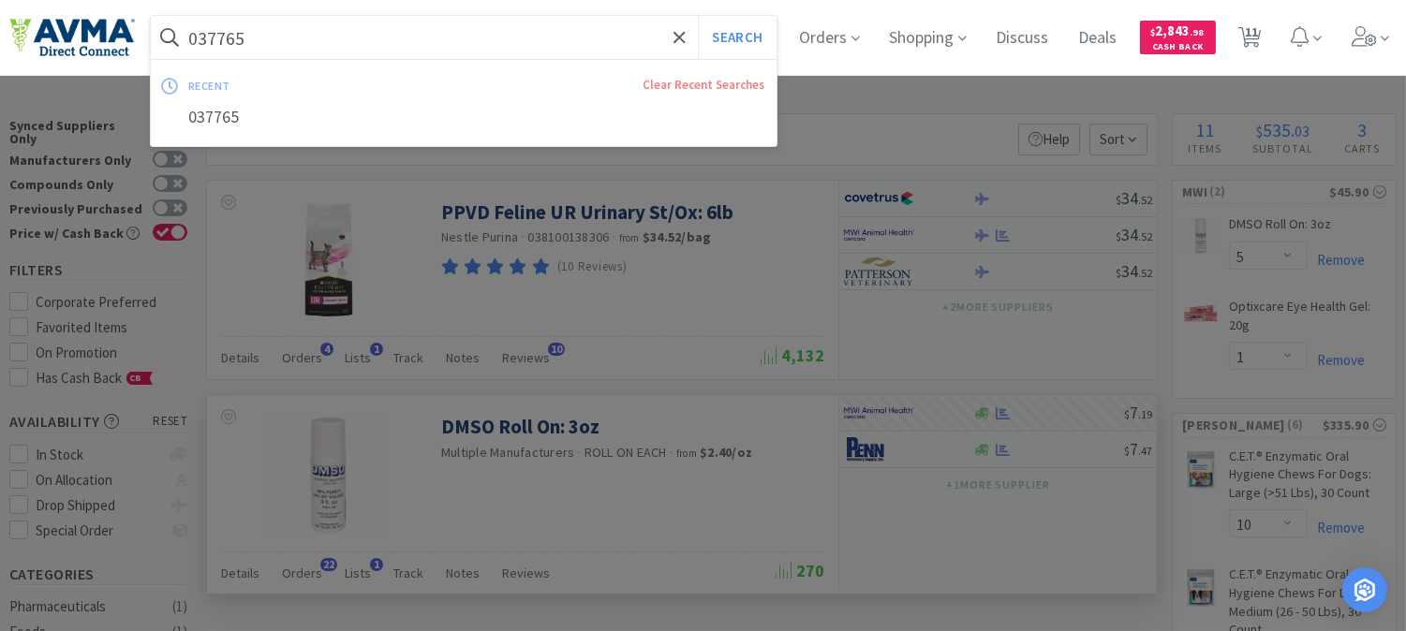
paste input "20857"
type input "020857"
click at [753, 43] on button "Search" at bounding box center [737, 37] width 78 height 43
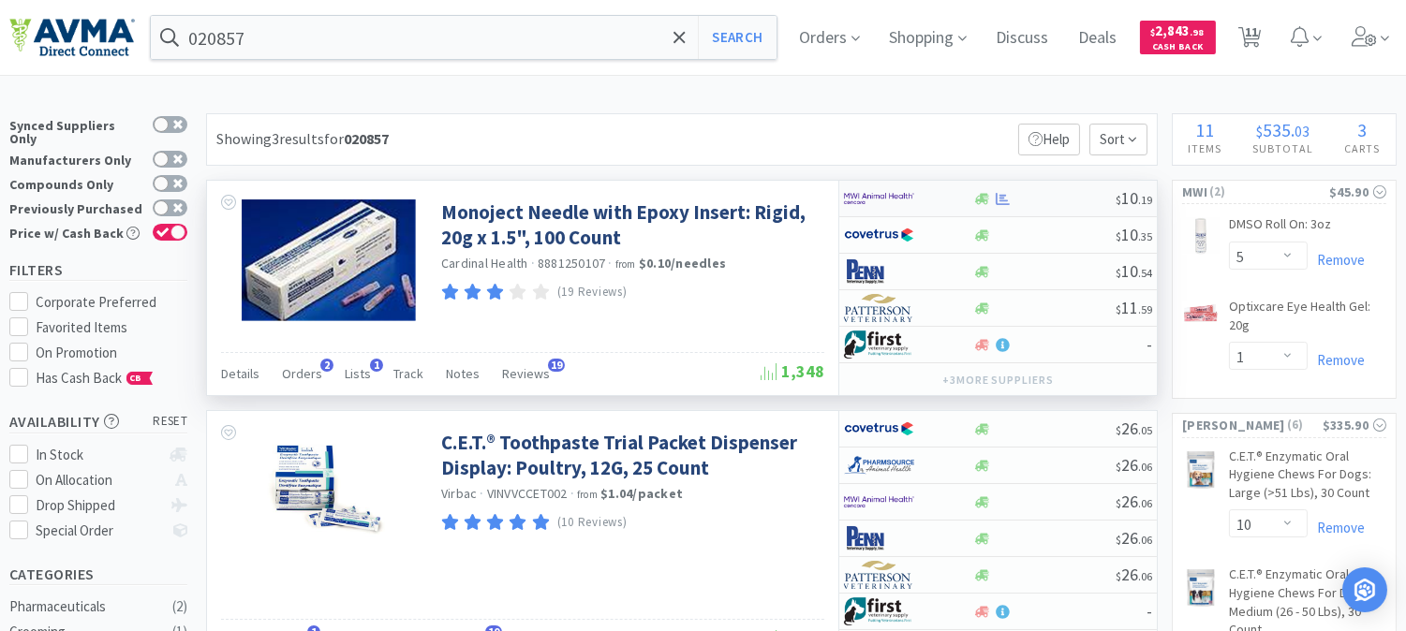
click at [876, 207] on img at bounding box center [879, 198] width 70 height 28
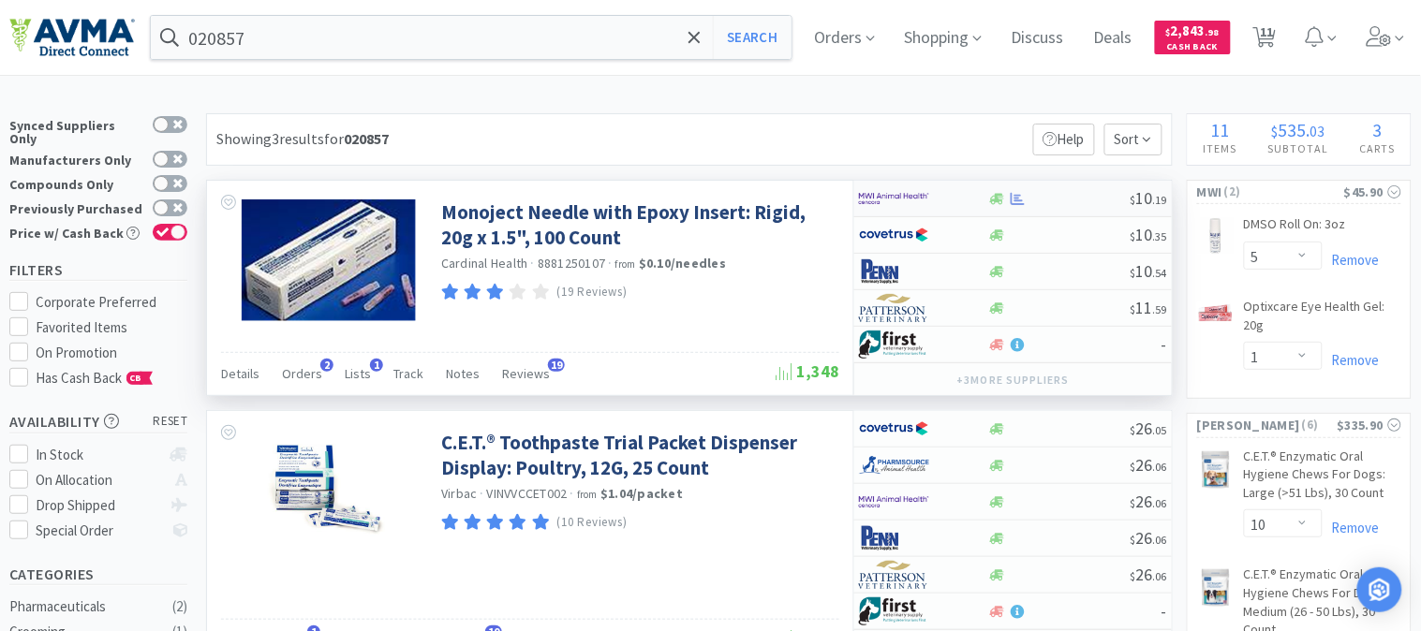
select select "1"
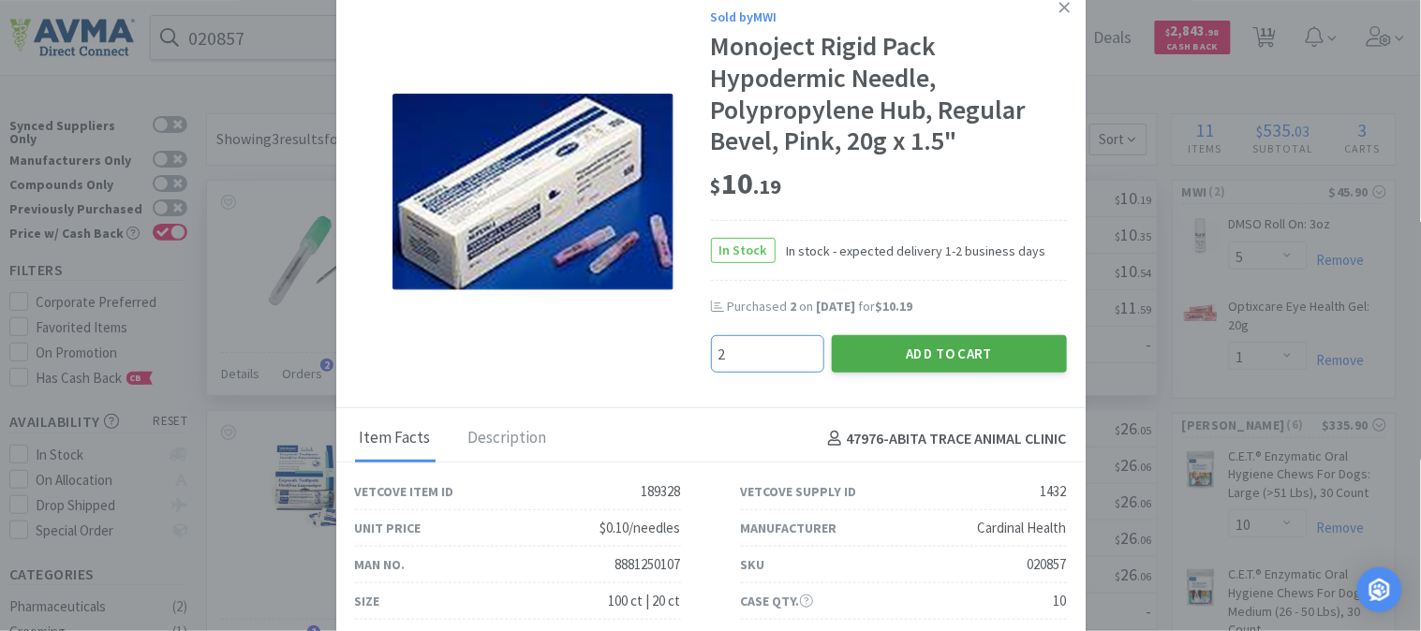
type input "2"
click at [906, 347] on button "Add to Cart" at bounding box center [949, 353] width 235 height 37
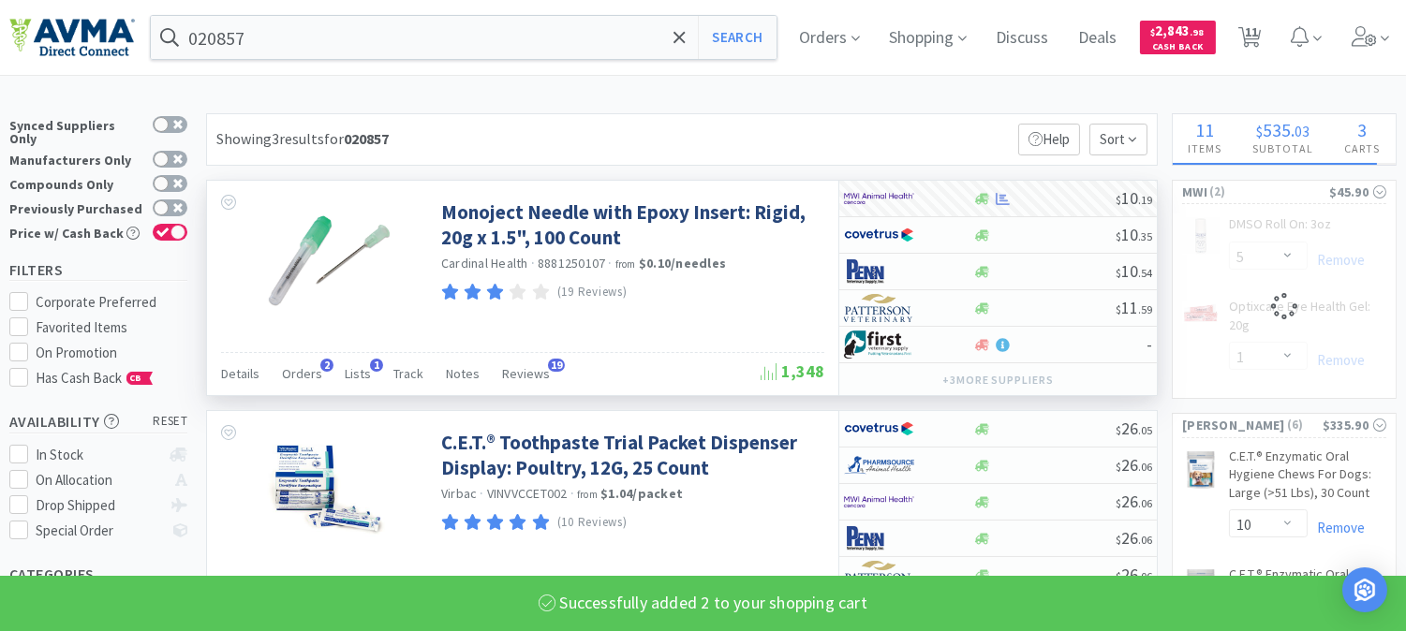
select select "2"
select select "1"
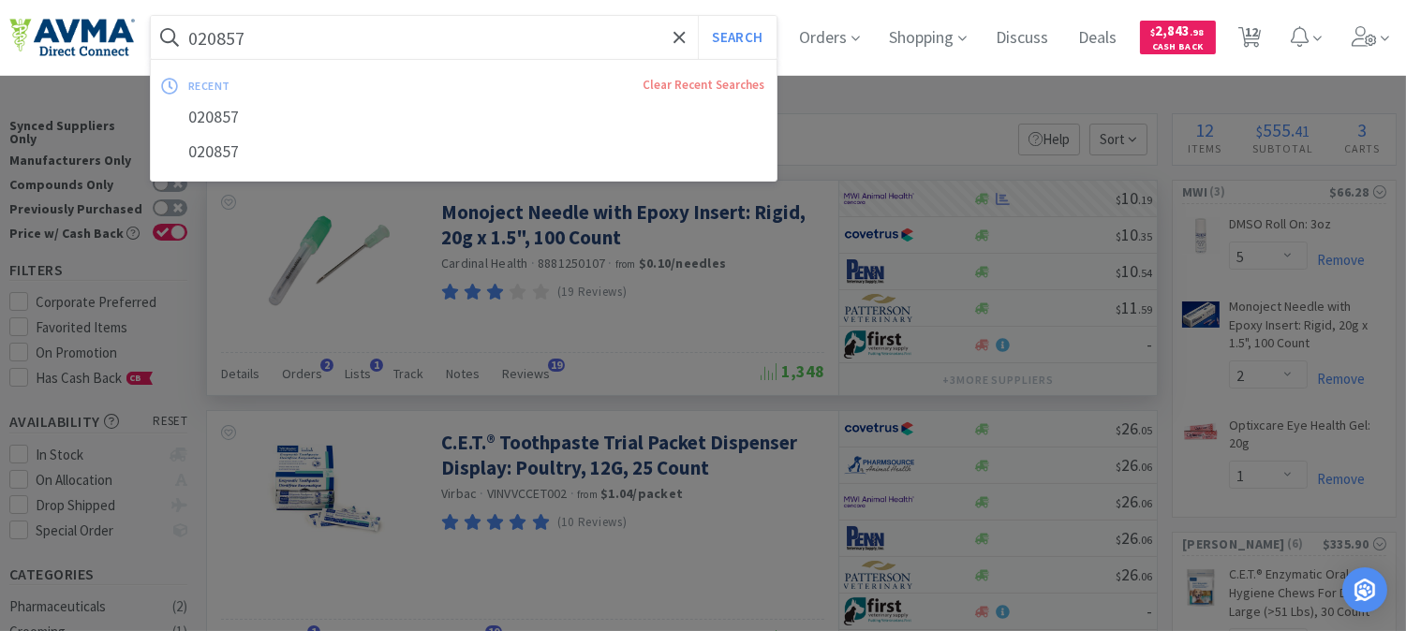
click at [253, 40] on input "020857" at bounding box center [464, 37] width 626 height 43
paste input "122740"
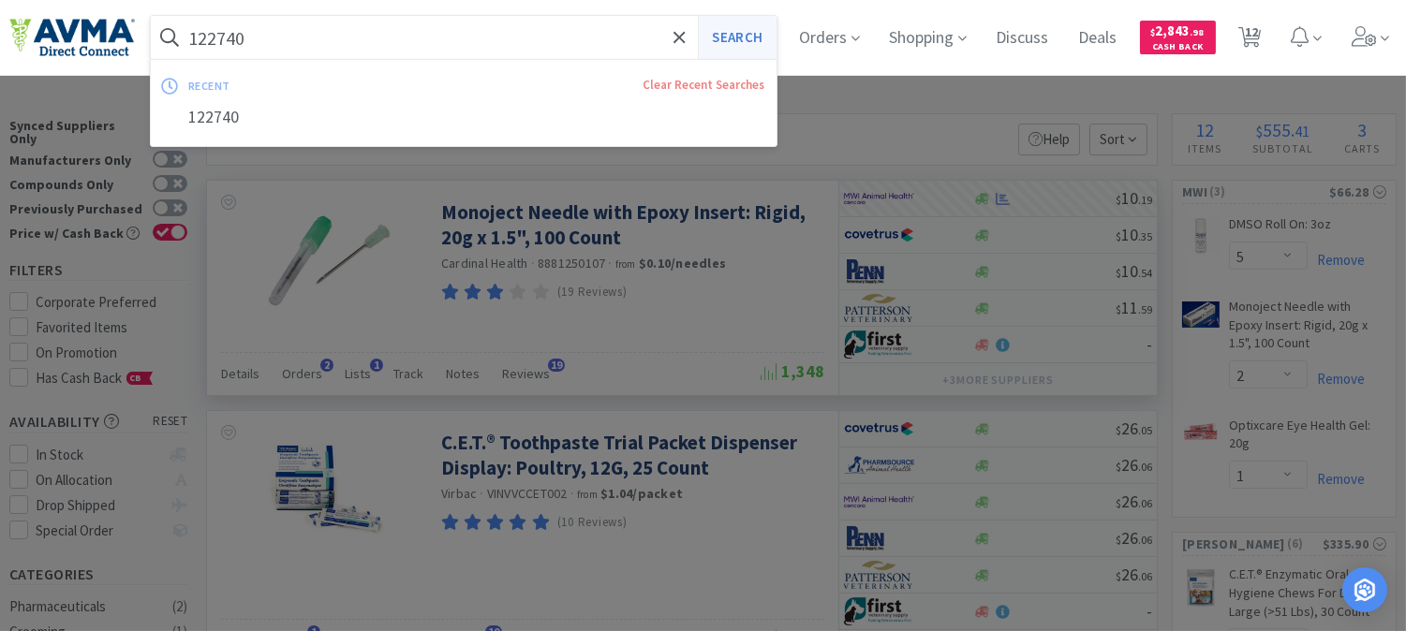
type input "122740"
click at [741, 40] on button "Search" at bounding box center [737, 37] width 78 height 43
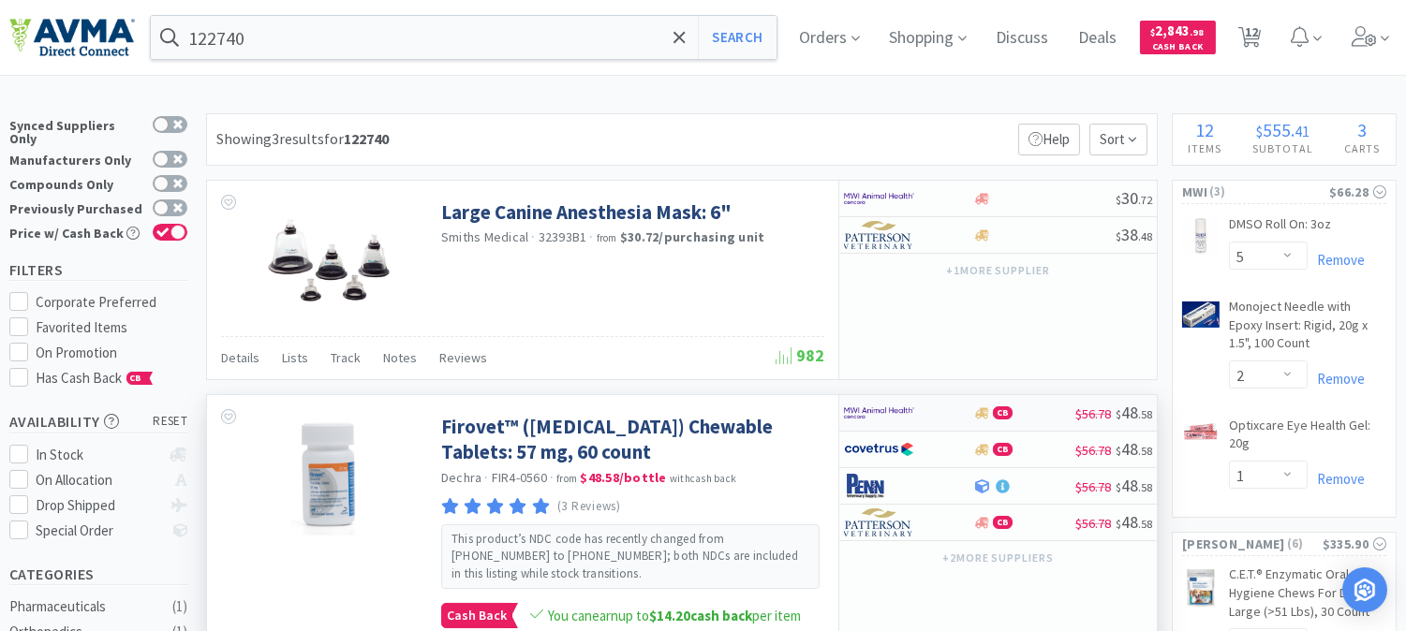
click at [872, 416] on img at bounding box center [879, 413] width 70 height 28
select select "1"
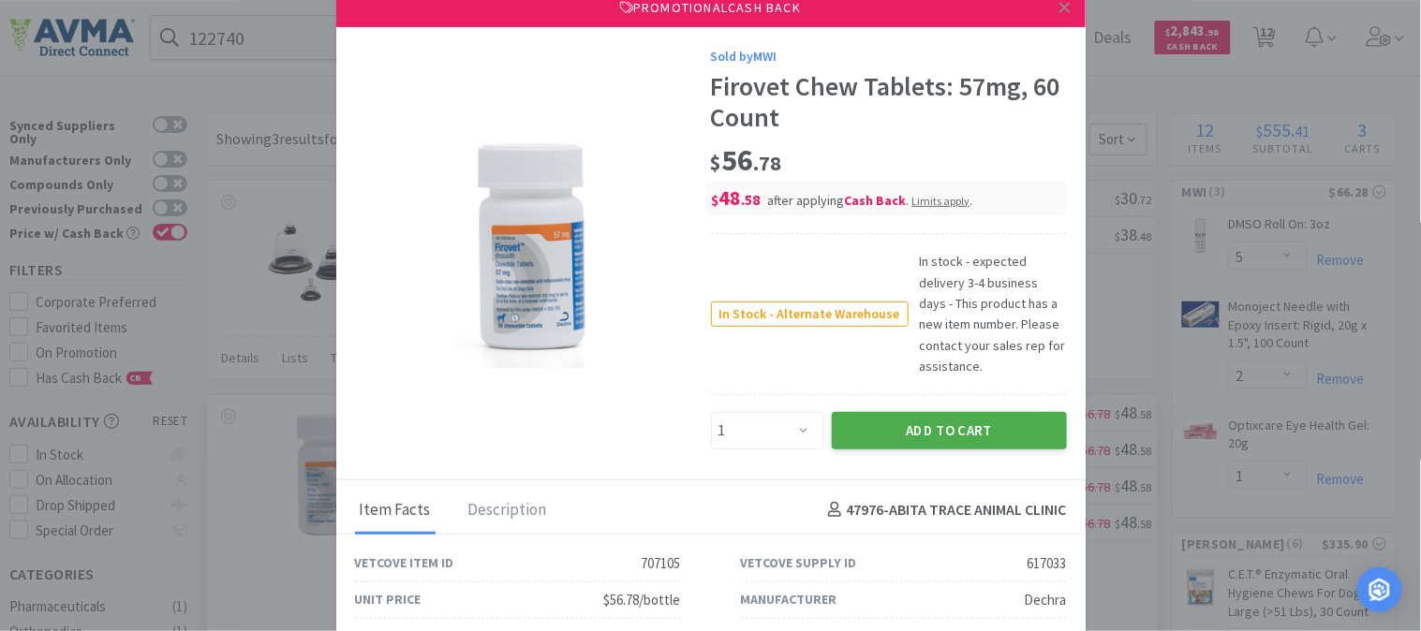
click at [906, 423] on button "Add to Cart" at bounding box center [949, 430] width 235 height 37
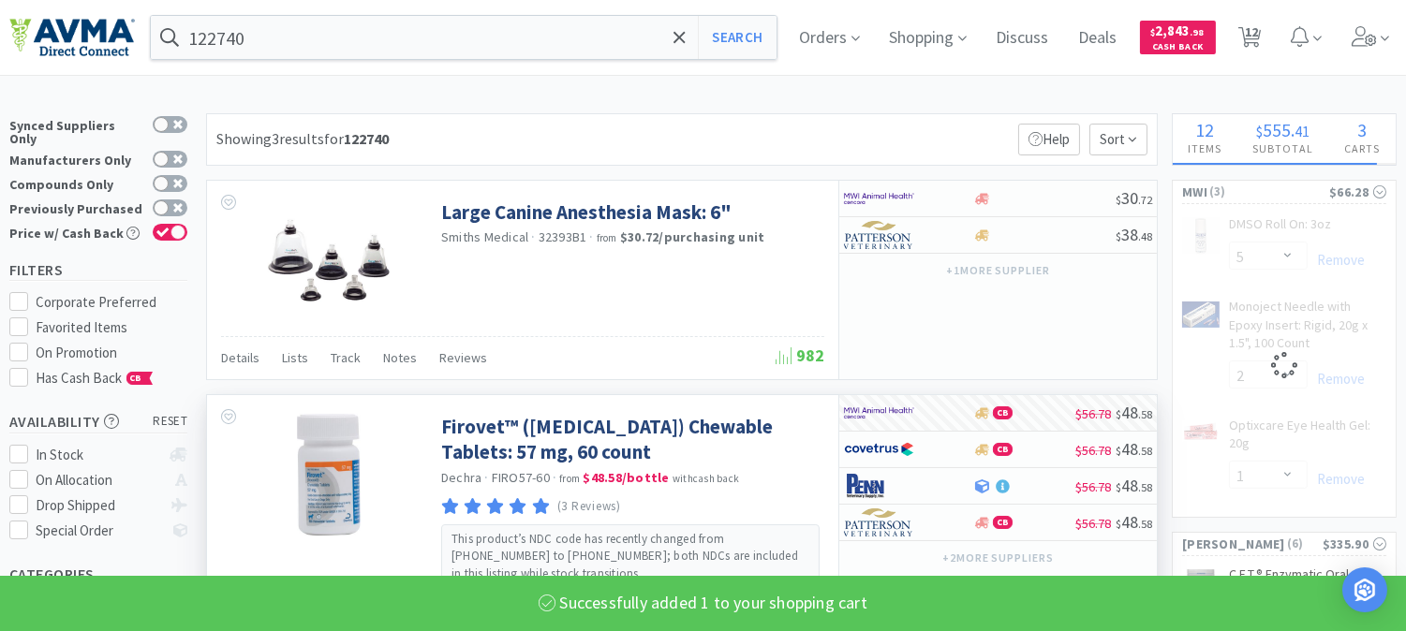
select select "1"
select select "2"
select select "1"
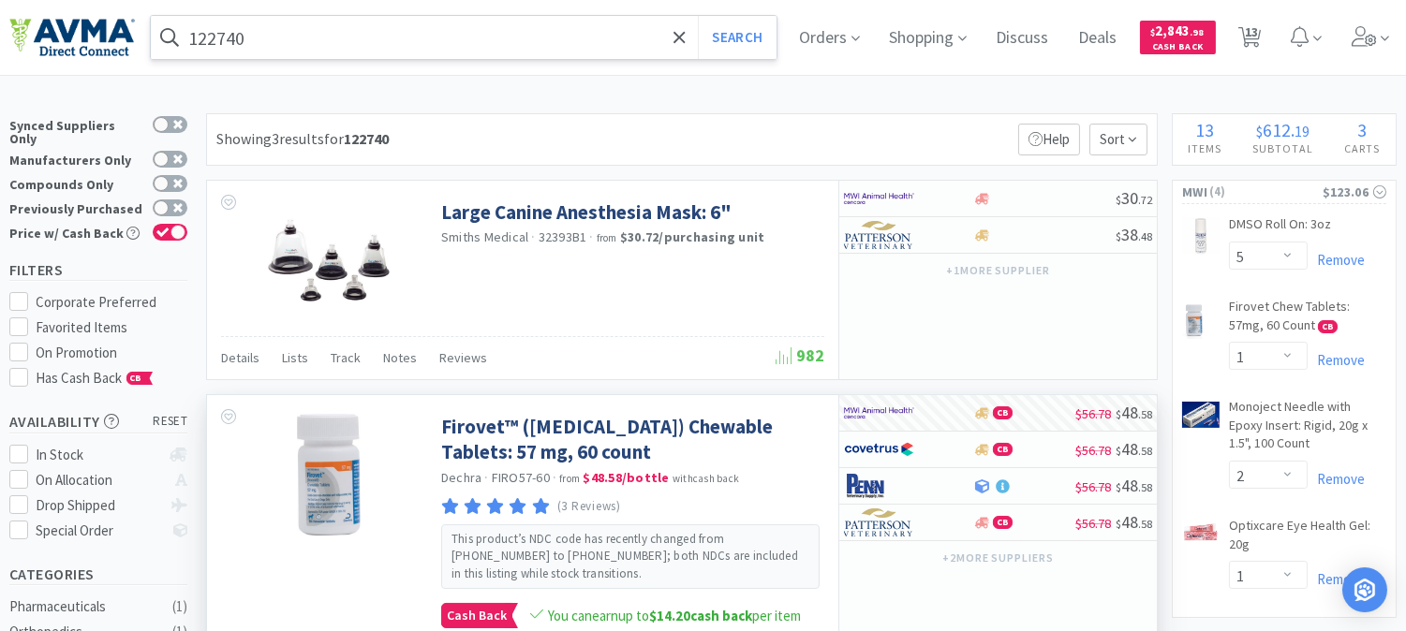
click at [253, 34] on input "122740" at bounding box center [464, 37] width 626 height 43
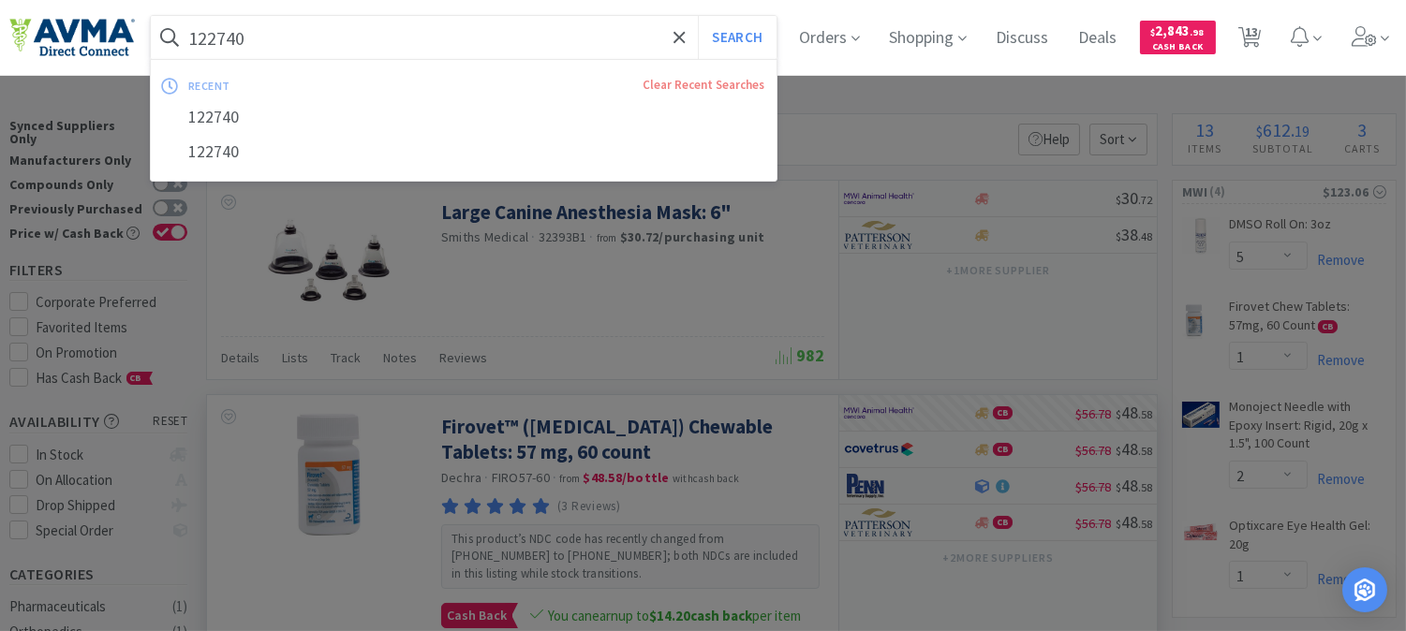
paste input "002012"
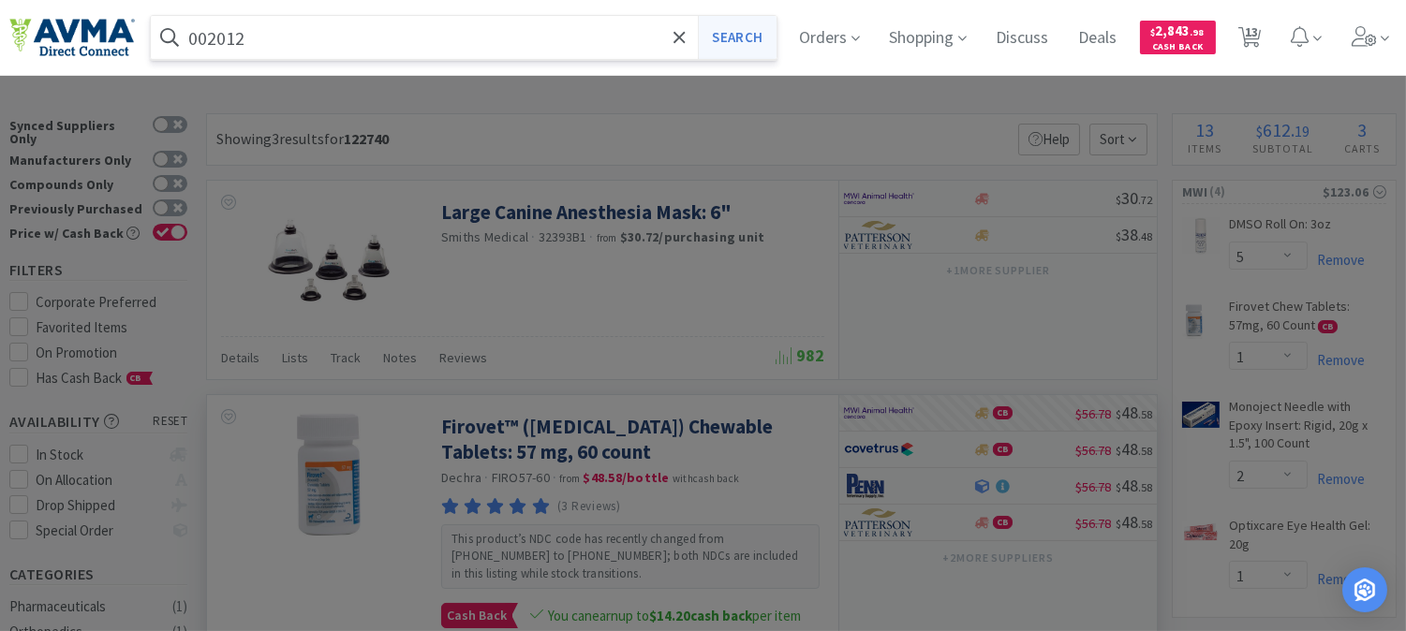
type input "002012"
click at [743, 34] on button "Search" at bounding box center [737, 37] width 78 height 43
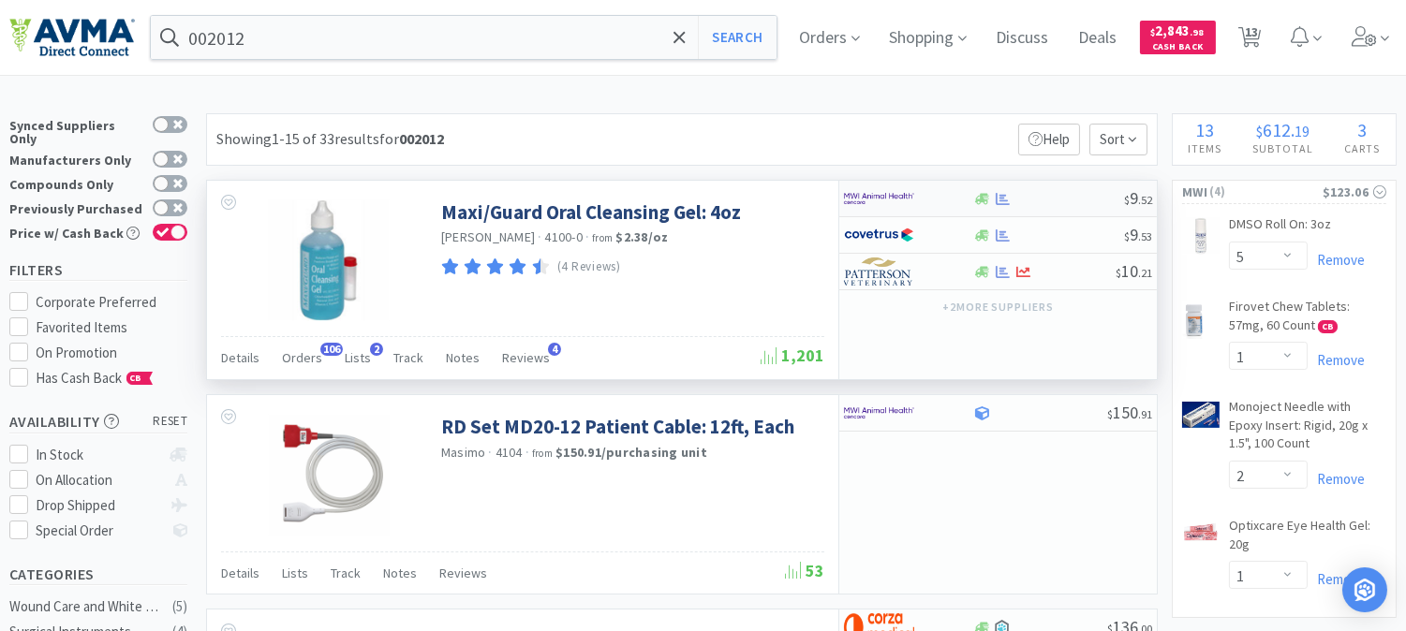
click at [859, 201] on img at bounding box center [879, 198] width 70 height 28
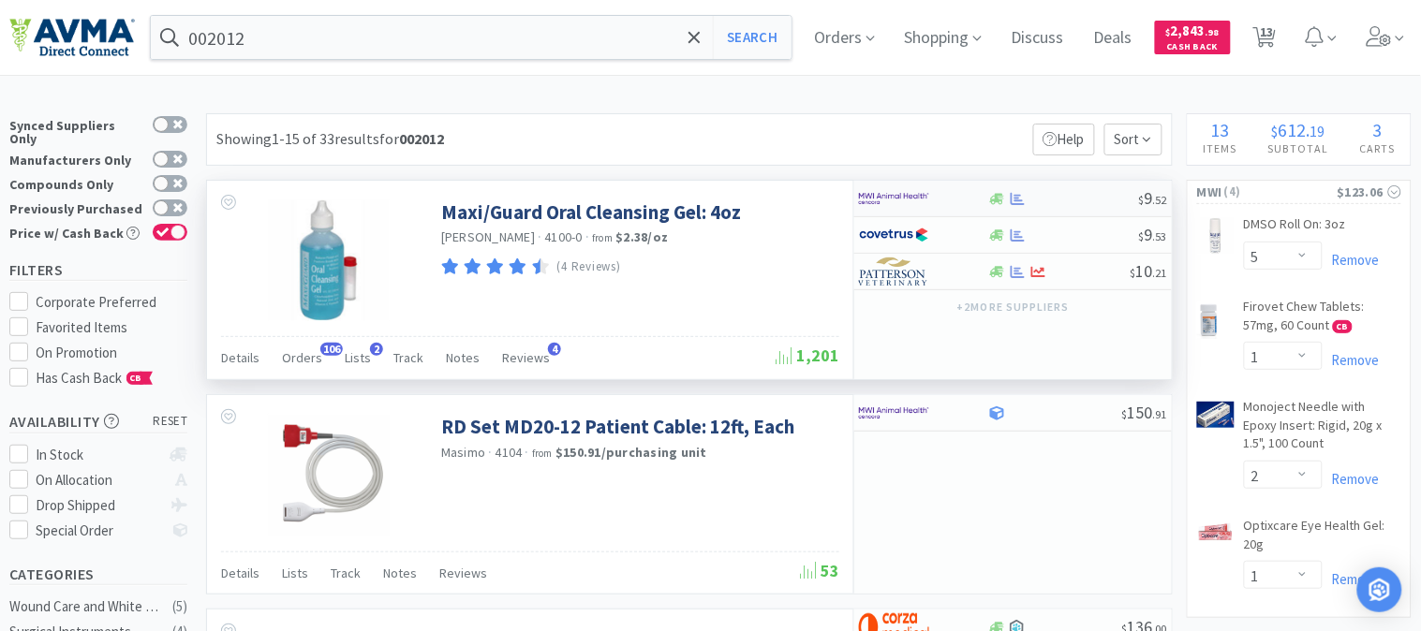
select select "1"
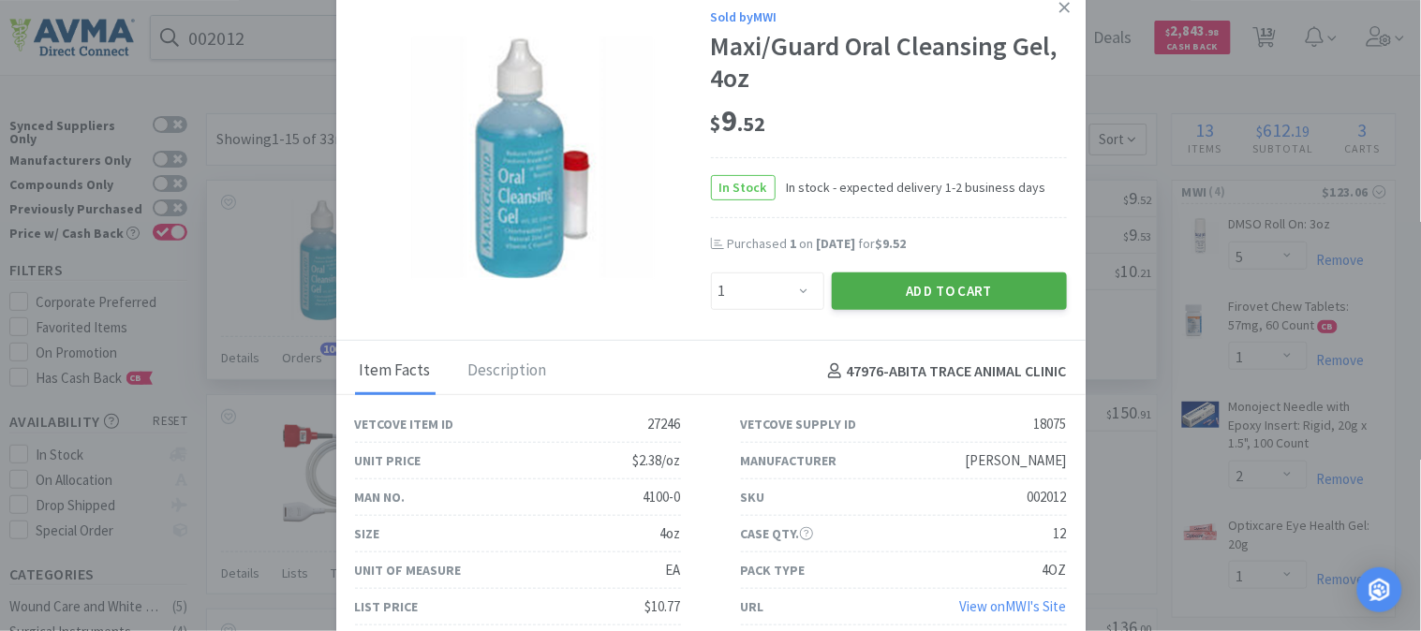
click at [969, 278] on button "Add to Cart" at bounding box center [949, 290] width 235 height 37
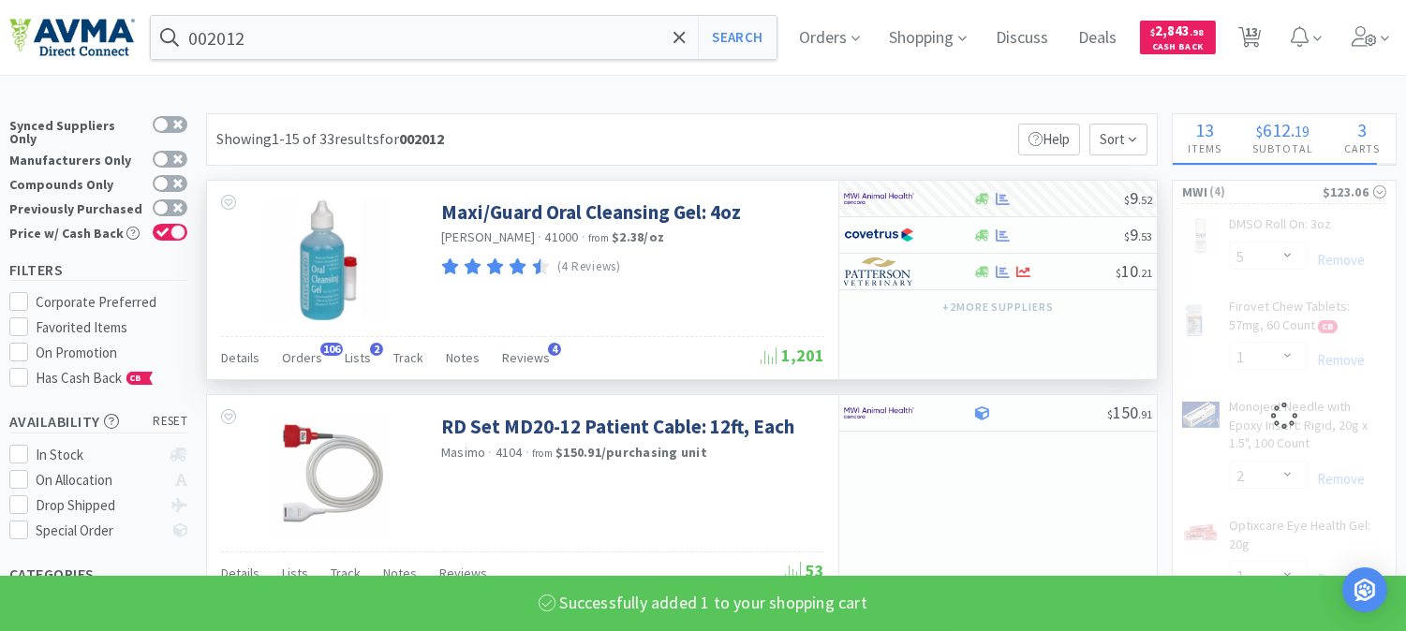
select select "1"
select select "2"
select select "1"
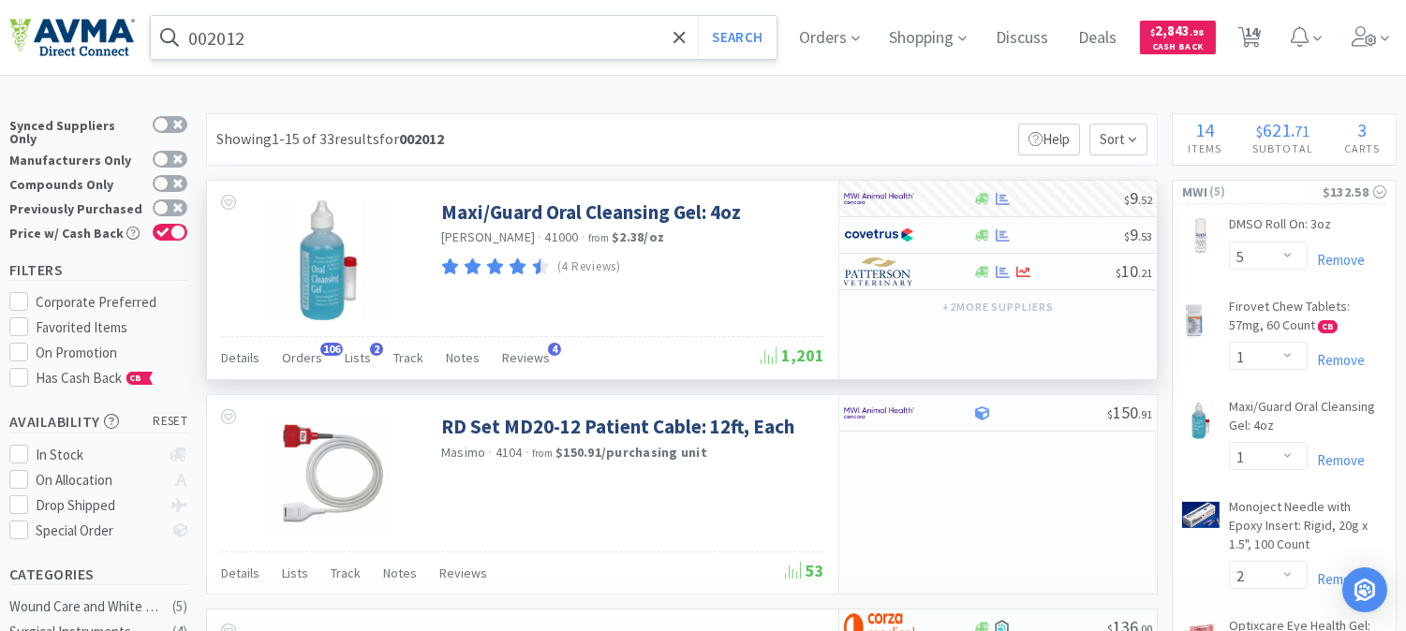
click at [211, 34] on input "002012" at bounding box center [464, 37] width 626 height 43
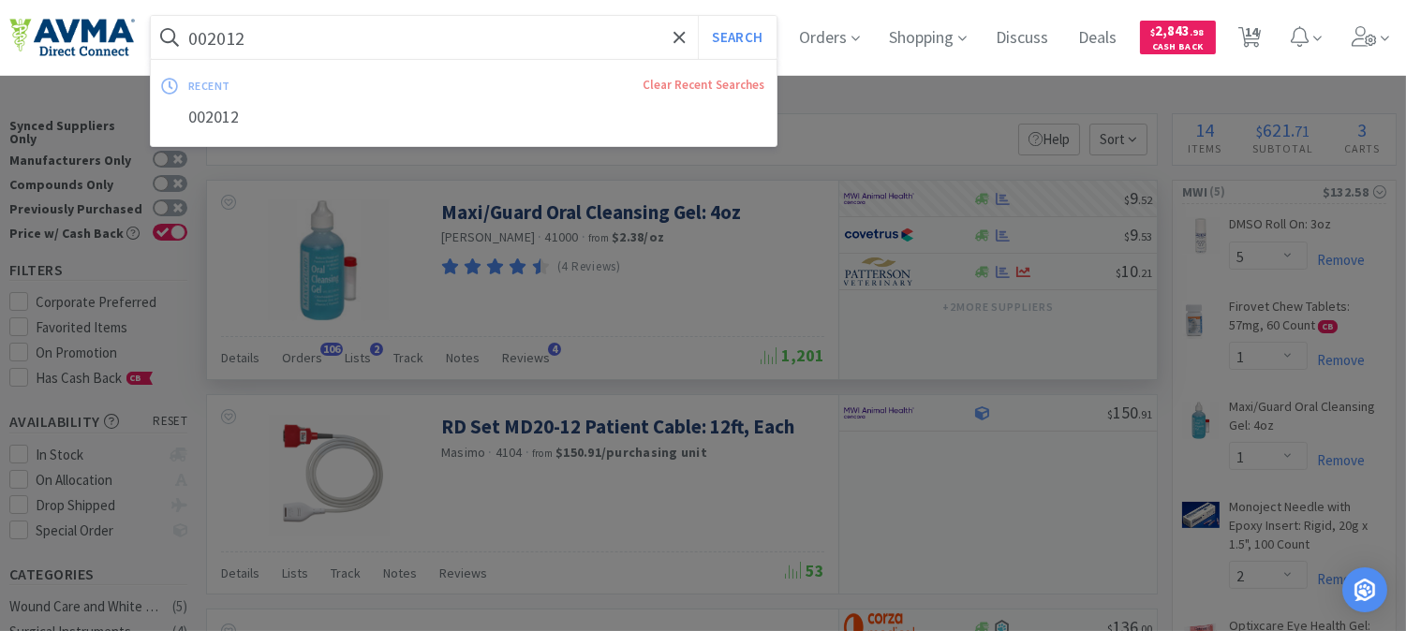
paste input "51662"
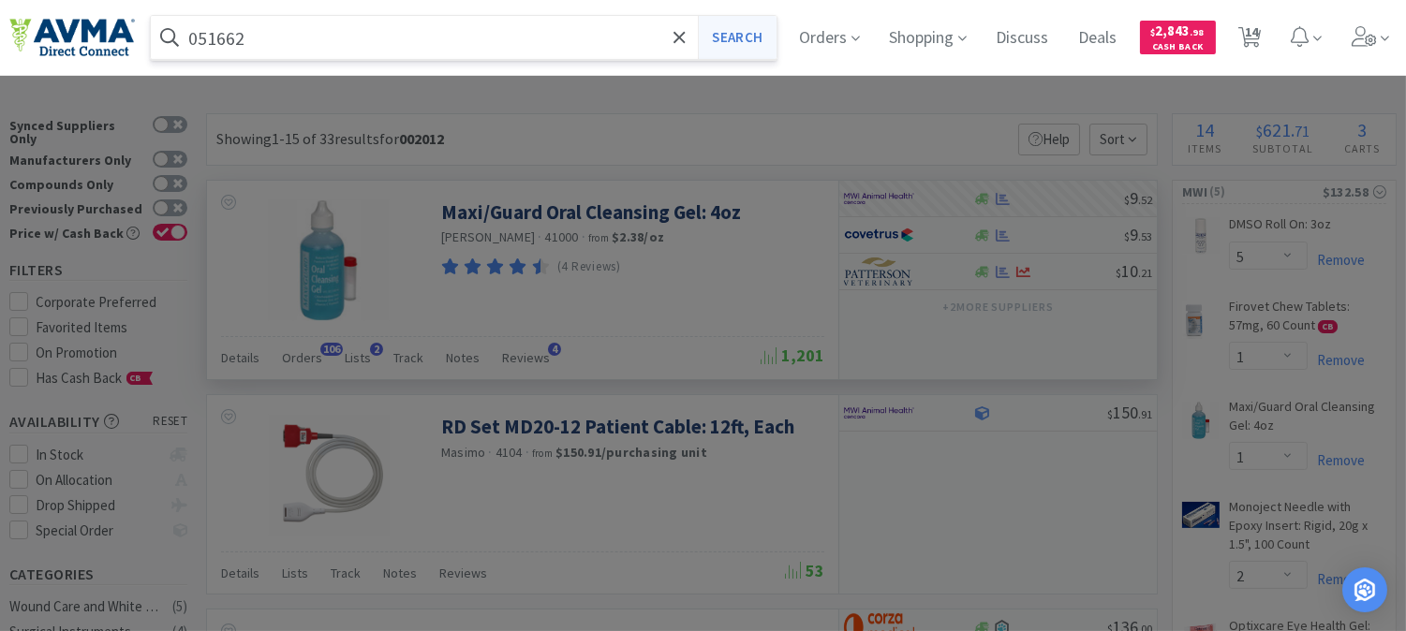
type input "051662"
click at [765, 38] on button "Search" at bounding box center [737, 37] width 78 height 43
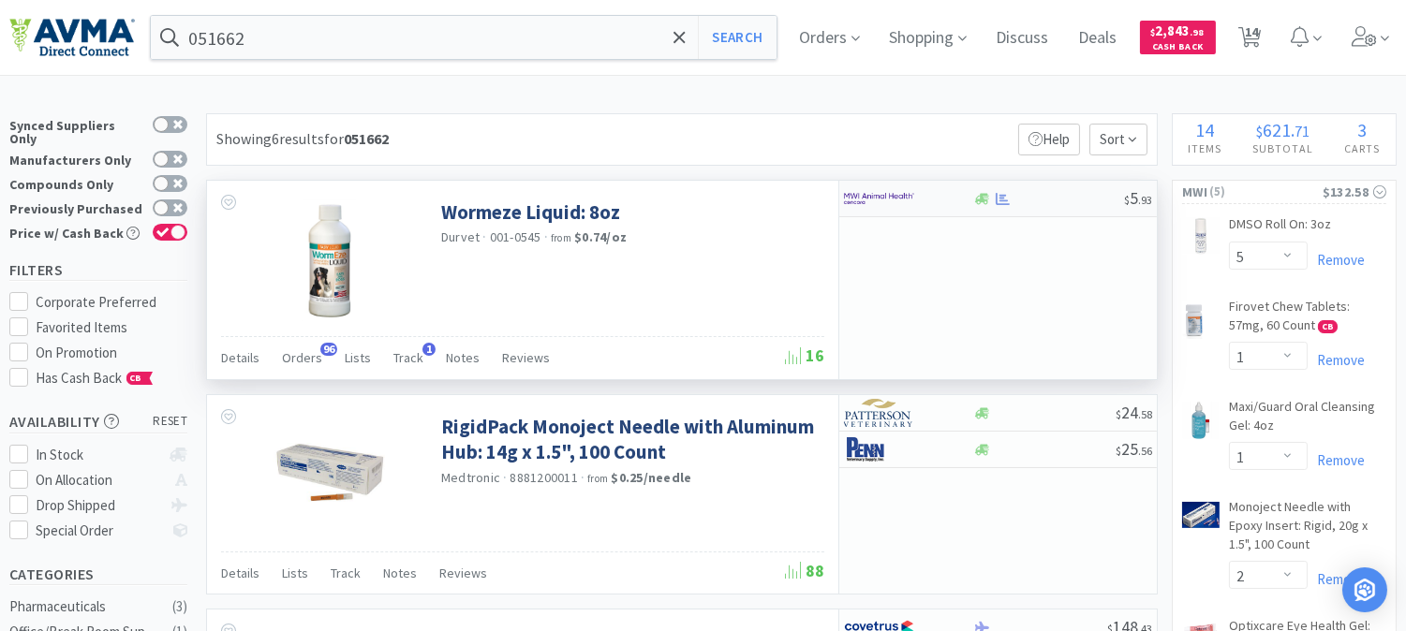
click at [866, 193] on img at bounding box center [879, 198] width 70 height 28
select select "1"
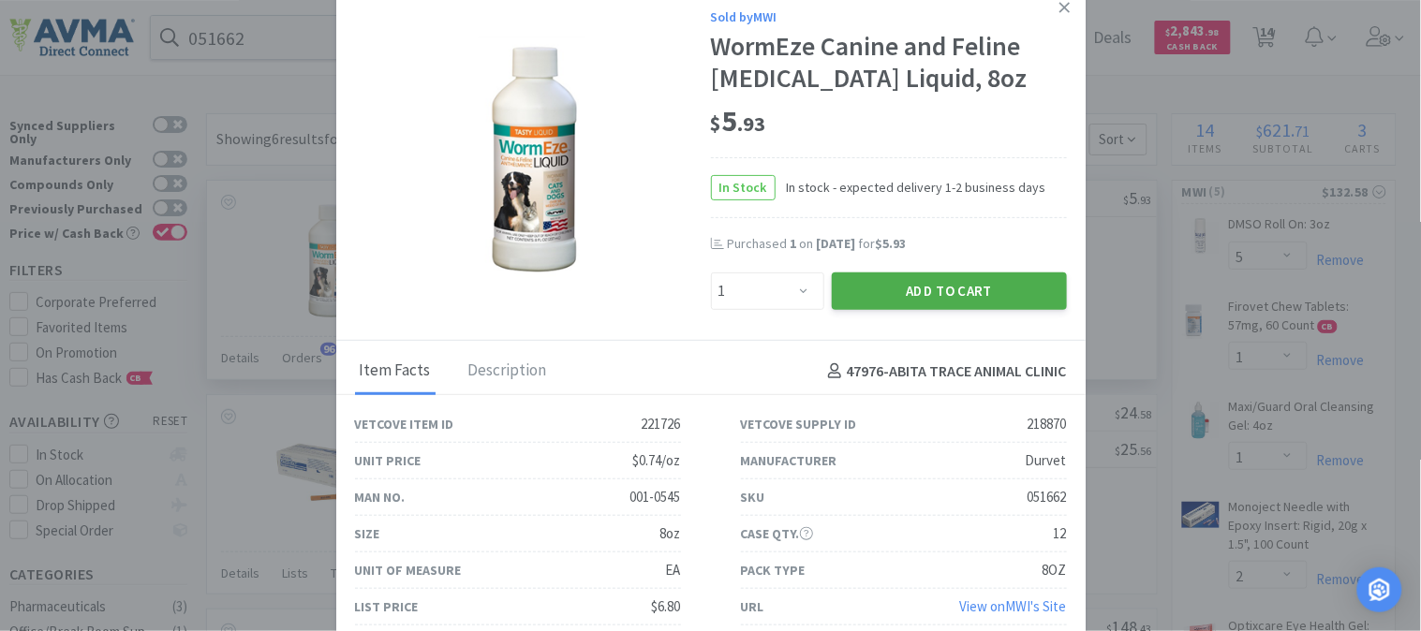
click at [929, 286] on button "Add to Cart" at bounding box center [949, 290] width 235 height 37
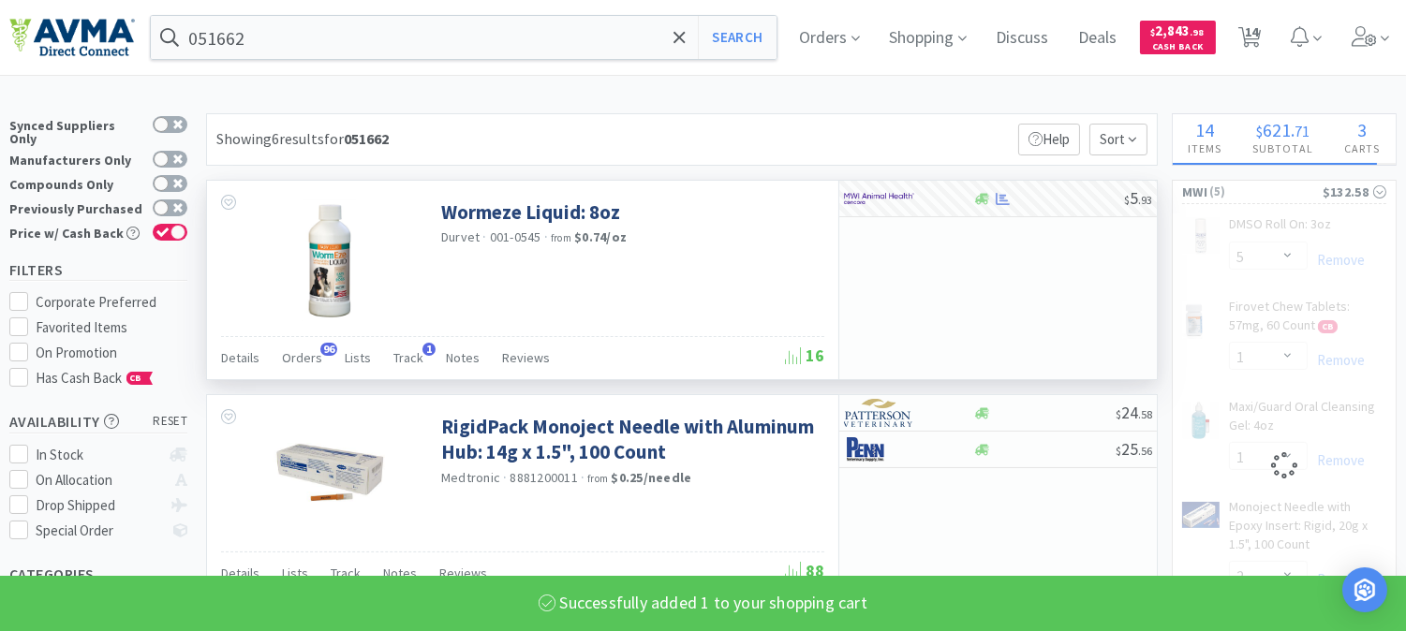
select select "1"
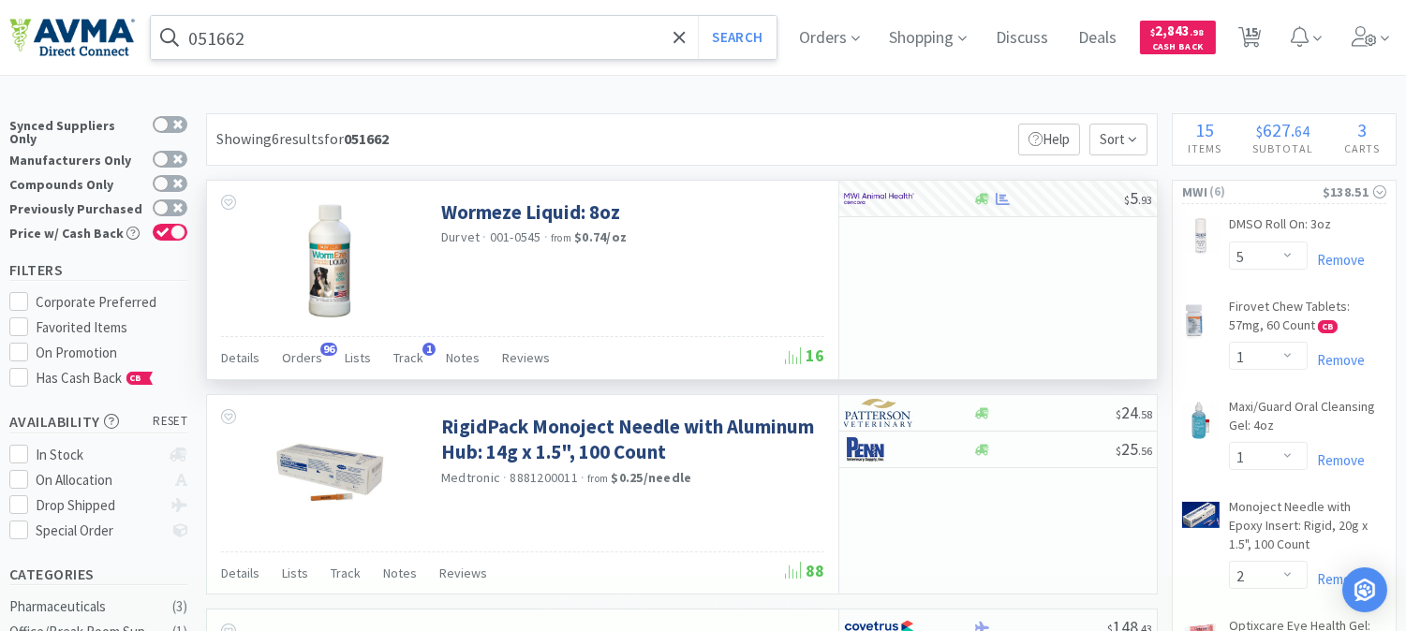
click at [210, 38] on input "051662" at bounding box center [464, 37] width 626 height 43
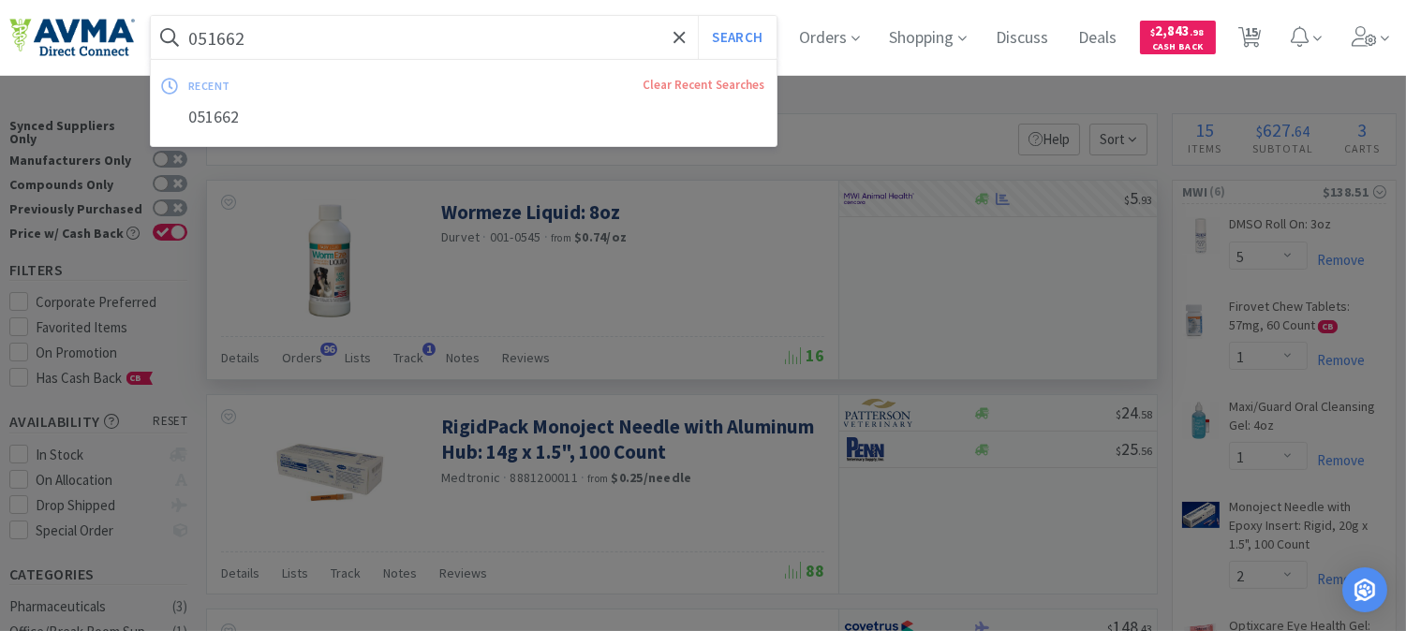
paste input "03976"
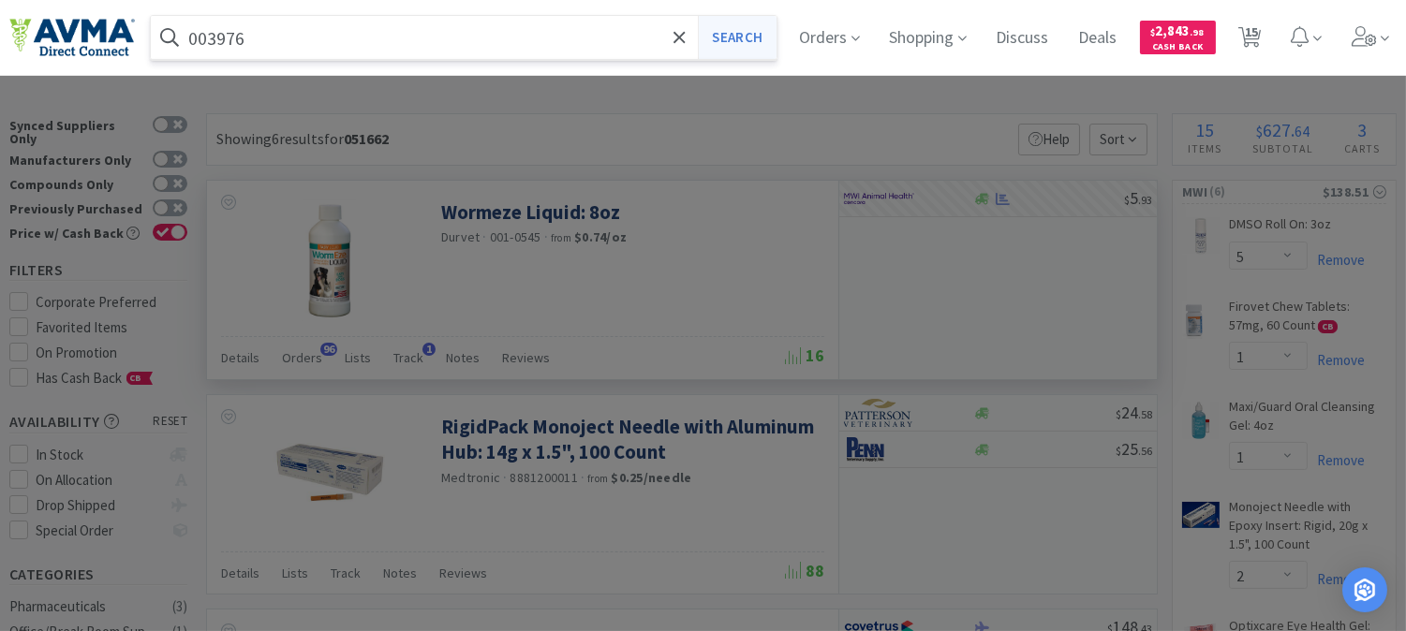
type input "003976"
click at [741, 29] on button "Search" at bounding box center [737, 37] width 78 height 43
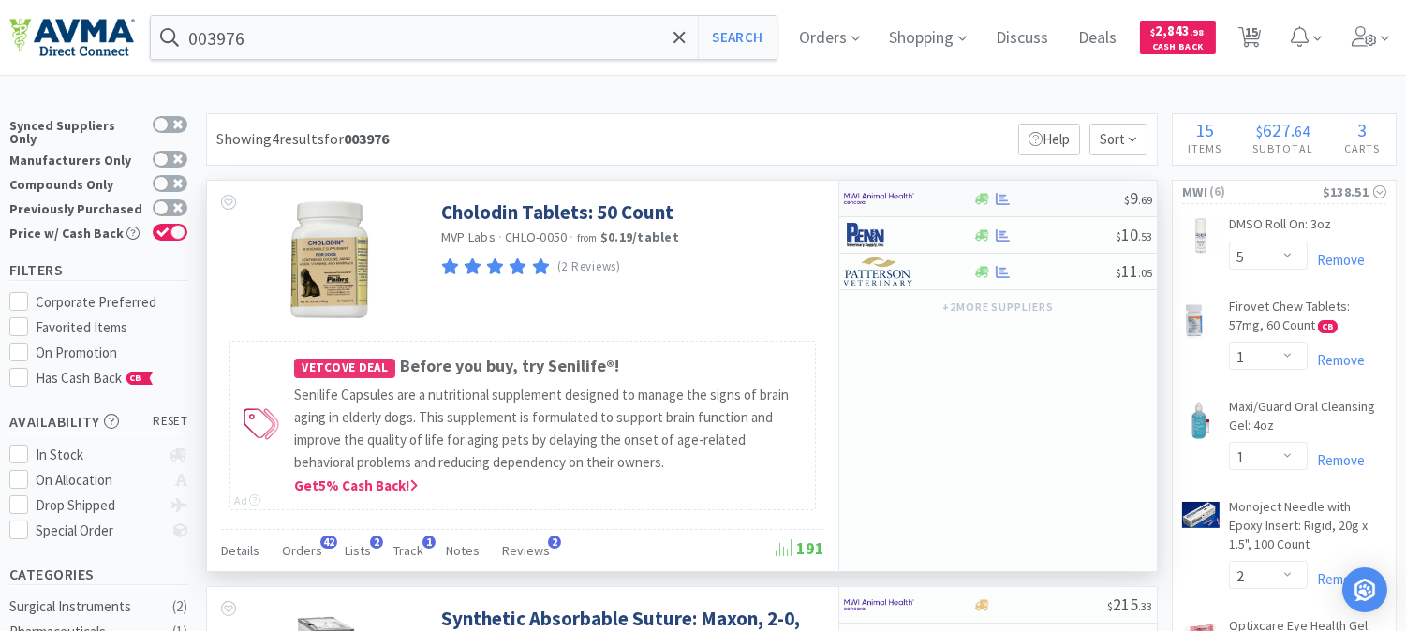
click at [871, 201] on img at bounding box center [879, 198] width 70 height 28
select select "1"
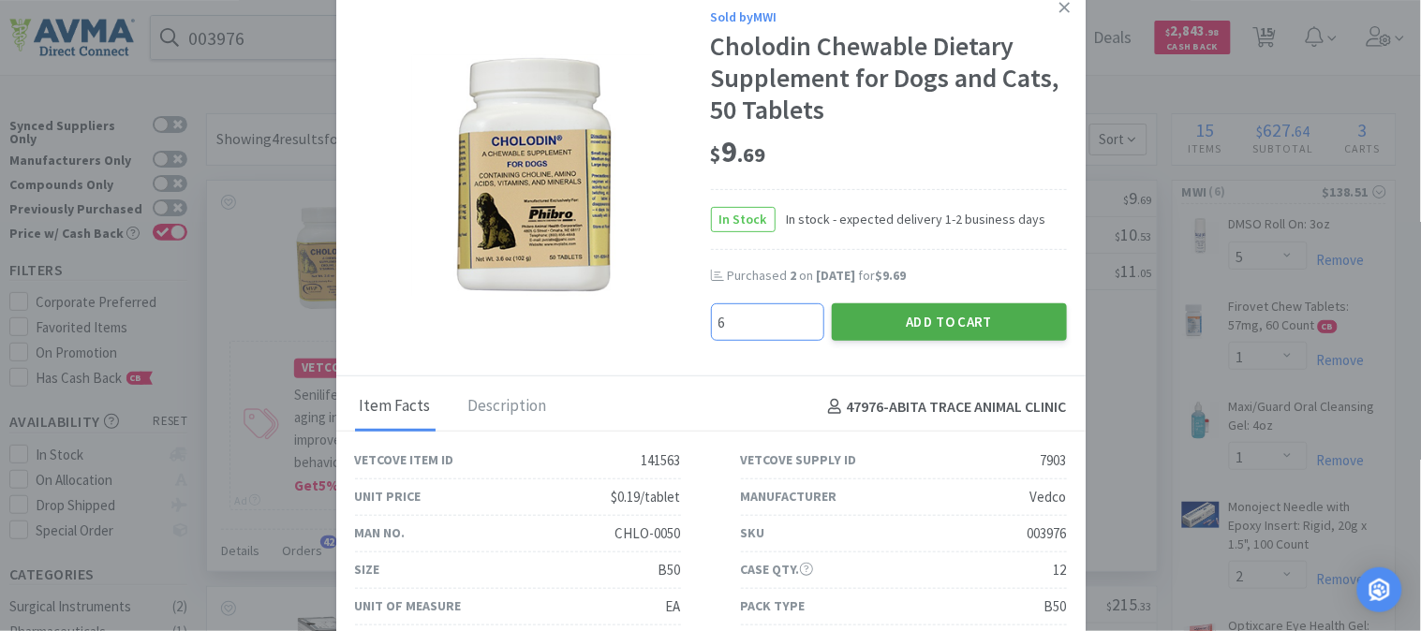
type input "6"
click at [975, 313] on button "Add to Cart" at bounding box center [949, 321] width 235 height 37
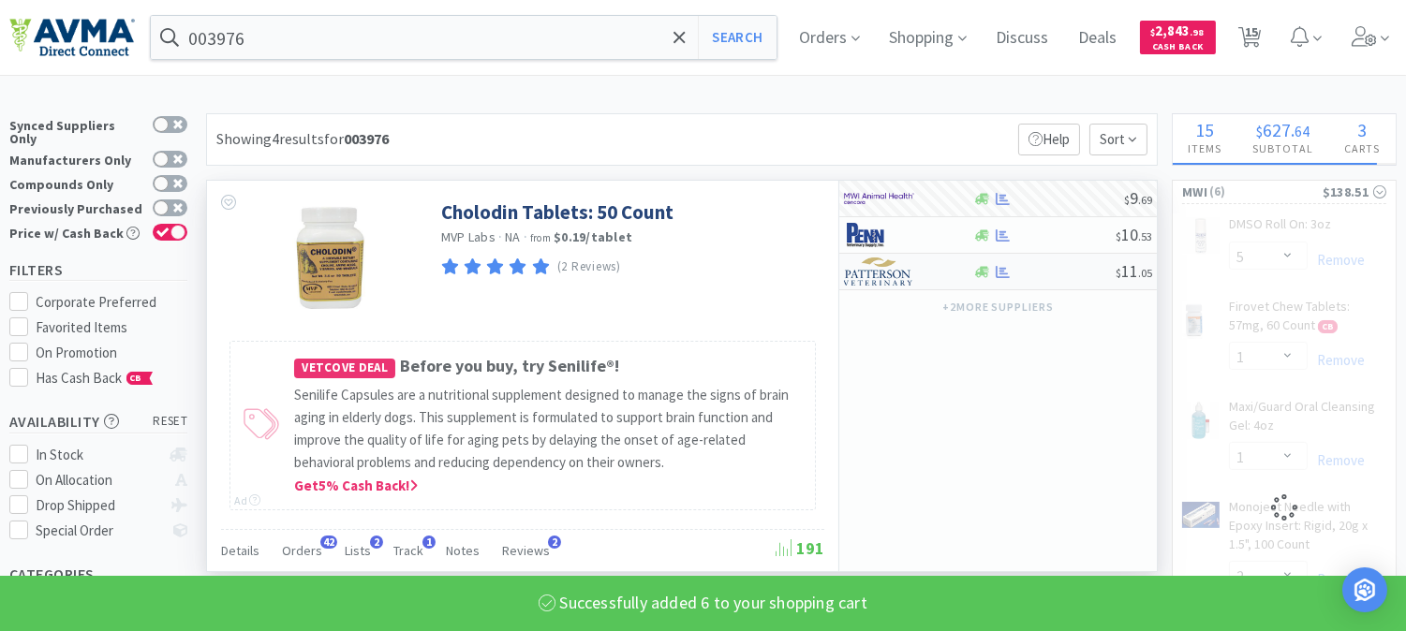
select select "6"
select select "5"
select select "1"
select select "2"
select select "1"
